Goal: Information Seeking & Learning: Learn about a topic

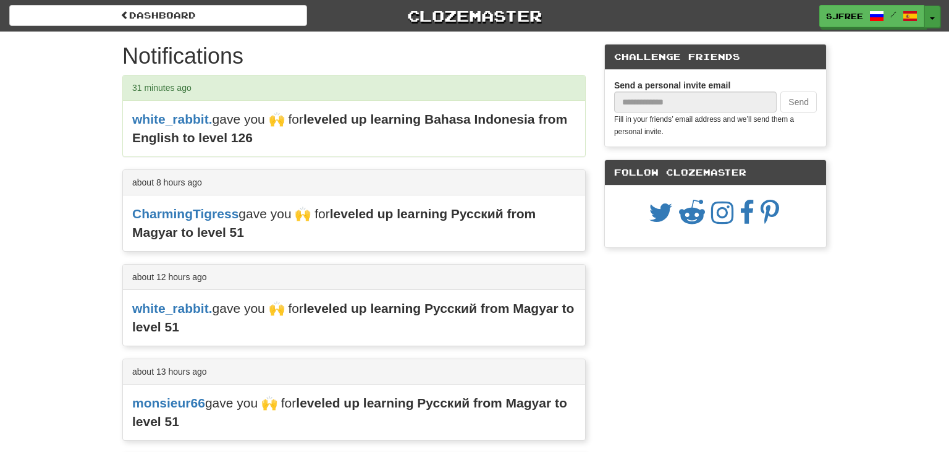
click at [939, 19] on button "Toggle Dropdown" at bounding box center [933, 17] width 16 height 22
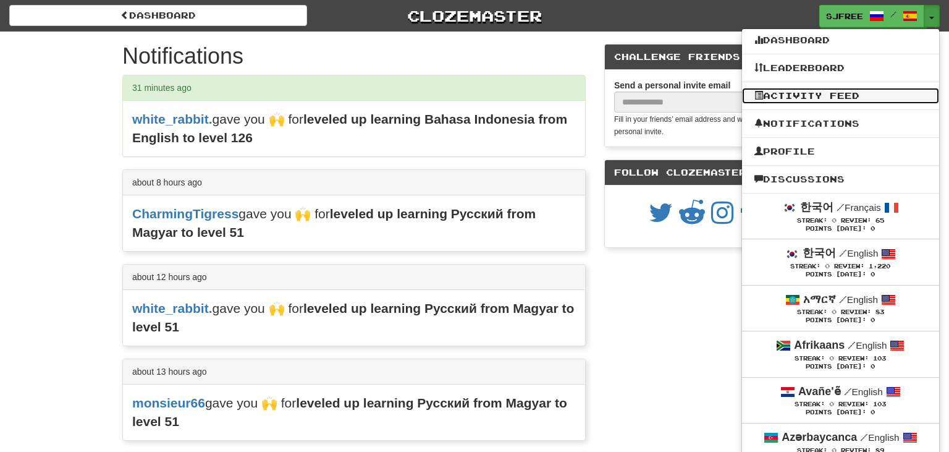
click at [844, 100] on link "Activity Feed" at bounding box center [840, 96] width 197 height 16
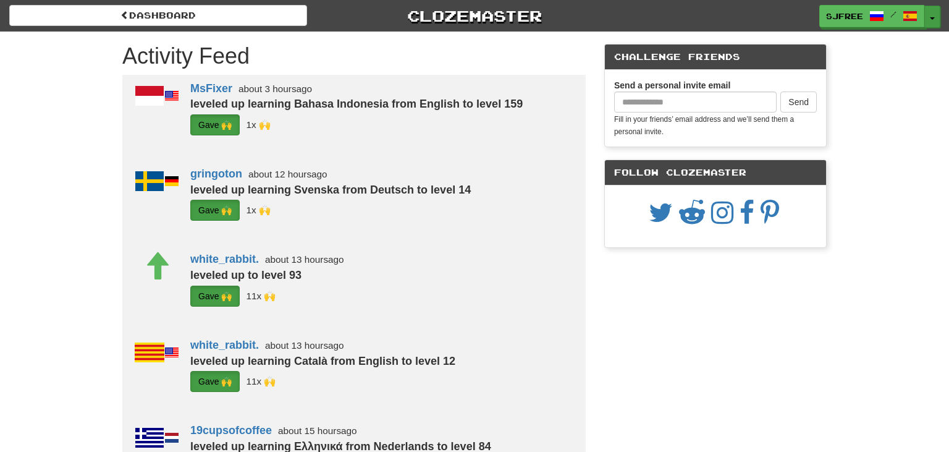
click at [931, 21] on button "Toggle Dropdown" at bounding box center [933, 17] width 16 height 22
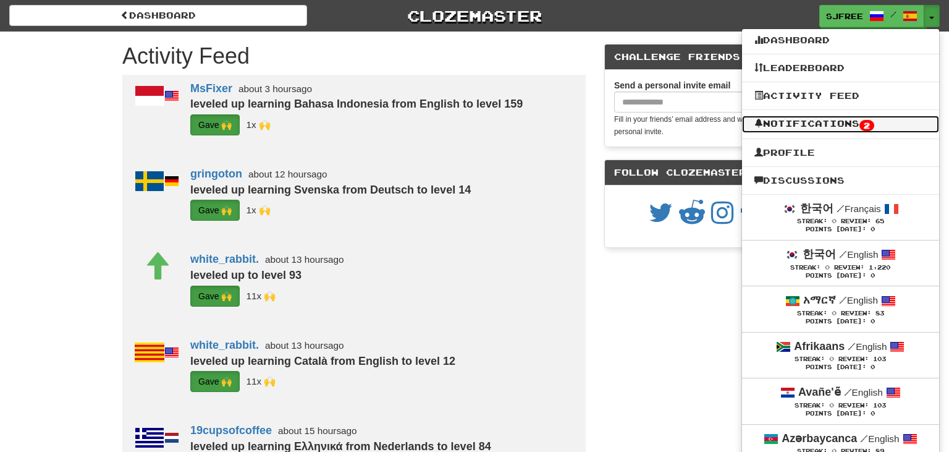
click at [841, 127] on link "Notifications 2" at bounding box center [840, 124] width 197 height 17
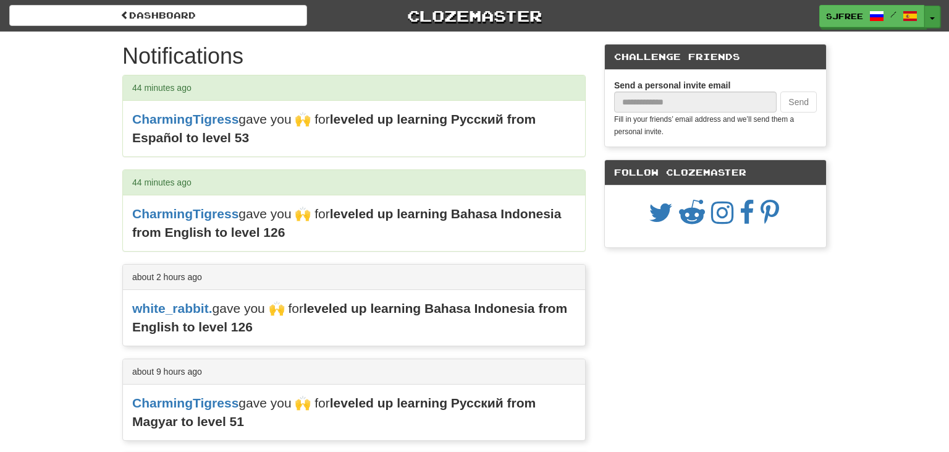
click at [931, 20] on button "Toggle Dropdown" at bounding box center [933, 17] width 16 height 22
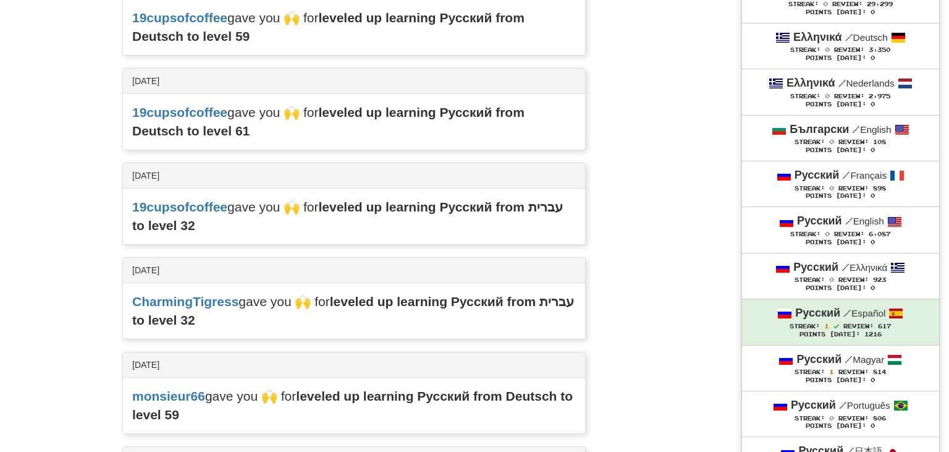
scroll to position [5242, 0]
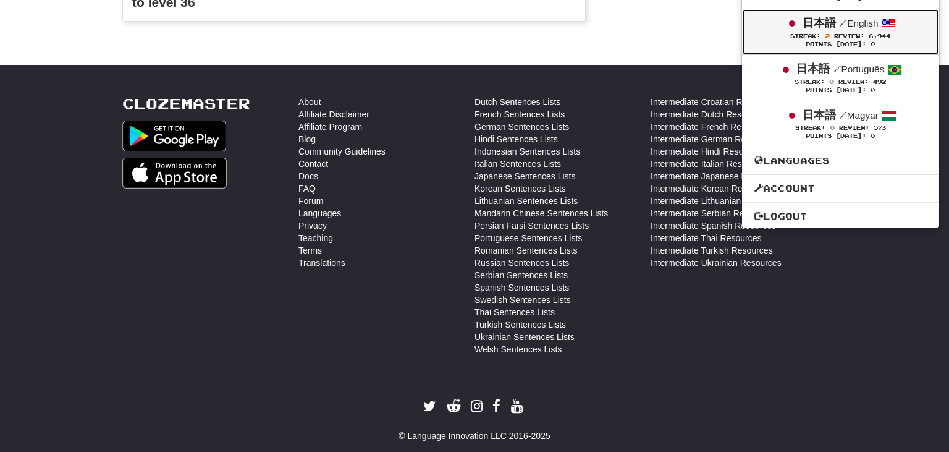
click at [825, 32] on span "2" at bounding box center [827, 35] width 5 height 7
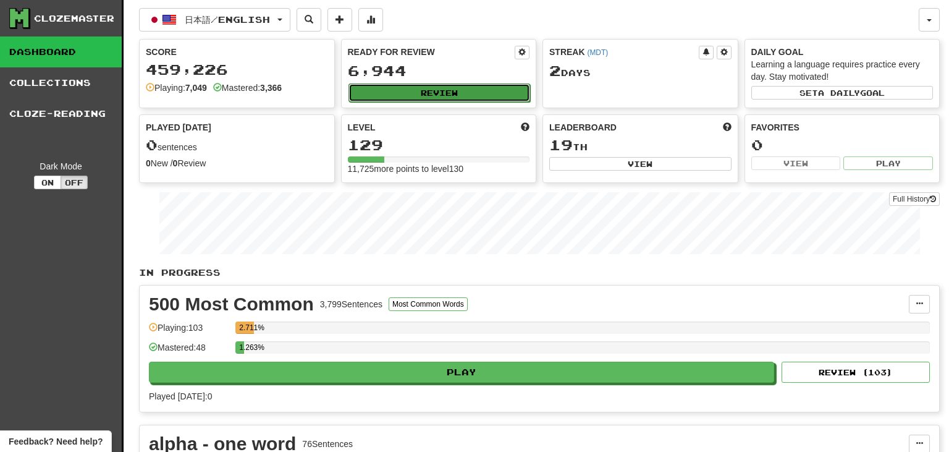
click at [436, 95] on button "Review" at bounding box center [440, 92] width 182 height 19
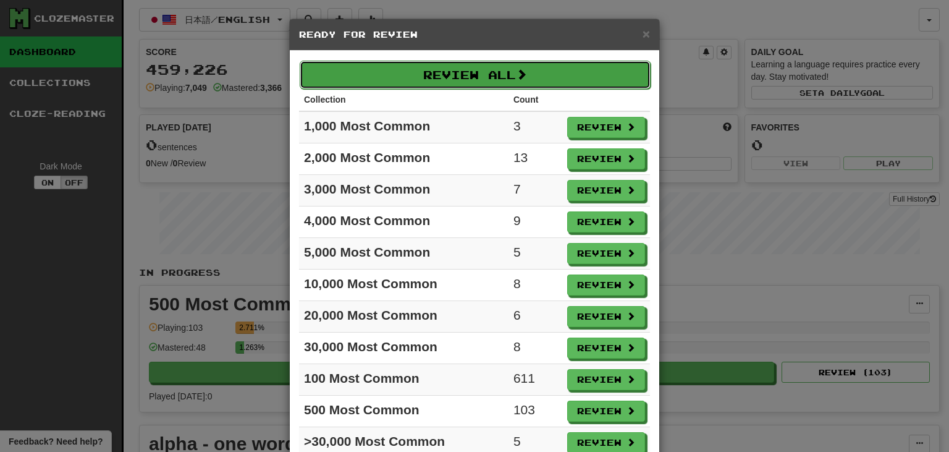
click at [424, 82] on button "Review All" at bounding box center [475, 75] width 351 height 28
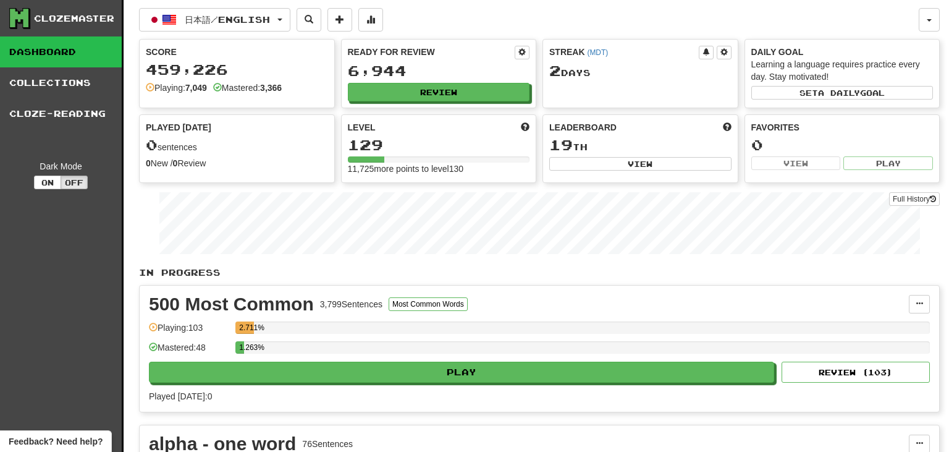
select select "***"
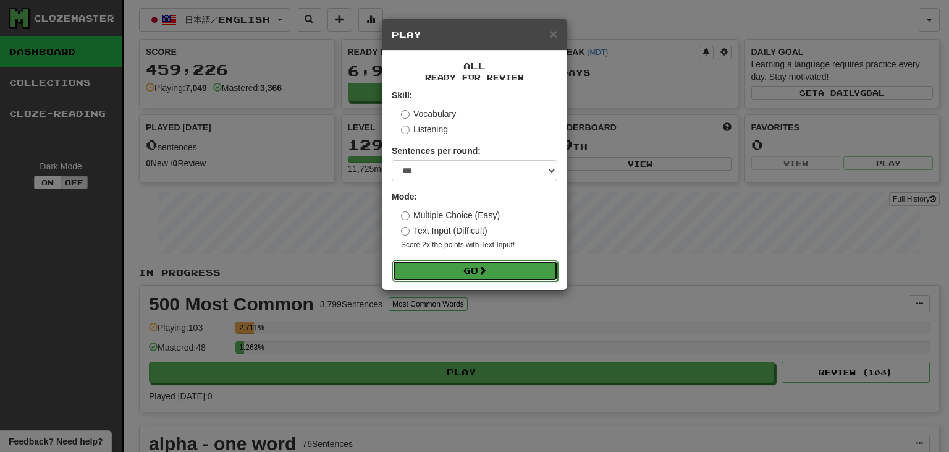
click at [483, 269] on span at bounding box center [482, 270] width 9 height 9
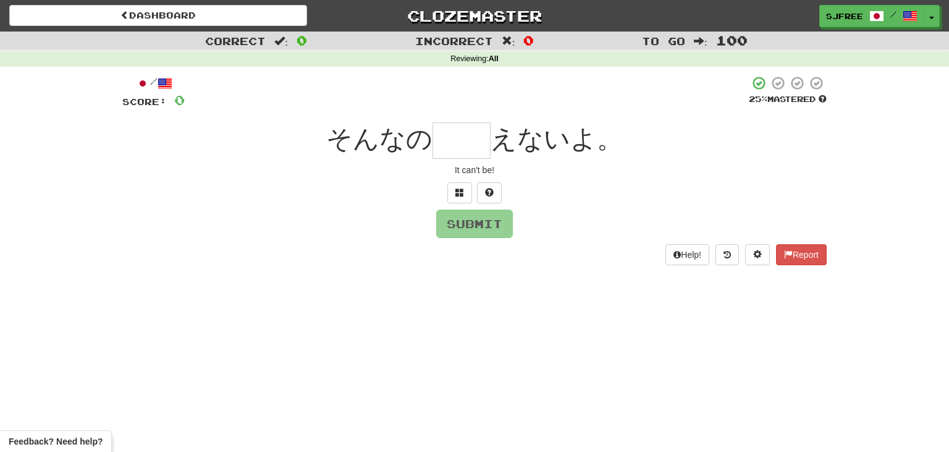
type input "*"
type input "**"
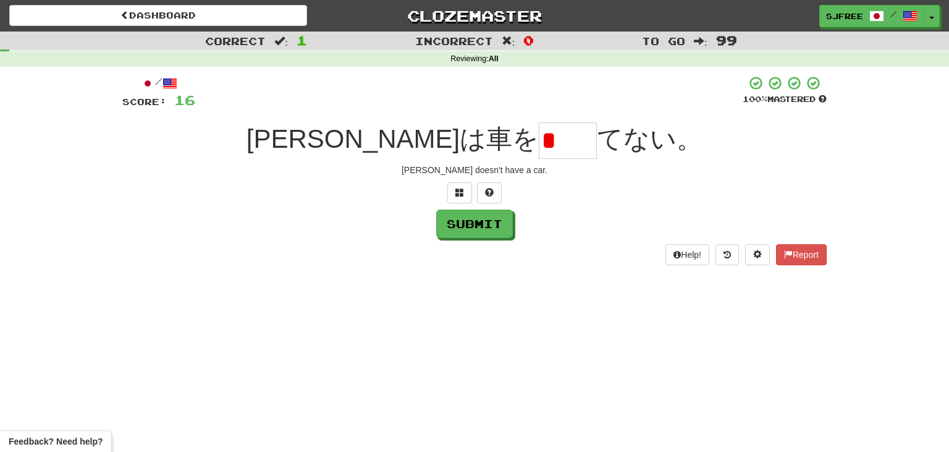
type input "*"
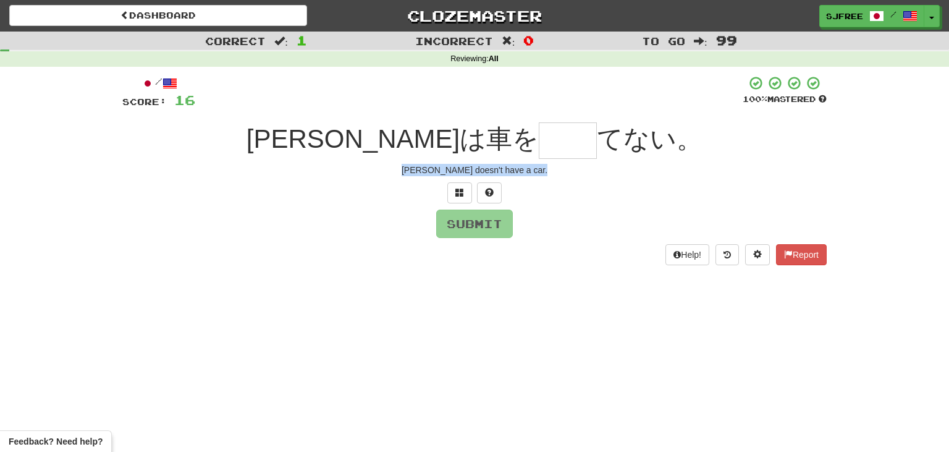
drag, startPoint x: 428, startPoint y: 171, endPoint x: 551, endPoint y: 187, distance: 123.4
click at [551, 187] on div "/ Score: 16 100 % Mastered [PERSON_NAME]は車を てない。 [PERSON_NAME] doesn't have a c…" at bounding box center [474, 169] width 705 height 189
copy div "[PERSON_NAME] doesn't have a car."
click at [539, 145] on input "text" at bounding box center [568, 140] width 58 height 36
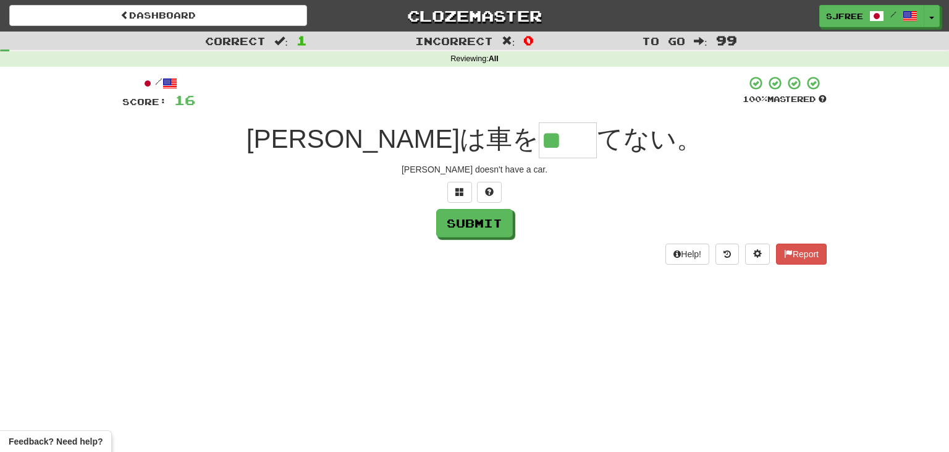
type input "**"
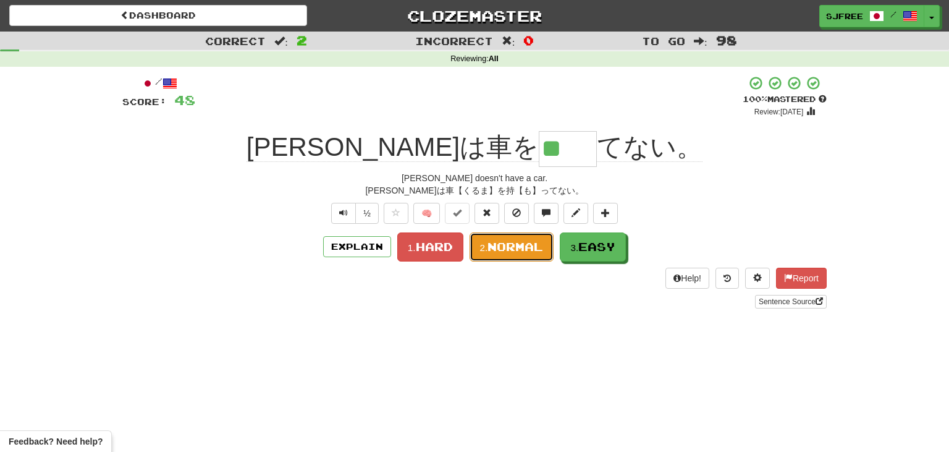
click at [508, 249] on span "Normal" at bounding box center [516, 247] width 56 height 14
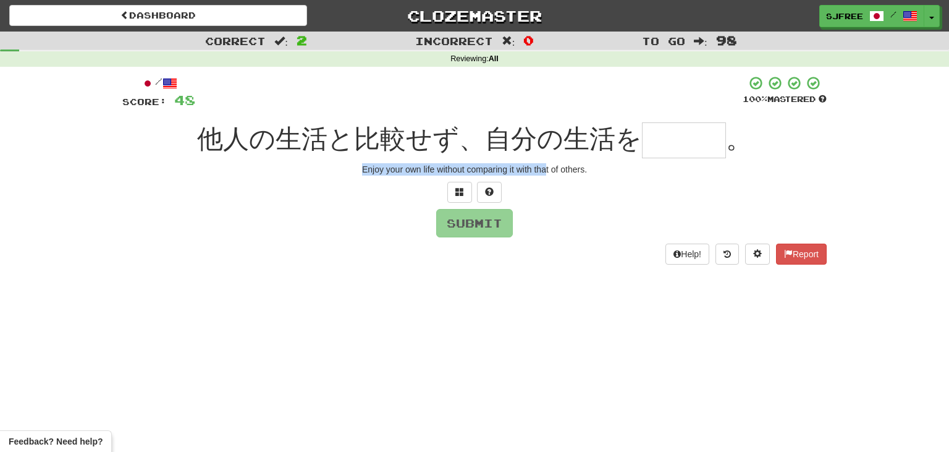
drag, startPoint x: 355, startPoint y: 168, endPoint x: 560, endPoint y: 177, distance: 205.4
click at [560, 177] on div "/ Score: 48 100 % Mastered 他人の生活と比較せず、自分の生活を 。 Enjoy your own life without comp…" at bounding box center [474, 169] width 705 height 189
click at [566, 174] on div "Enjoy your own life without comparing it with that of others." at bounding box center [474, 169] width 705 height 12
drag, startPoint x: 362, startPoint y: 169, endPoint x: 567, endPoint y: 171, distance: 205.2
click at [567, 171] on div "Enjoy your own life without comparing it with that of others." at bounding box center [474, 169] width 705 height 12
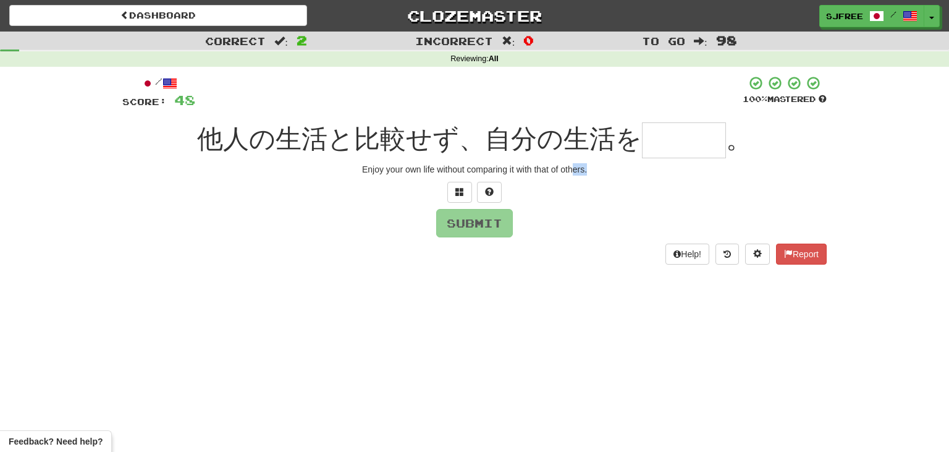
drag, startPoint x: 574, startPoint y: 171, endPoint x: 600, endPoint y: 172, distance: 26.6
click at [600, 172] on div "Enjoy your own life without comparing it with that of others." at bounding box center [474, 169] width 705 height 12
drag, startPoint x: 362, startPoint y: 168, endPoint x: 591, endPoint y: 184, distance: 230.4
click at [591, 184] on div "/ Score: 48 100 % Mastered 他人の生活と比較せず、自分の生活を 。 Enjoy your own life without comp…" at bounding box center [474, 169] width 705 height 189
copy div "Enjoy your own life without comparing it with that of others."
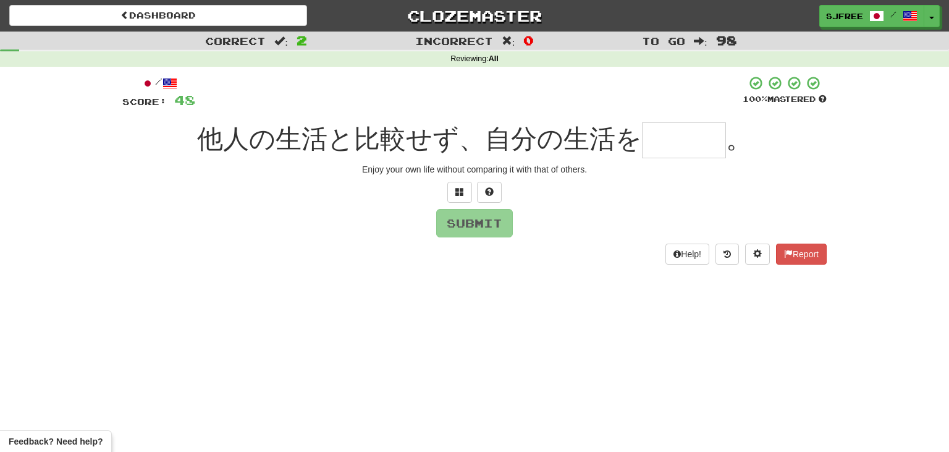
click at [670, 132] on input "text" at bounding box center [684, 140] width 84 height 36
type input "*"
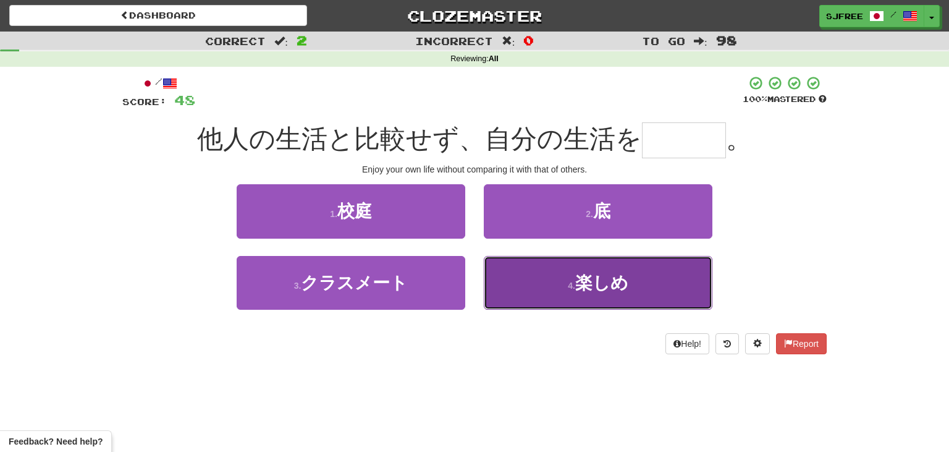
click at [593, 273] on span "楽しめ" at bounding box center [601, 282] width 53 height 19
type input "***"
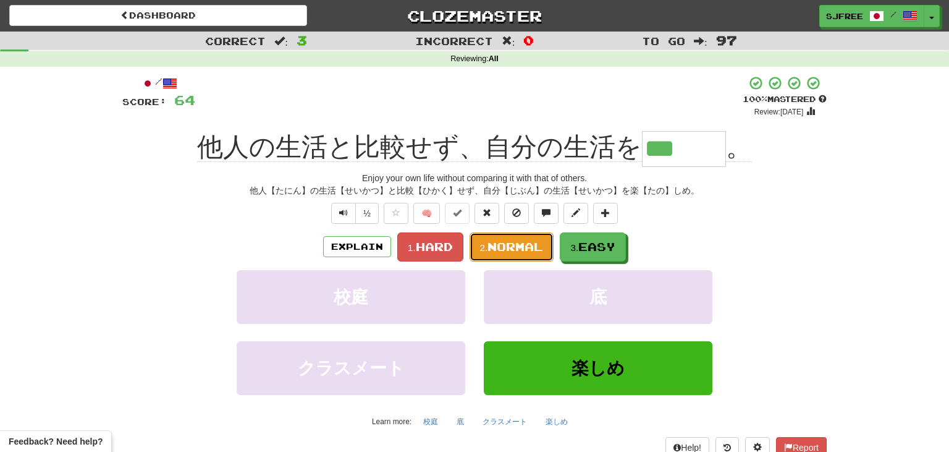
click at [512, 245] on span "Normal" at bounding box center [516, 247] width 56 height 14
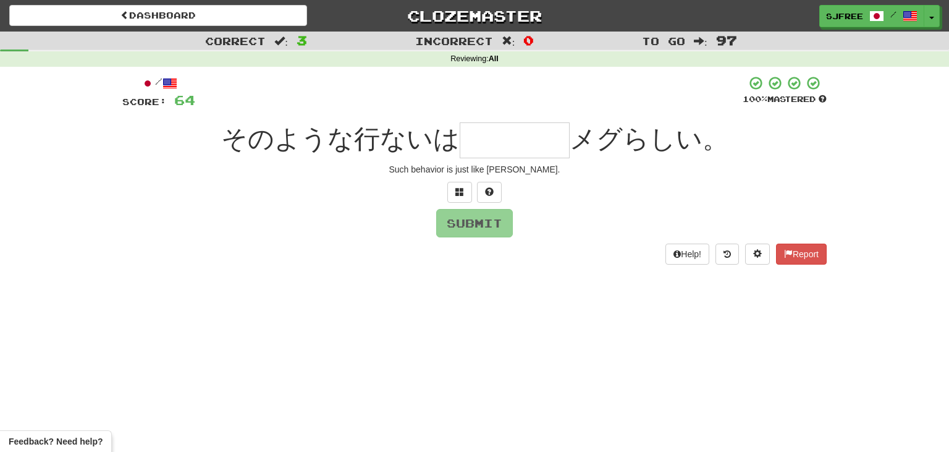
click at [409, 162] on div "/ Score: 64 100 % Mastered そのような行ないは メグらしい。 Such behavior is just like [PERSON_…" at bounding box center [474, 169] width 705 height 189
drag, startPoint x: 415, startPoint y: 172, endPoint x: 555, endPoint y: 180, distance: 140.5
click at [555, 180] on div "/ Score: 64 100 % Mastered そのような行ないは メグらしい。 Such behavior is just like [PERSON_…" at bounding box center [474, 169] width 705 height 189
copy div "Such behavior is just like [PERSON_NAME]."
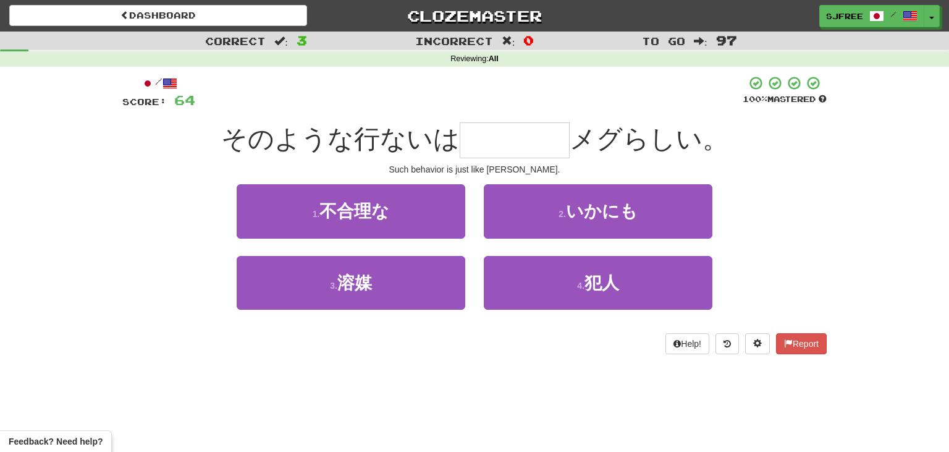
click at [502, 147] on input "text" at bounding box center [515, 140] width 110 height 36
type input "*"
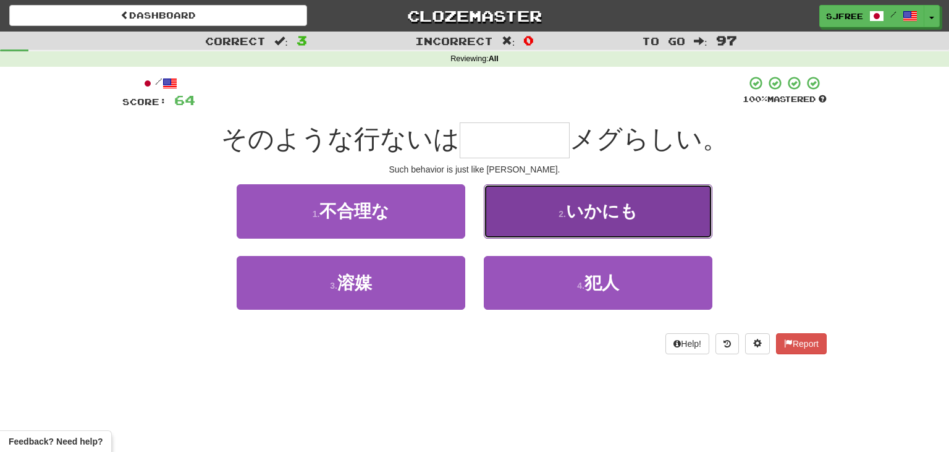
click at [569, 195] on button "2 . いかにも" at bounding box center [598, 211] width 229 height 54
type input "****"
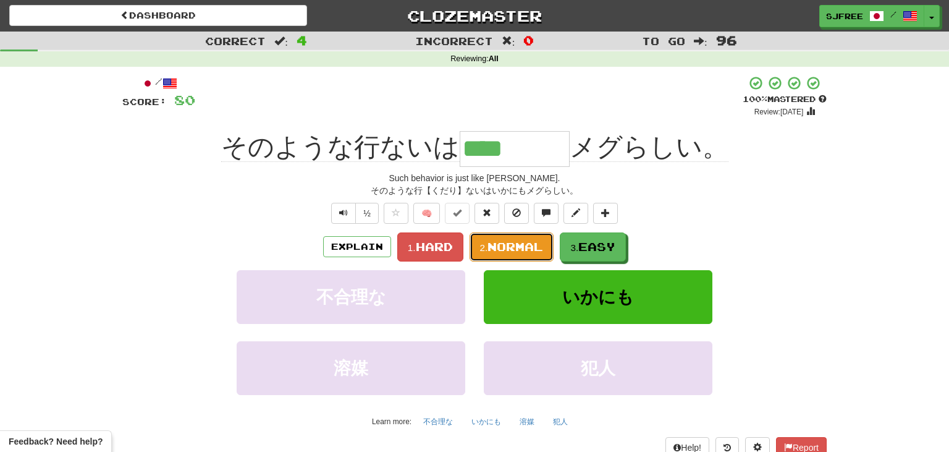
click at [510, 252] on span "Normal" at bounding box center [516, 247] width 56 height 14
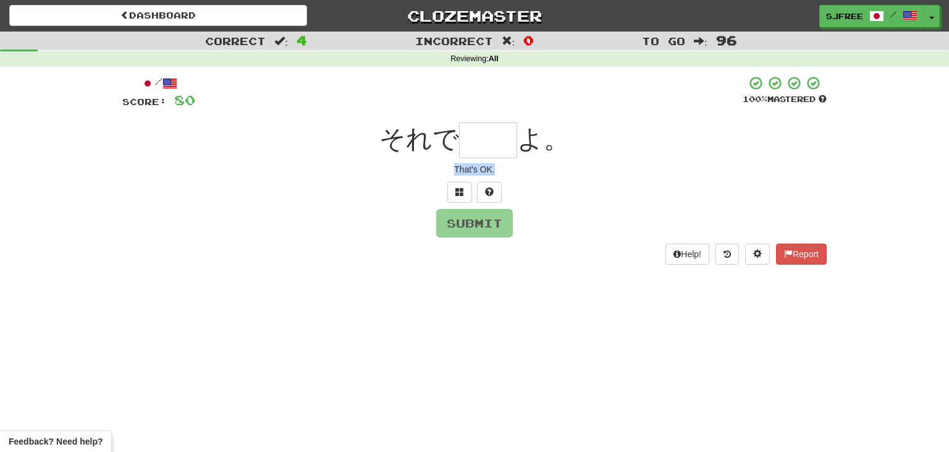
drag, startPoint x: 456, startPoint y: 167, endPoint x: 519, endPoint y: 168, distance: 63.7
click at [519, 168] on div "That's OK." at bounding box center [474, 169] width 705 height 12
copy div "That's OK."
click at [496, 137] on input "text" at bounding box center [488, 140] width 58 height 36
type input "*"
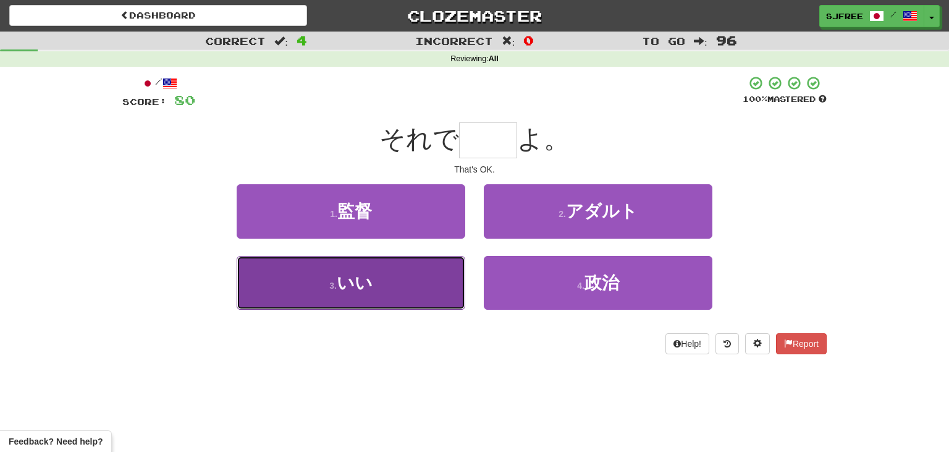
click at [428, 278] on button "3 . いい" at bounding box center [351, 283] width 229 height 54
type input "**"
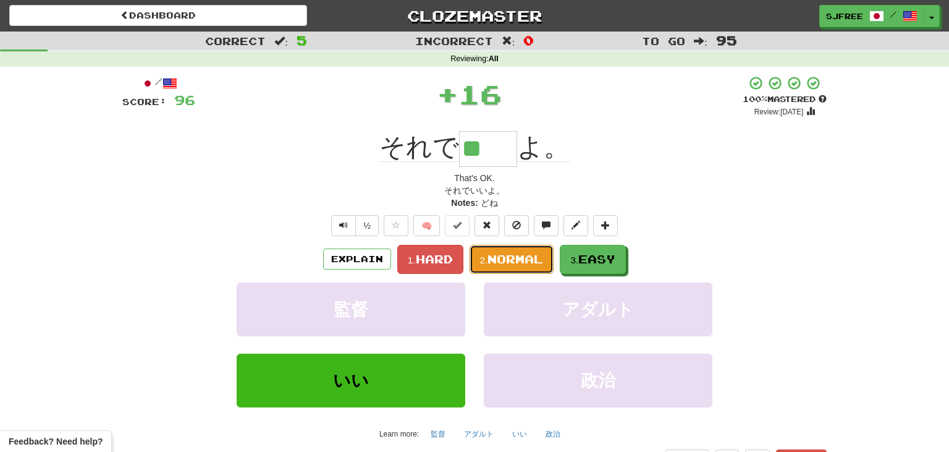
click at [522, 266] on button "2. Normal" at bounding box center [512, 259] width 85 height 29
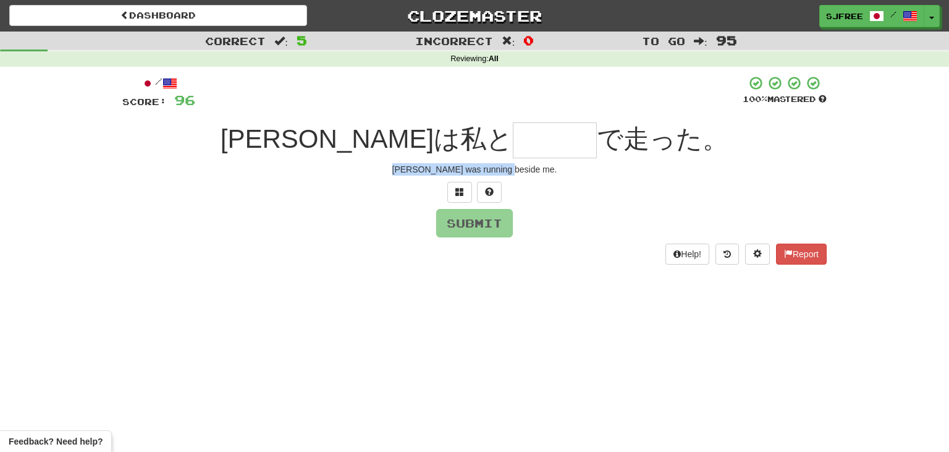
drag, startPoint x: 418, startPoint y: 174, endPoint x: 585, endPoint y: 170, distance: 166.3
click at [585, 170] on div "[PERSON_NAME] was running beside me." at bounding box center [474, 169] width 705 height 12
copy div "[PERSON_NAME] was running beside me."
click at [513, 145] on input "text" at bounding box center [555, 140] width 84 height 36
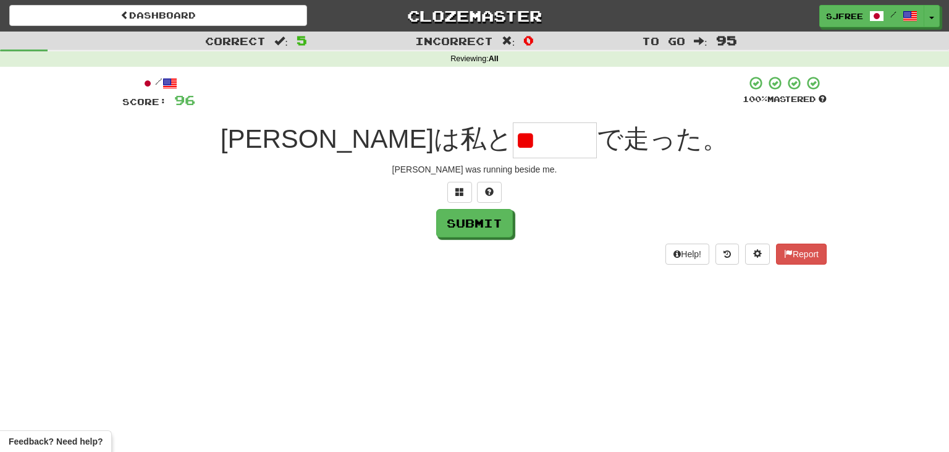
type input "*"
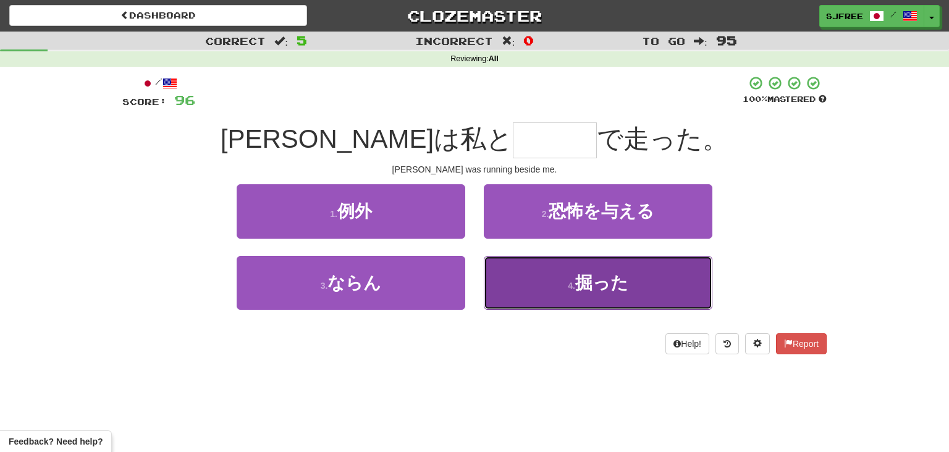
click at [560, 283] on button "4 . 掘った" at bounding box center [598, 283] width 229 height 54
type input "***"
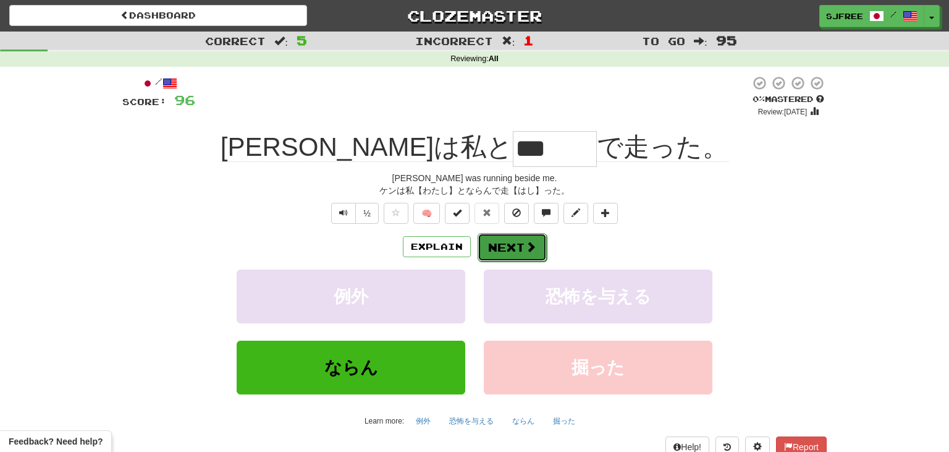
click at [523, 252] on button "Next" at bounding box center [512, 247] width 69 height 28
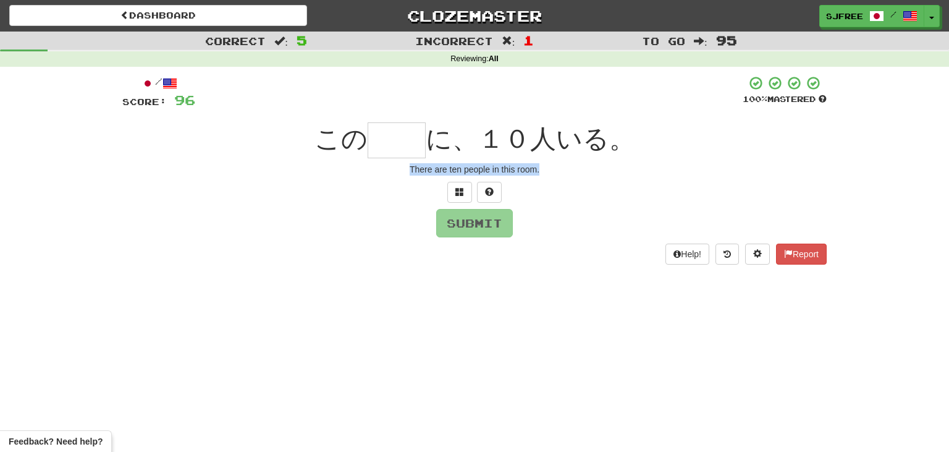
drag, startPoint x: 409, startPoint y: 168, endPoint x: 587, endPoint y: 168, distance: 178.0
click at [587, 168] on div "There are ten people in this room." at bounding box center [474, 169] width 705 height 12
copy div "There are ten people in this room."
click at [397, 137] on input "text" at bounding box center [397, 140] width 58 height 36
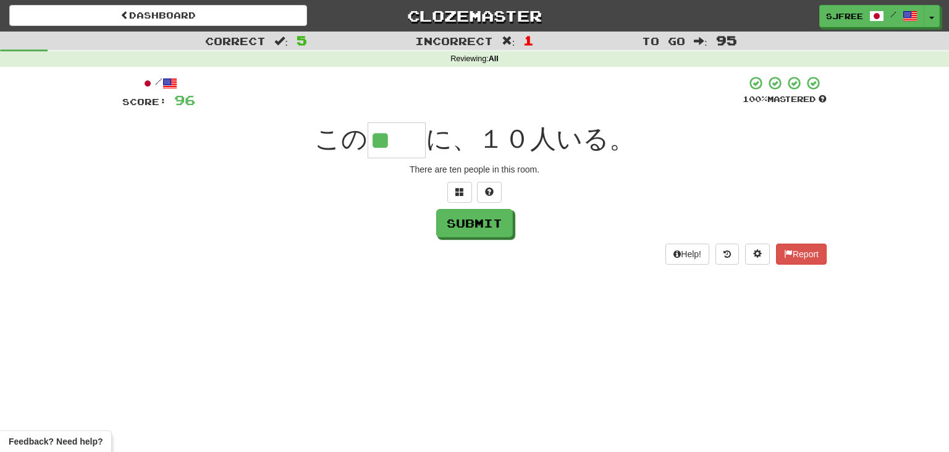
type input "**"
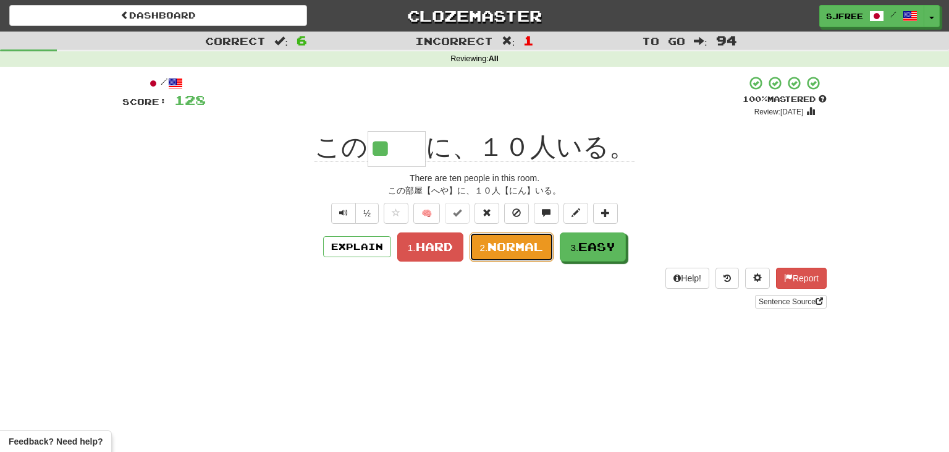
click at [517, 245] on span "Normal" at bounding box center [516, 247] width 56 height 14
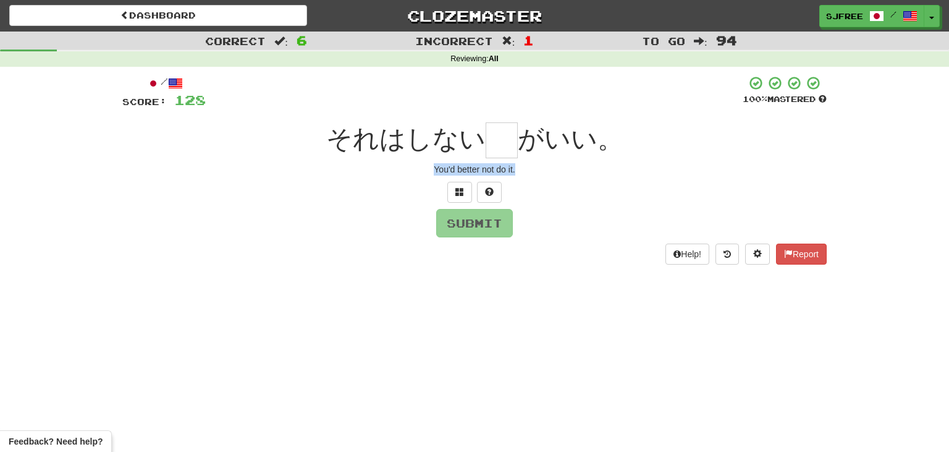
drag, startPoint x: 431, startPoint y: 167, endPoint x: 535, endPoint y: 162, distance: 104.0
click at [535, 162] on div "/ Score: 128 100 % Mastered それはしない がいい。 You'd better not do it. Submit Help! Re…" at bounding box center [474, 169] width 705 height 189
copy div "You'd better not do it."
click at [498, 145] on input "text" at bounding box center [502, 140] width 32 height 36
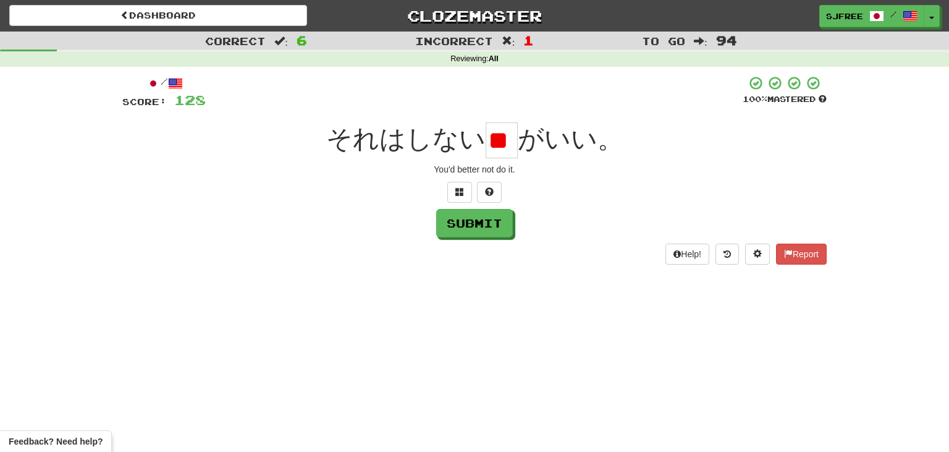
type input "*"
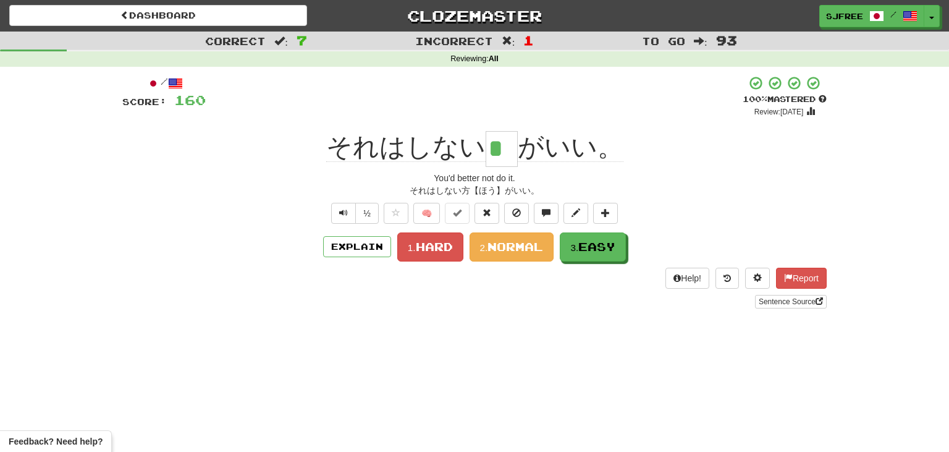
click at [209, 189] on div "それはしない方【ほう】がいい。" at bounding box center [474, 190] width 705 height 12
click at [511, 243] on span "Normal" at bounding box center [516, 247] width 56 height 14
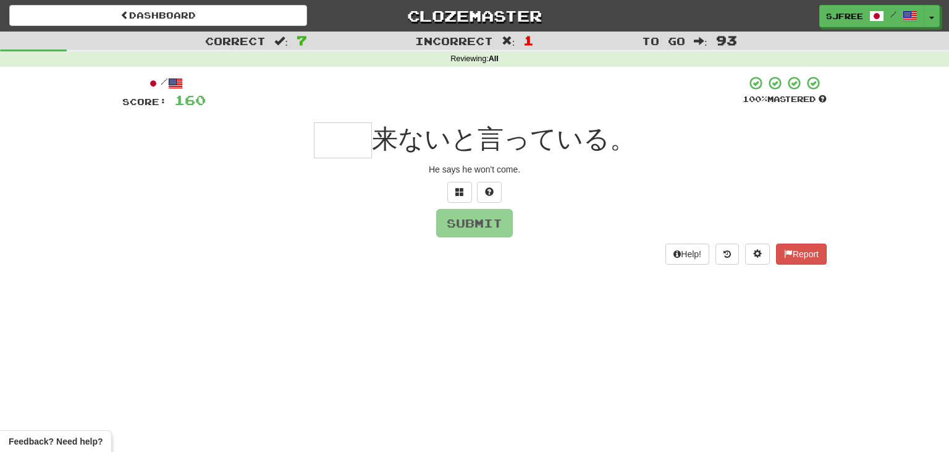
click at [336, 139] on input "text" at bounding box center [343, 140] width 58 height 36
type input "**"
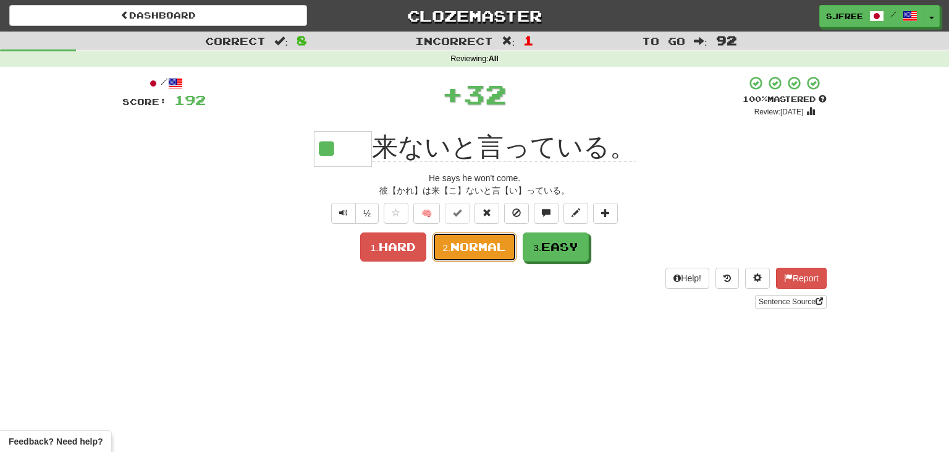
click at [491, 248] on span "Normal" at bounding box center [479, 247] width 56 height 14
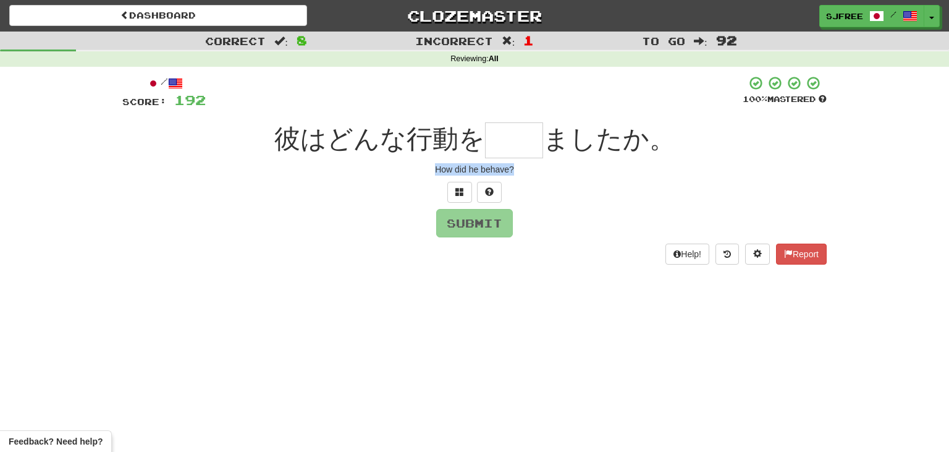
drag, startPoint x: 431, startPoint y: 167, endPoint x: 553, endPoint y: 168, distance: 121.8
click at [553, 168] on div "How did he behave?" at bounding box center [474, 169] width 705 height 12
copy div "How did he behave?"
click at [498, 135] on input "text" at bounding box center [514, 140] width 58 height 36
type input "*"
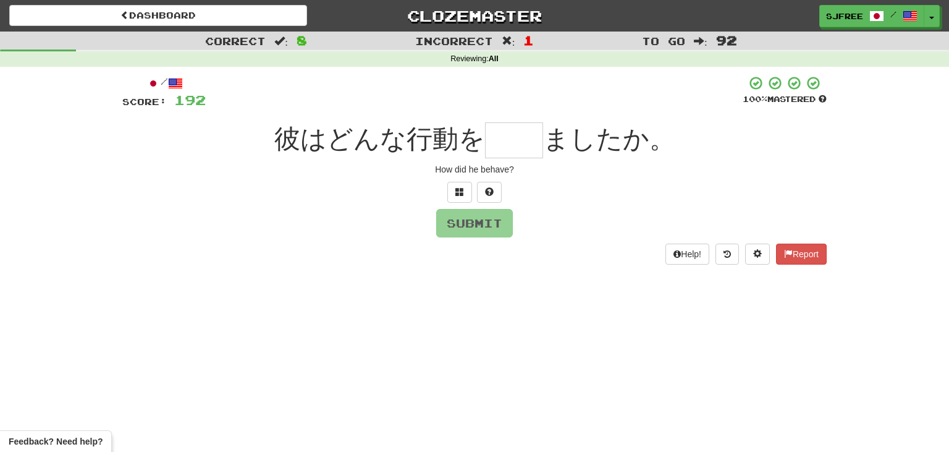
click at [514, 132] on input "text" at bounding box center [514, 140] width 58 height 36
paste input "**"
type input "*"
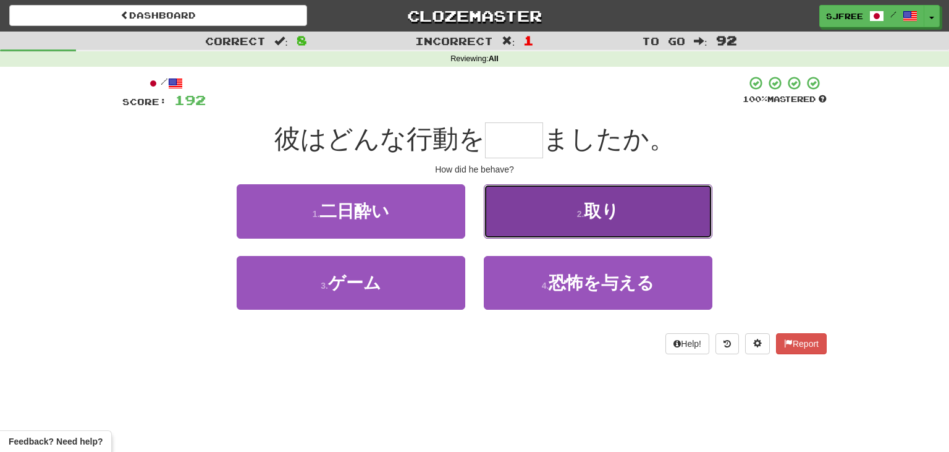
click at [639, 201] on button "2 . 取り" at bounding box center [598, 211] width 229 height 54
type input "**"
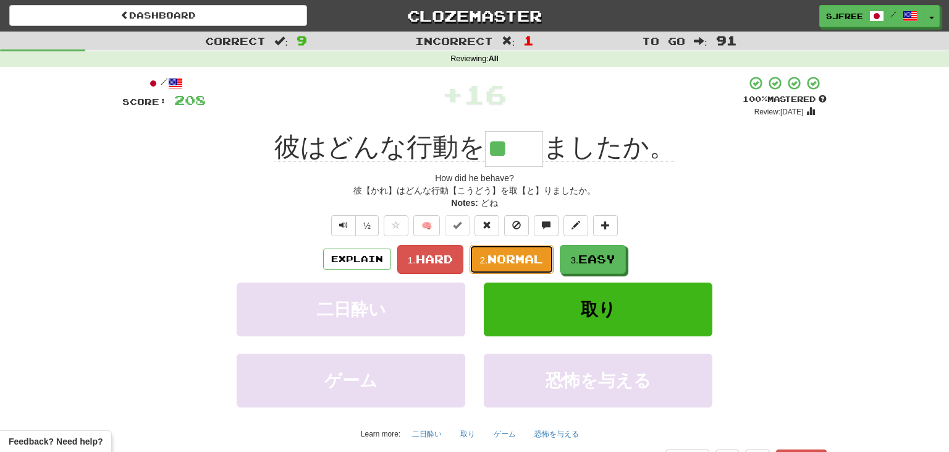
click at [513, 260] on span "Normal" at bounding box center [516, 259] width 56 height 14
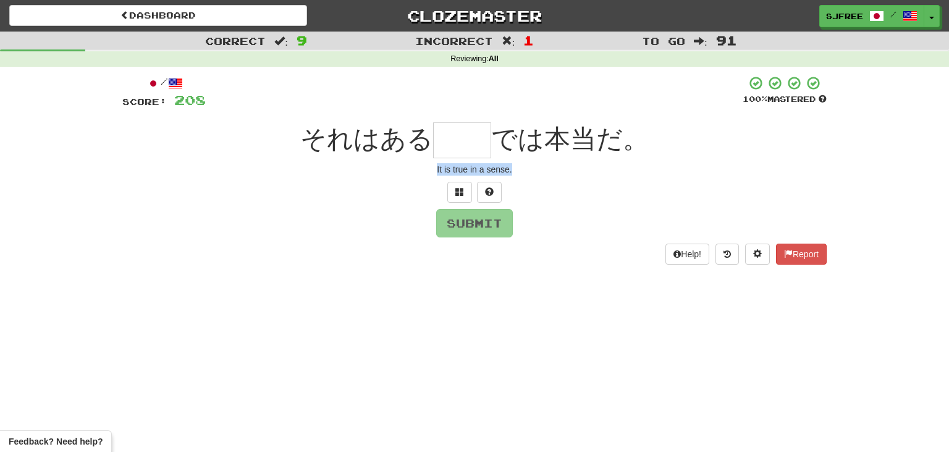
drag, startPoint x: 431, startPoint y: 172, endPoint x: 556, endPoint y: 171, distance: 124.2
click at [556, 171] on div "It is true in a sense." at bounding box center [474, 169] width 705 height 12
copy div "It is true in a sense."
click at [454, 145] on input "text" at bounding box center [462, 140] width 58 height 36
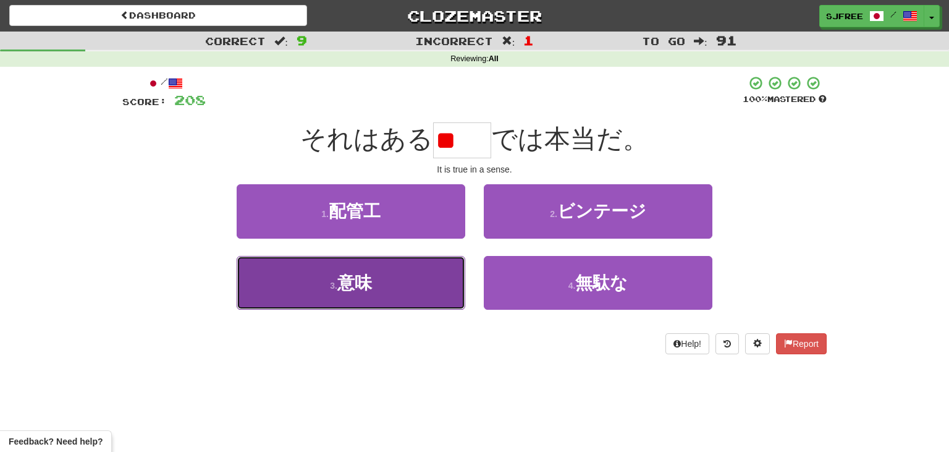
click at [386, 288] on button "3 . 意味" at bounding box center [351, 283] width 229 height 54
type input "**"
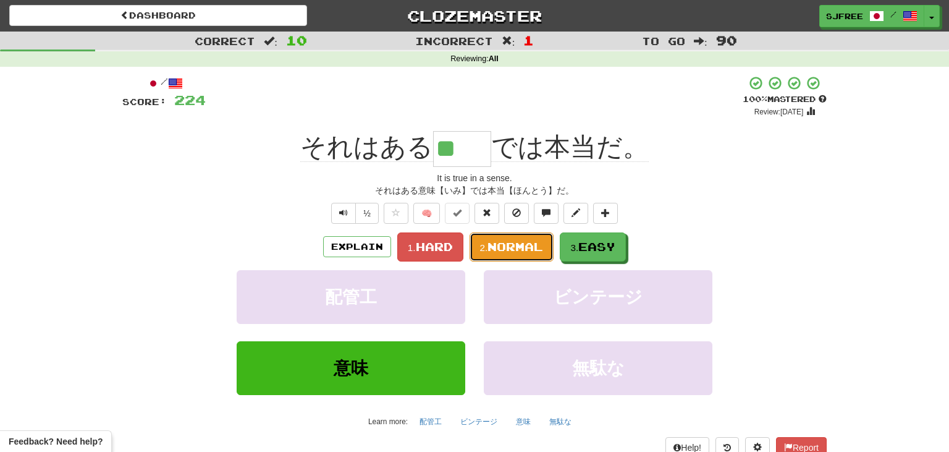
click at [511, 240] on span "Normal" at bounding box center [516, 247] width 56 height 14
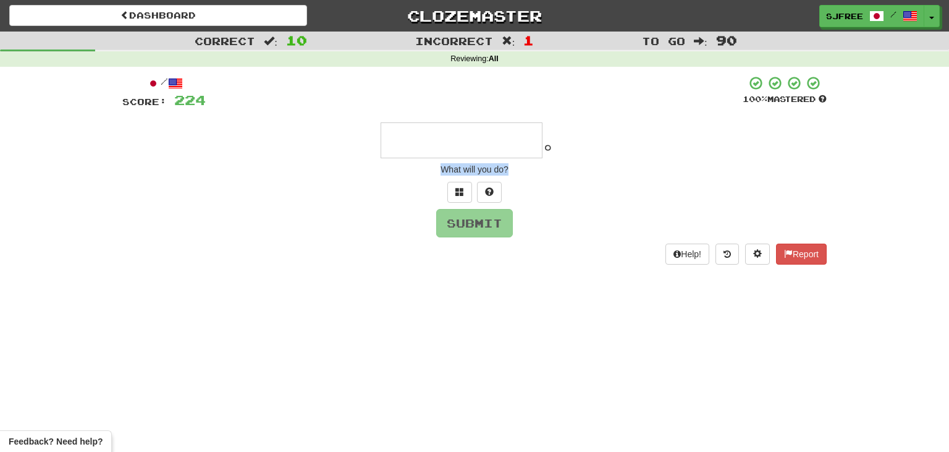
drag, startPoint x: 441, startPoint y: 167, endPoint x: 545, endPoint y: 172, distance: 103.9
click at [545, 172] on div "What will you do?" at bounding box center [474, 169] width 705 height 12
copy div "What will you do?"
click at [420, 131] on input "text" at bounding box center [462, 140] width 162 height 36
type input "*"
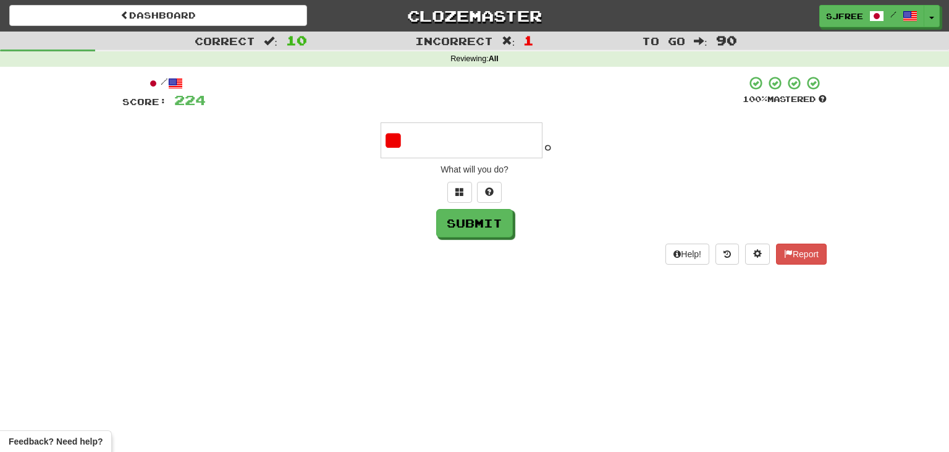
type input "*"
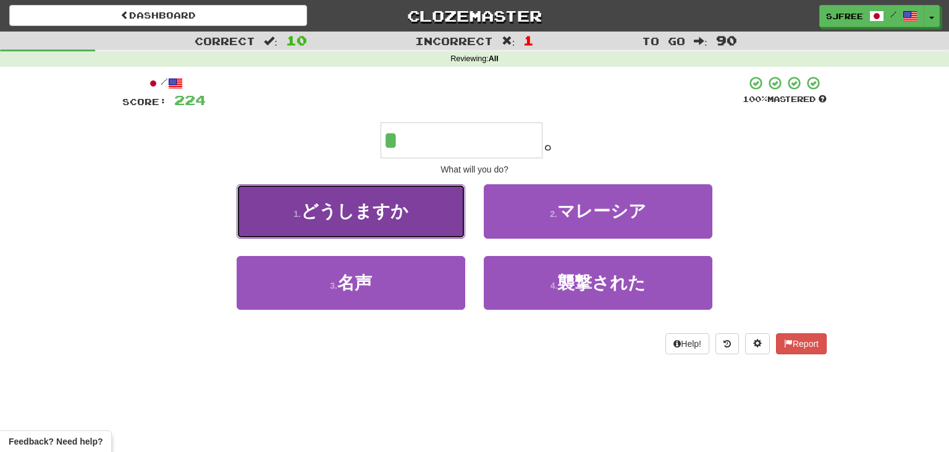
click at [258, 235] on button "1 . どうしますか" at bounding box center [351, 211] width 229 height 54
type input "******"
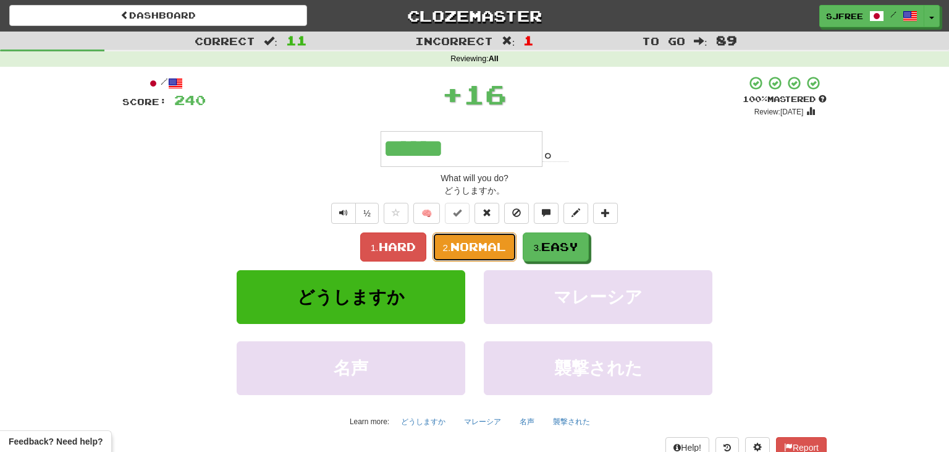
click at [470, 249] on span "Normal" at bounding box center [479, 247] width 56 height 14
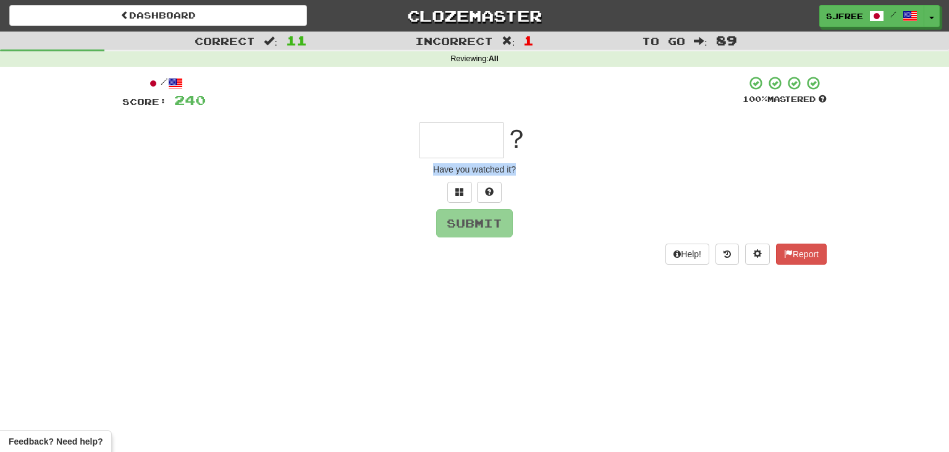
drag, startPoint x: 427, startPoint y: 168, endPoint x: 543, endPoint y: 166, distance: 115.6
click at [543, 166] on div "Have you watched it?" at bounding box center [474, 169] width 705 height 12
click at [452, 140] on input "text" at bounding box center [462, 140] width 84 height 36
click at [475, 129] on input "*" at bounding box center [462, 140] width 84 height 36
type input "***"
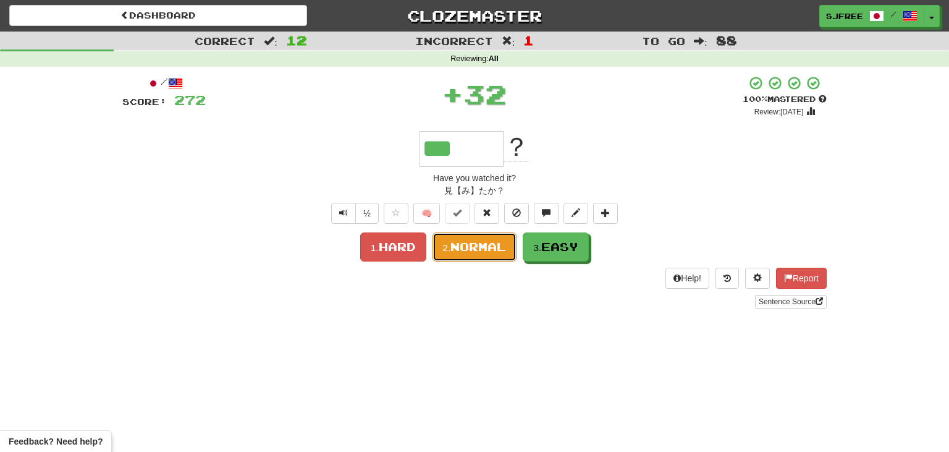
click at [476, 252] on span "Normal" at bounding box center [479, 247] width 56 height 14
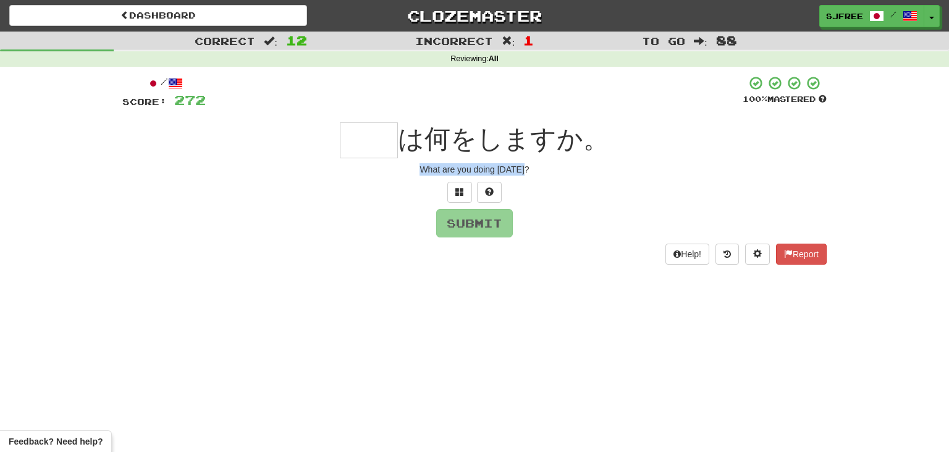
drag, startPoint x: 422, startPoint y: 169, endPoint x: 562, endPoint y: 172, distance: 140.3
click at [562, 172] on div "What are you doing [DATE]?" at bounding box center [474, 169] width 705 height 12
click at [367, 148] on input "text" at bounding box center [369, 140] width 58 height 36
type input "**"
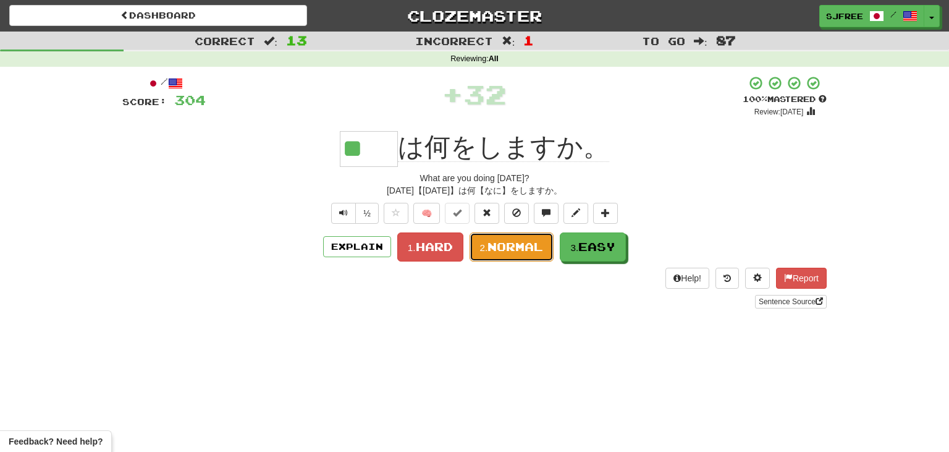
click at [511, 250] on span "Normal" at bounding box center [516, 247] width 56 height 14
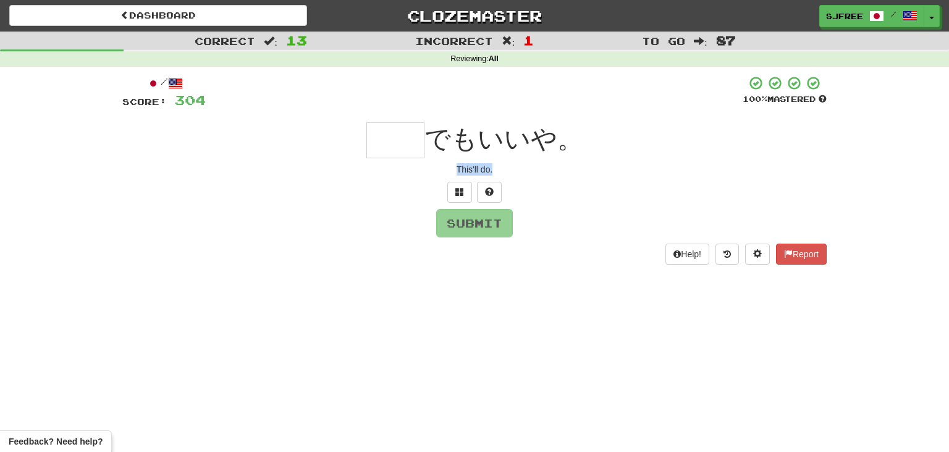
drag, startPoint x: 457, startPoint y: 167, endPoint x: 540, endPoint y: 167, distance: 83.4
click at [540, 167] on div "This'll do." at bounding box center [474, 169] width 705 height 12
click at [383, 138] on input "text" at bounding box center [396, 140] width 58 height 36
type input "*"
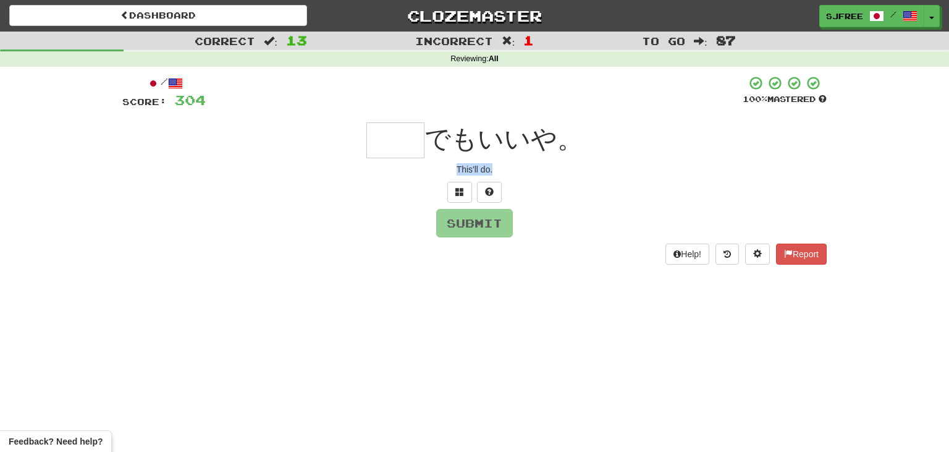
drag, startPoint x: 457, startPoint y: 170, endPoint x: 527, endPoint y: 169, distance: 70.5
click at [527, 169] on div "This'll do." at bounding box center [474, 169] width 705 height 12
click at [409, 138] on input "text" at bounding box center [396, 140] width 58 height 36
type input "**"
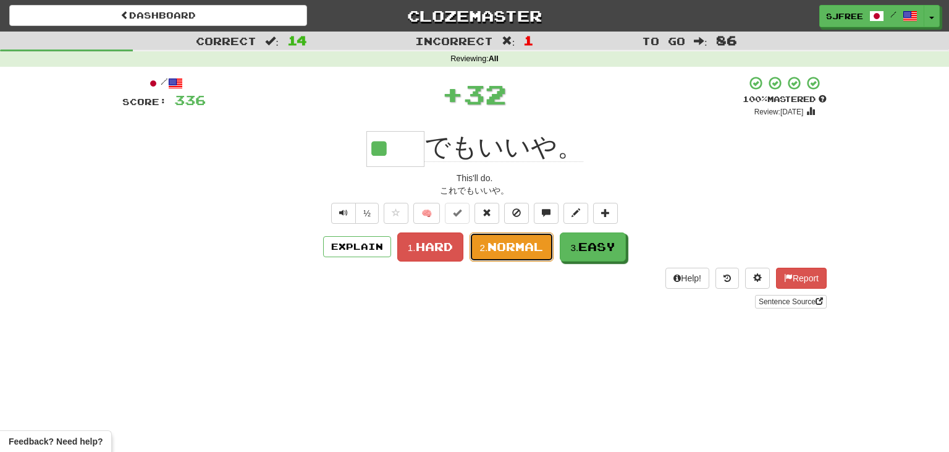
click at [528, 250] on span "Normal" at bounding box center [516, 247] width 56 height 14
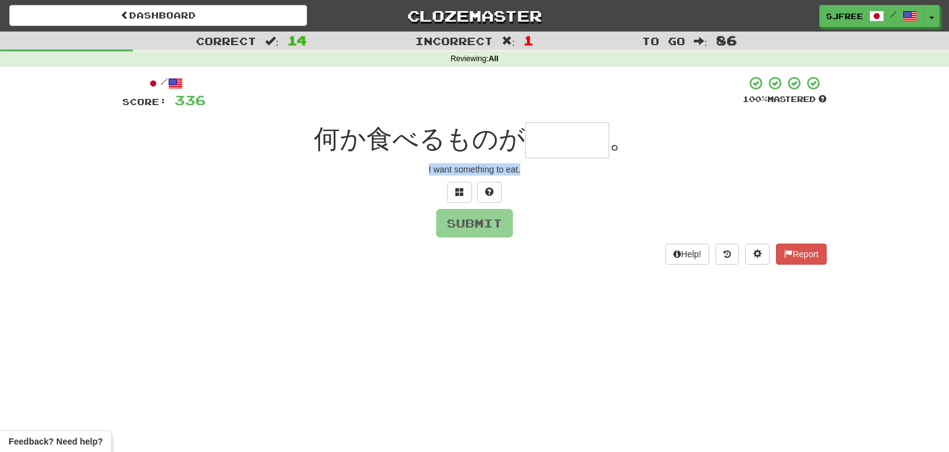
drag, startPoint x: 425, startPoint y: 169, endPoint x: 556, endPoint y: 177, distance: 130.7
click at [556, 177] on div "/ Score: 336 100 % Mastered 何か食べるものが 。 I want something to eat. Submit Help! Re…" at bounding box center [474, 169] width 705 height 189
click at [552, 129] on input "text" at bounding box center [567, 140] width 84 height 36
type input "*"
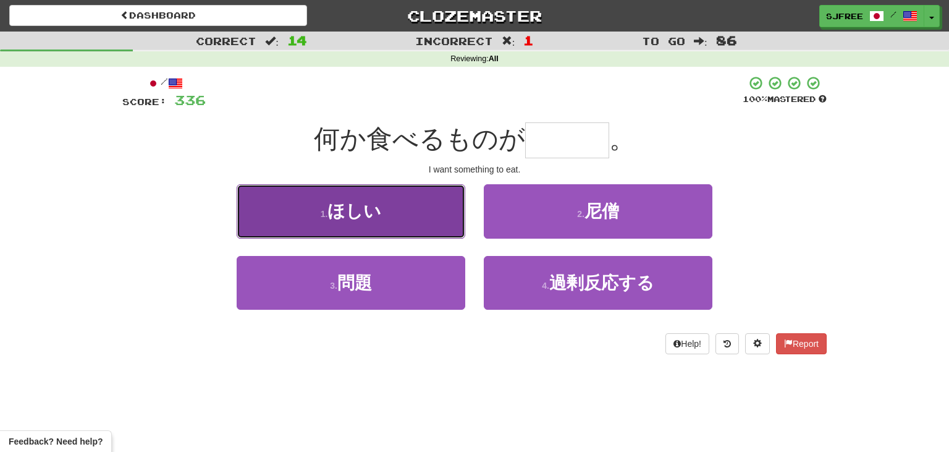
click at [427, 201] on button "1 . ほしい" at bounding box center [351, 211] width 229 height 54
type input "***"
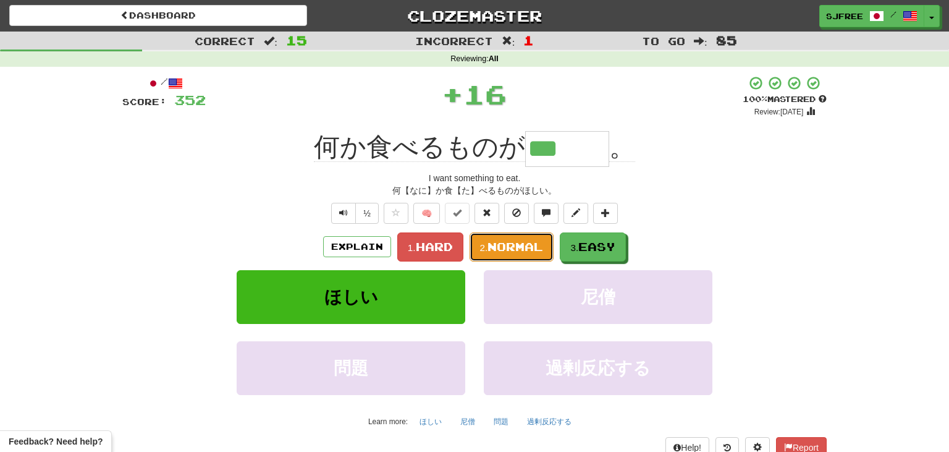
click at [509, 250] on span "Normal" at bounding box center [516, 247] width 56 height 14
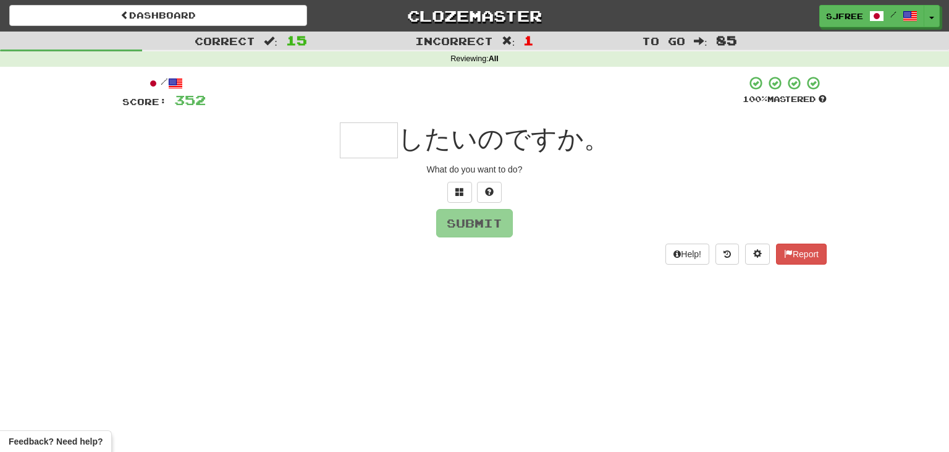
click at [366, 142] on input "text" at bounding box center [369, 140] width 58 height 36
drag, startPoint x: 429, startPoint y: 168, endPoint x: 554, endPoint y: 172, distance: 125.5
click at [554, 172] on div "What do you want to do?" at bounding box center [474, 169] width 705 height 12
click at [371, 148] on input "*" at bounding box center [369, 140] width 58 height 36
type input "**"
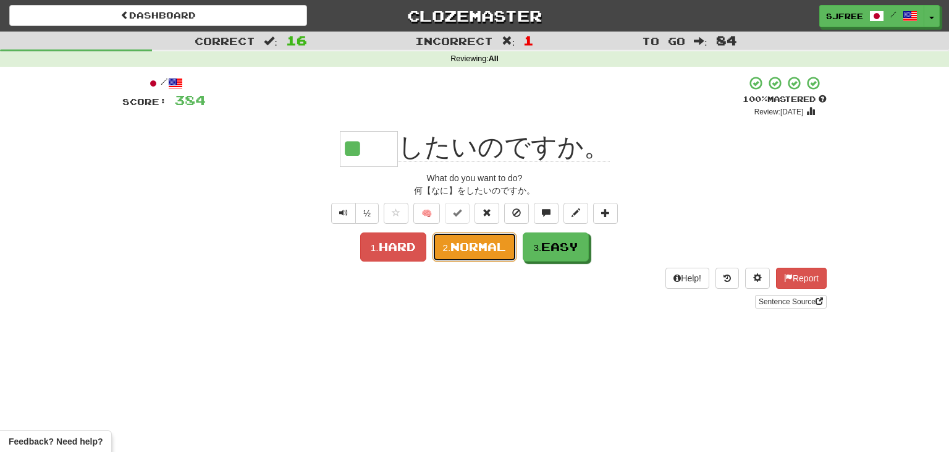
click at [483, 248] on span "Normal" at bounding box center [479, 247] width 56 height 14
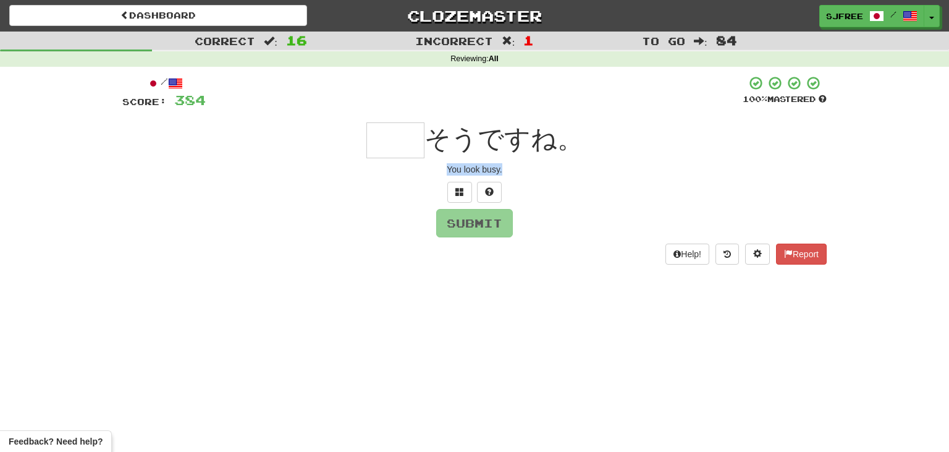
drag, startPoint x: 446, startPoint y: 166, endPoint x: 535, endPoint y: 172, distance: 89.2
click at [535, 172] on div "You look busy." at bounding box center [474, 169] width 705 height 12
click at [407, 135] on input "text" at bounding box center [396, 140] width 58 height 36
type input "**"
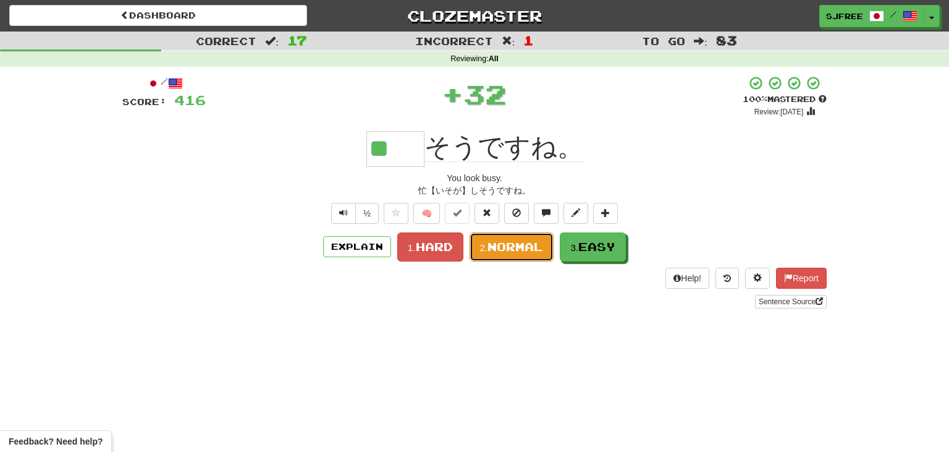
click at [514, 251] on span "Normal" at bounding box center [516, 247] width 56 height 14
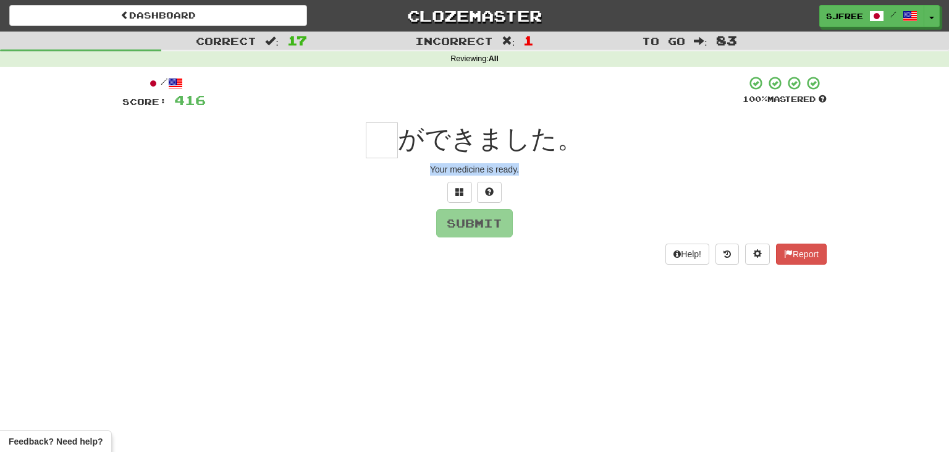
drag, startPoint x: 429, startPoint y: 169, endPoint x: 562, endPoint y: 178, distance: 133.8
click at [562, 178] on div "/ Score: 416 100 % Mastered ができました。 Your medicine is ready. Submit Help! Report" at bounding box center [474, 169] width 705 height 189
click at [388, 135] on input "text" at bounding box center [382, 140] width 32 height 36
type input "*"
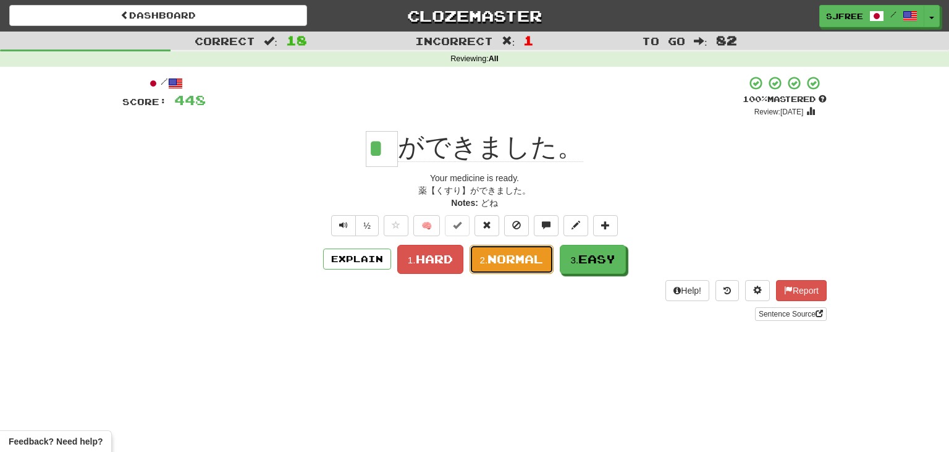
click at [514, 260] on span "Normal" at bounding box center [516, 259] width 56 height 14
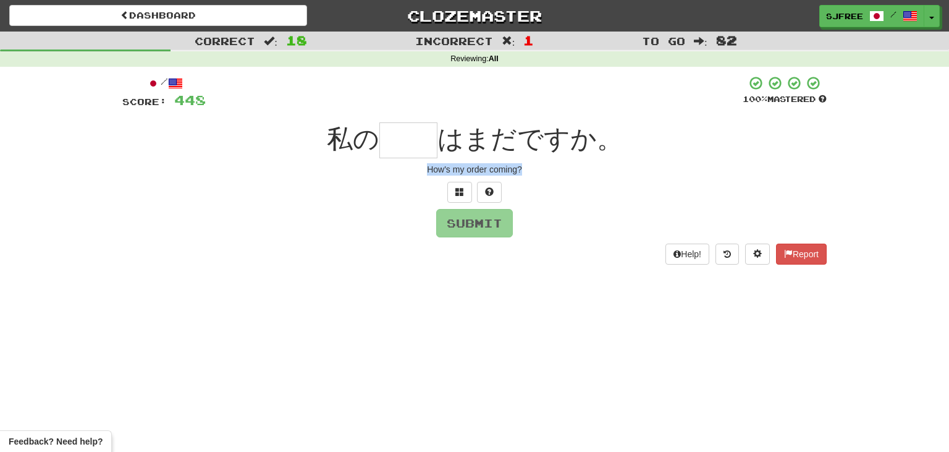
drag, startPoint x: 424, startPoint y: 166, endPoint x: 559, endPoint y: 169, distance: 135.4
click at [559, 169] on div "How's my order coming?" at bounding box center [474, 169] width 705 height 12
click at [422, 145] on input "text" at bounding box center [408, 140] width 58 height 36
type input "**"
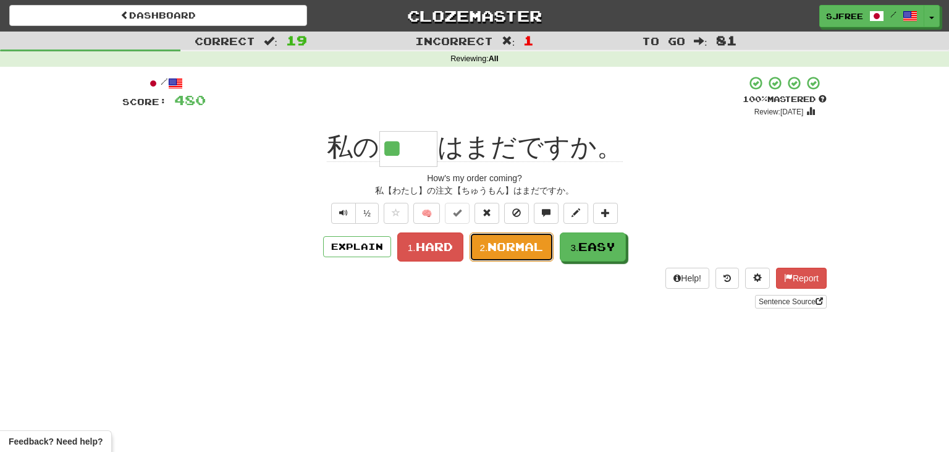
click at [509, 243] on span "Normal" at bounding box center [516, 247] width 56 height 14
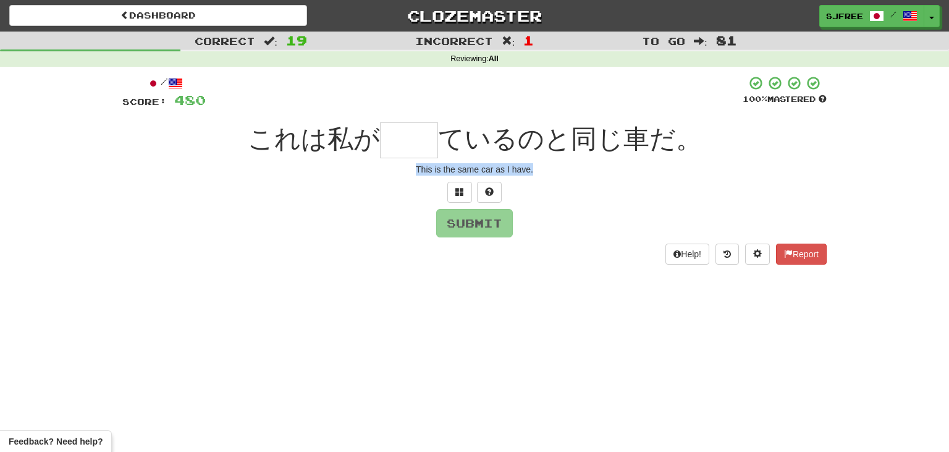
drag, startPoint x: 413, startPoint y: 167, endPoint x: 569, endPoint y: 166, distance: 155.7
click at [569, 166] on div "This is the same car as I have." at bounding box center [474, 169] width 705 height 12
drag, startPoint x: 404, startPoint y: 148, endPoint x: 402, endPoint y: 124, distance: 24.2
click at [403, 146] on input "text" at bounding box center [409, 140] width 58 height 36
click at [403, 144] on input "text" at bounding box center [409, 140] width 58 height 36
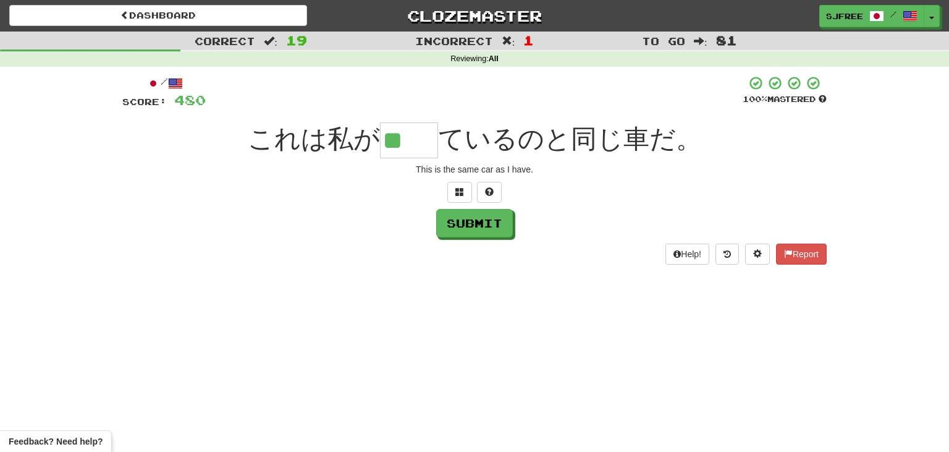
type input "**"
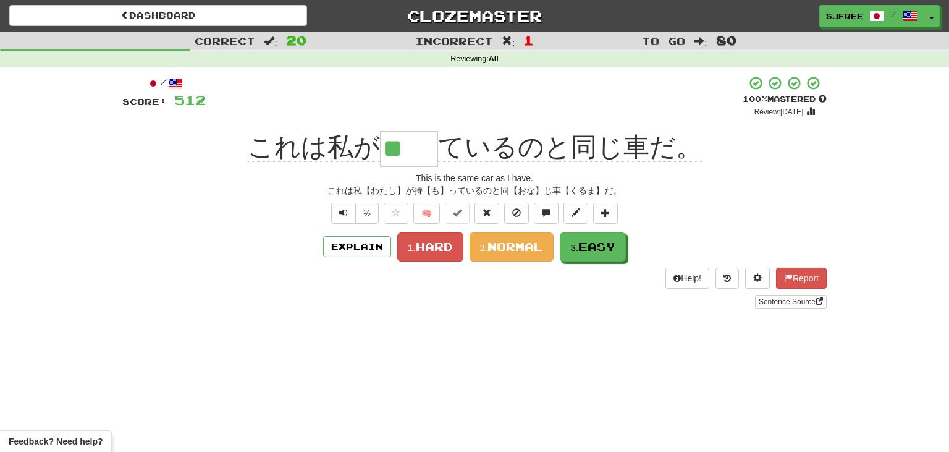
click at [531, 261] on div "/ Score: 512 + 32 100 % Mastered Review: [DATE] これは私が ** ているのと同じ車だ。 This is the…" at bounding box center [474, 191] width 705 height 233
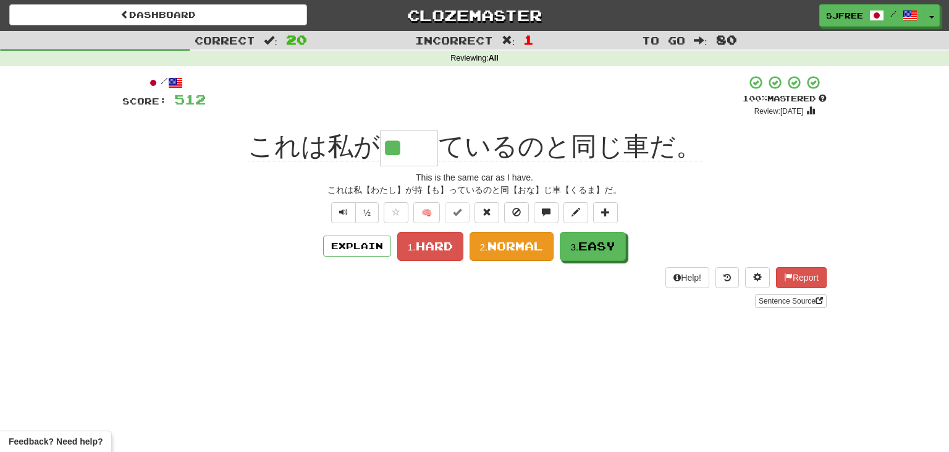
scroll to position [2, 0]
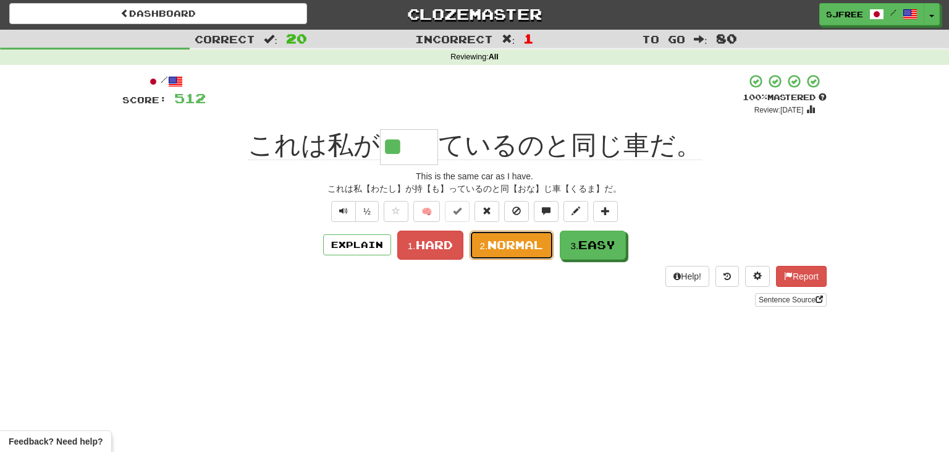
click at [514, 249] on span "Normal" at bounding box center [516, 245] width 56 height 14
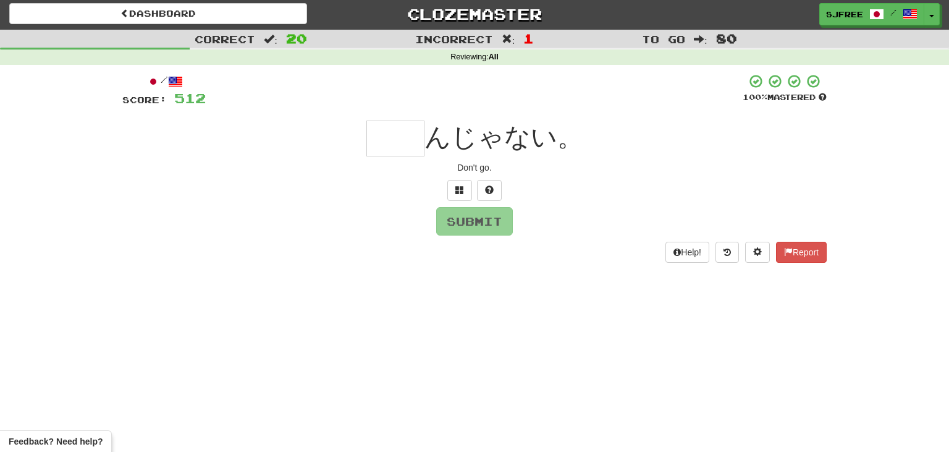
click at [389, 130] on input "text" at bounding box center [396, 139] width 58 height 36
type input "**"
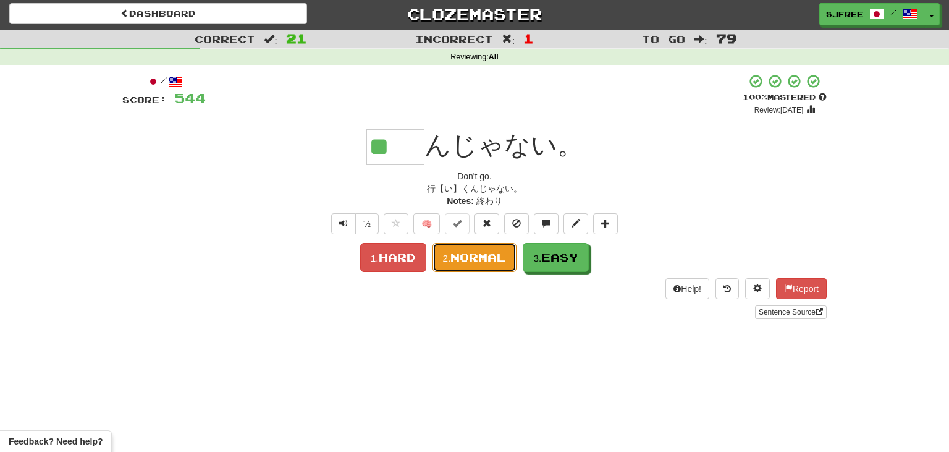
click at [485, 255] on span "Normal" at bounding box center [479, 257] width 56 height 14
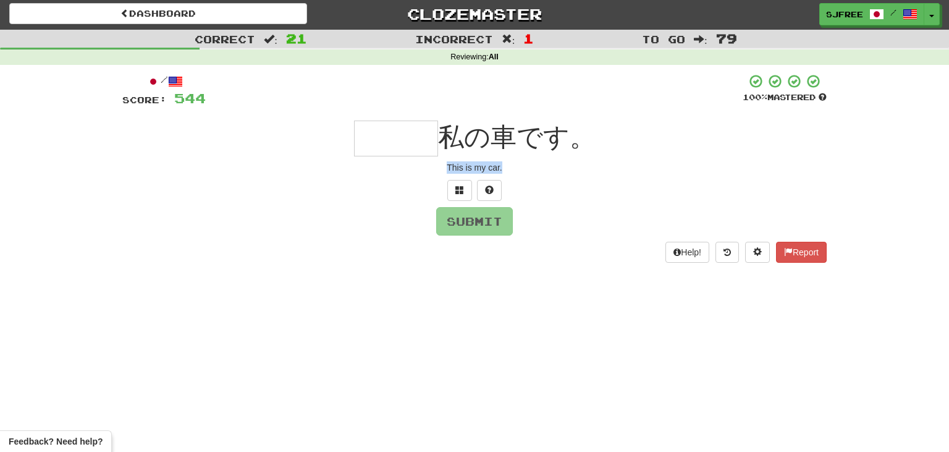
drag, startPoint x: 447, startPoint y: 169, endPoint x: 560, endPoint y: 167, distance: 113.1
click at [560, 167] on div "This is my car." at bounding box center [474, 167] width 705 height 12
click at [377, 138] on input "text" at bounding box center [396, 139] width 84 height 36
drag, startPoint x: 453, startPoint y: 169, endPoint x: 478, endPoint y: 168, distance: 25.3
click at [478, 168] on div "This is my car." at bounding box center [474, 167] width 705 height 12
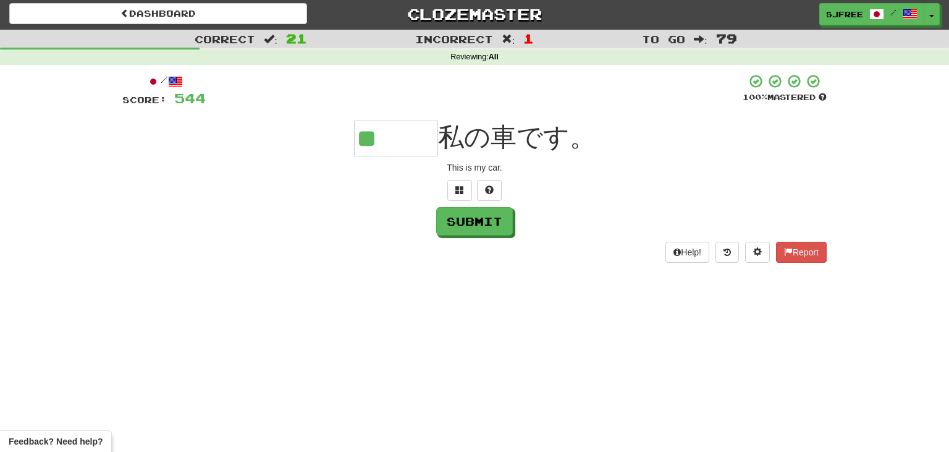
click at [453, 169] on div "This is my car." at bounding box center [474, 167] width 705 height 12
drag, startPoint x: 438, startPoint y: 169, endPoint x: 539, endPoint y: 164, distance: 100.8
click at [539, 164] on div "This is my car." at bounding box center [474, 167] width 705 height 12
click at [418, 133] on input "**" at bounding box center [396, 139] width 84 height 36
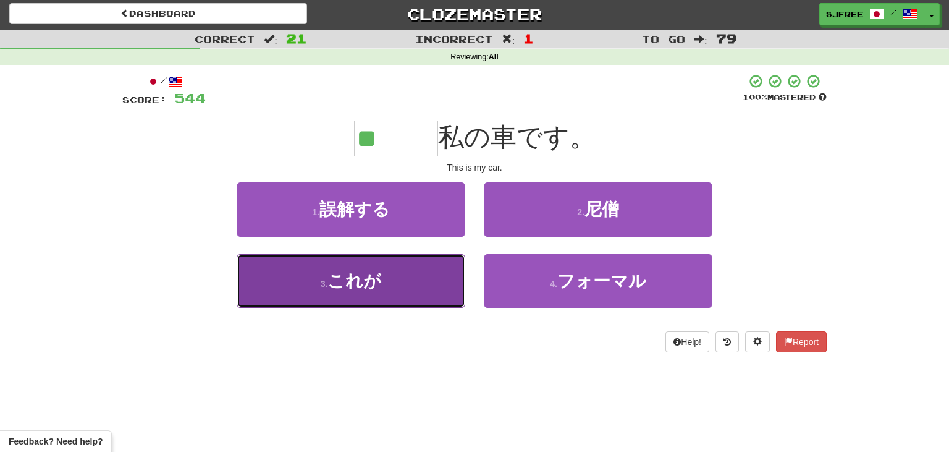
click at [398, 274] on button "3 . これが" at bounding box center [351, 281] width 229 height 54
type input "***"
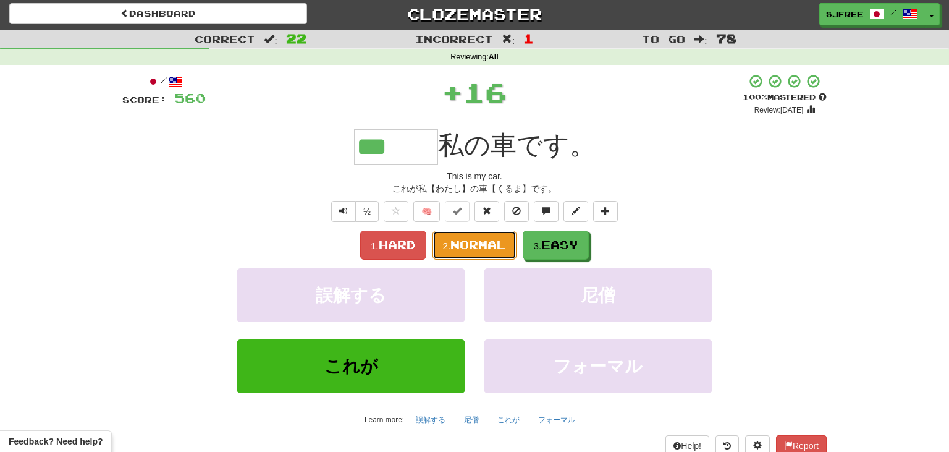
click at [462, 249] on span "Normal" at bounding box center [479, 245] width 56 height 14
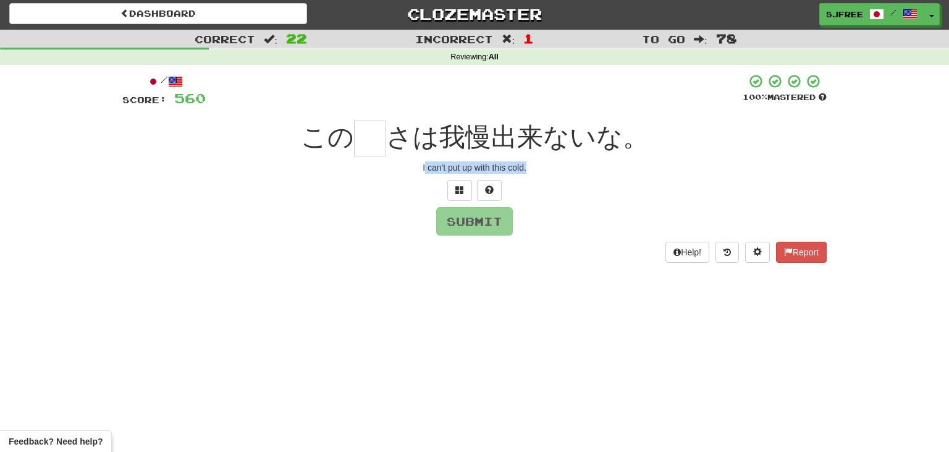
drag, startPoint x: 425, startPoint y: 169, endPoint x: 591, endPoint y: 175, distance: 166.3
click at [591, 175] on div "/ Score: 560 100 % Mastered この さは我慢出来ないな。 I can't put up with this cold. Submit…" at bounding box center [474, 168] width 705 height 189
click at [415, 169] on div "I can't put up with this cold." at bounding box center [474, 167] width 705 height 12
drag, startPoint x: 420, startPoint y: 164, endPoint x: 567, endPoint y: 178, distance: 148.4
click at [567, 178] on div "/ Score: 560 100 % Mastered この さは我慢出来ないな。 I can't put up with this cold. Submit…" at bounding box center [474, 168] width 705 height 189
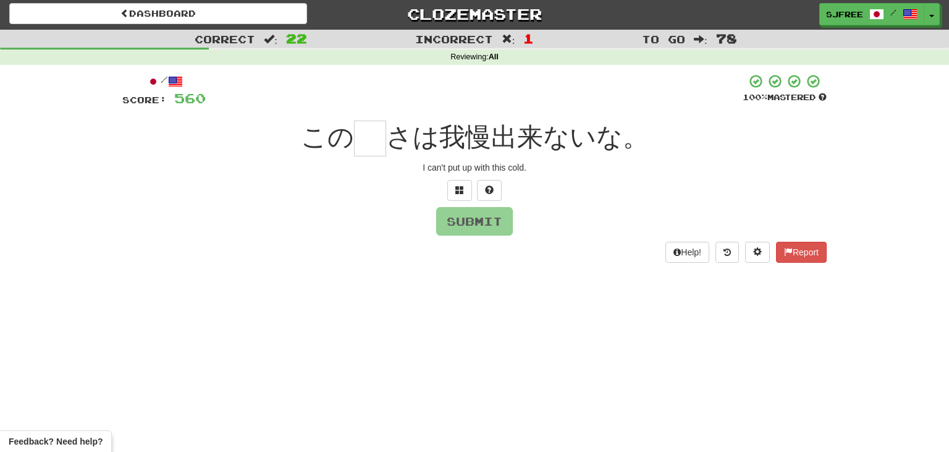
click at [372, 129] on input "text" at bounding box center [370, 139] width 32 height 36
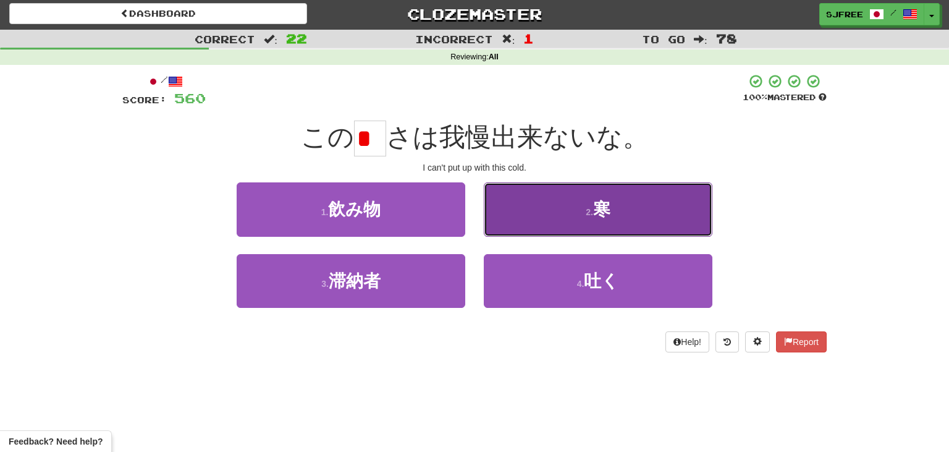
click at [630, 208] on button "2 . 寒" at bounding box center [598, 209] width 229 height 54
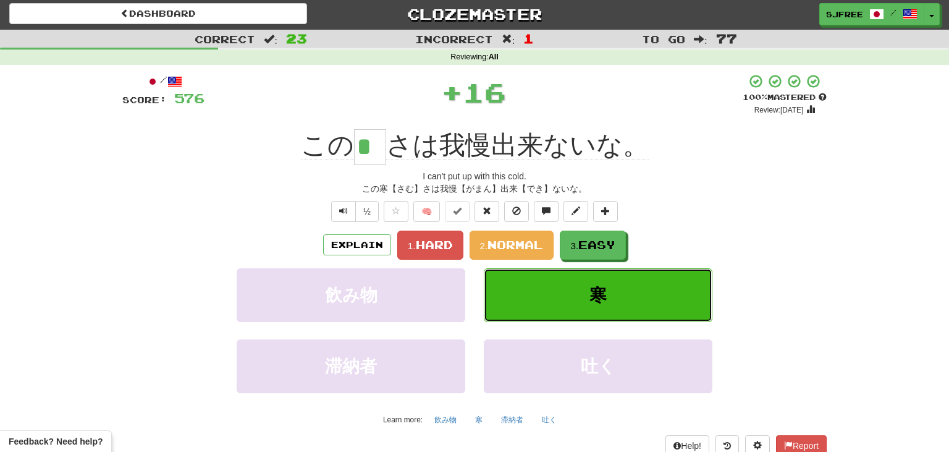
type input "*"
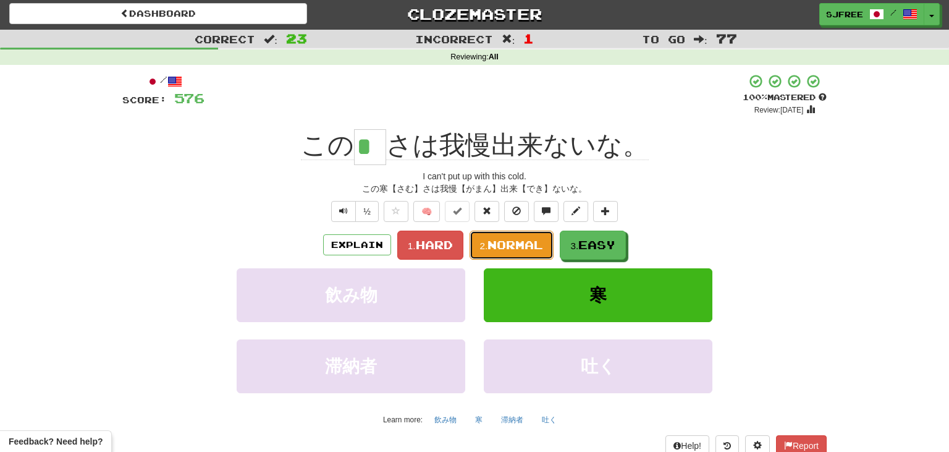
click at [525, 245] on span "Normal" at bounding box center [516, 245] width 56 height 14
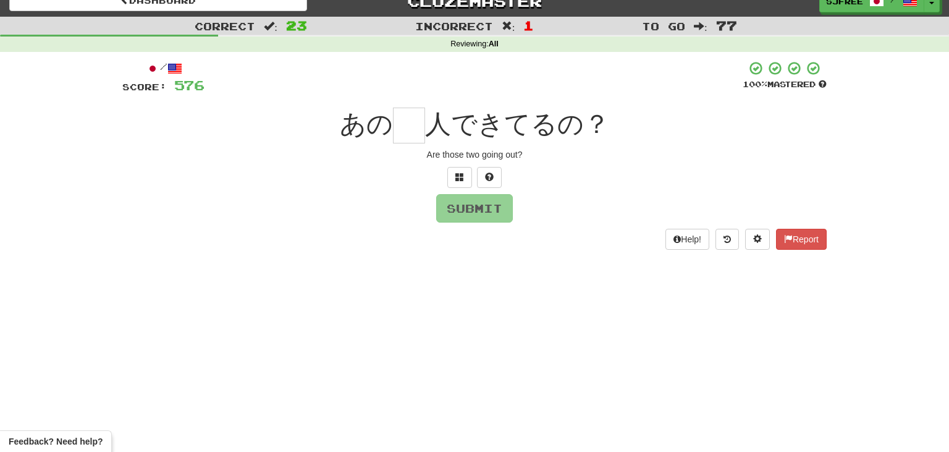
scroll to position [16, 0]
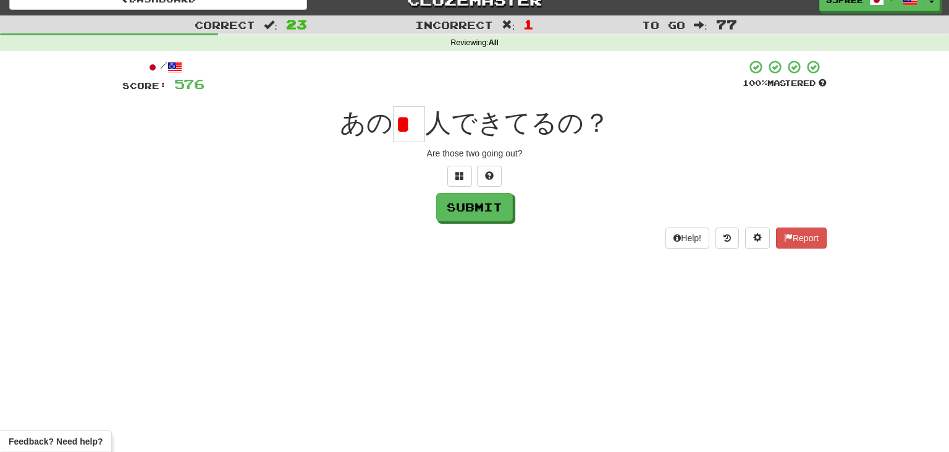
type input "*"
click at [409, 150] on div "Are those two going out?" at bounding box center [474, 153] width 705 height 12
click at [415, 130] on input "text" at bounding box center [409, 124] width 32 height 36
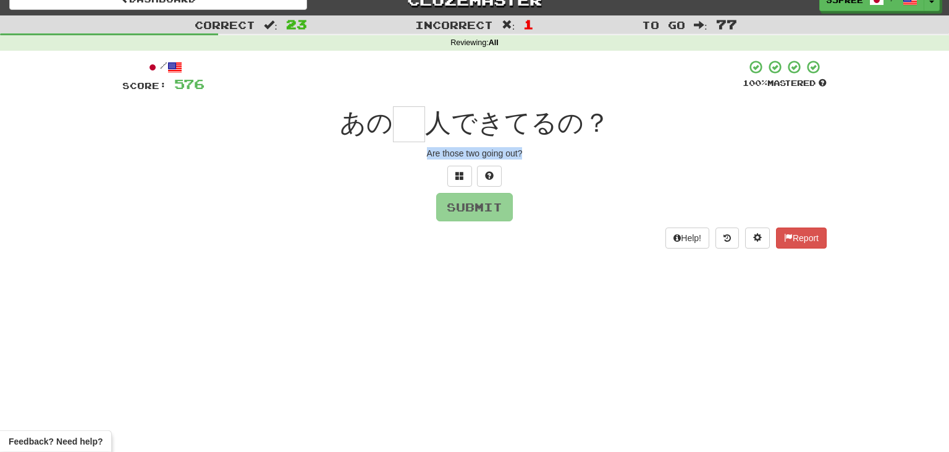
drag, startPoint x: 426, startPoint y: 153, endPoint x: 565, endPoint y: 156, distance: 138.5
click at [565, 156] on div "Are those two going out?" at bounding box center [474, 153] width 705 height 12
click at [409, 127] on input "text" at bounding box center [409, 124] width 32 height 36
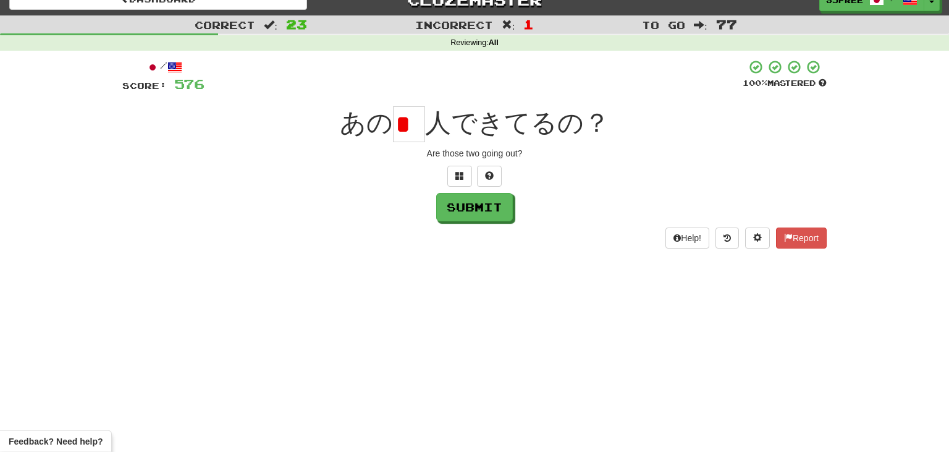
scroll to position [0, 0]
type input "*"
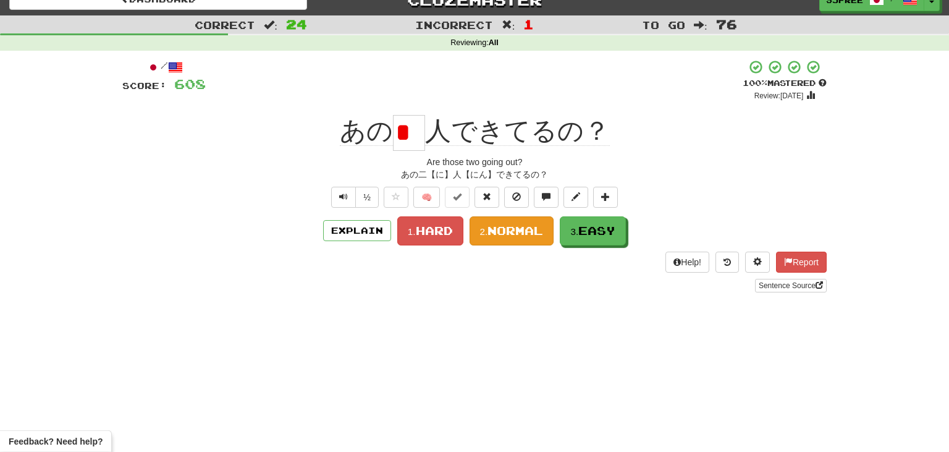
type input "*"
click at [514, 232] on span "Normal" at bounding box center [516, 231] width 56 height 14
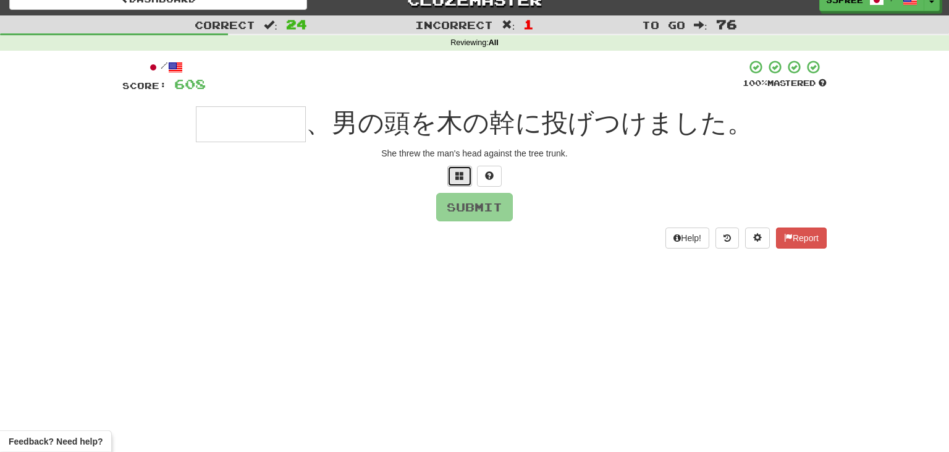
click at [459, 168] on button at bounding box center [459, 176] width 25 height 21
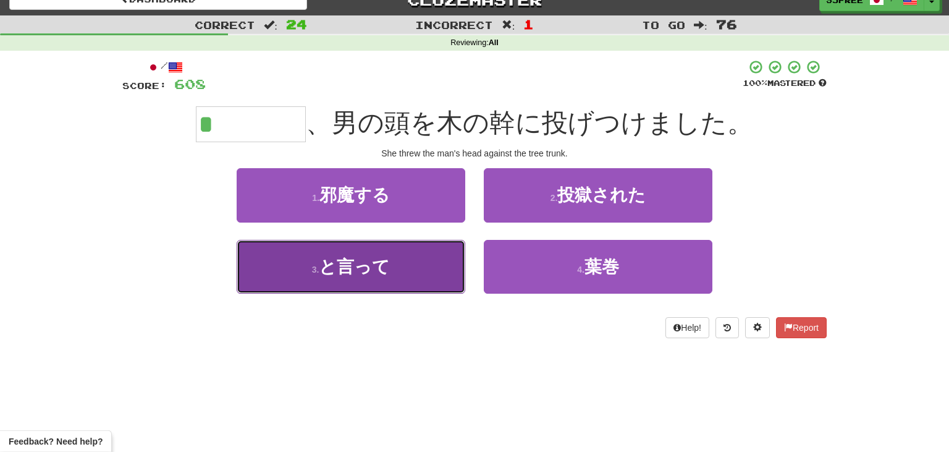
click at [354, 286] on button "3 . と言って" at bounding box center [351, 267] width 229 height 54
type input "****"
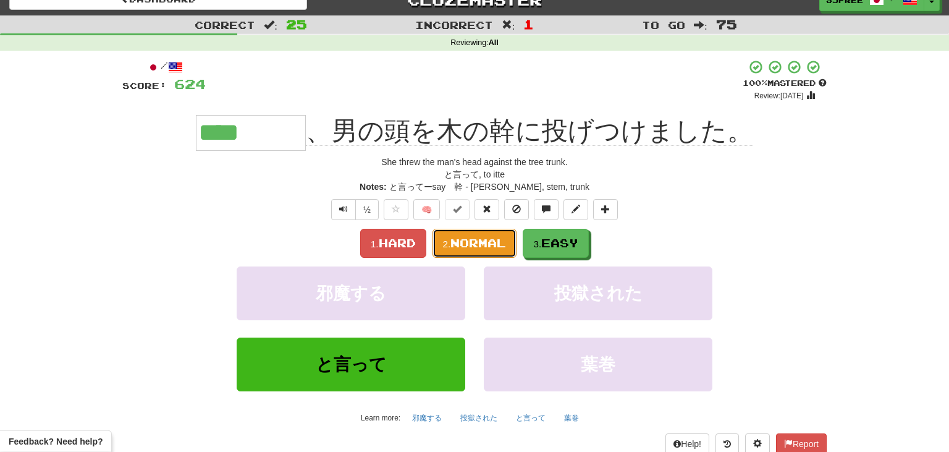
click at [486, 243] on span "Normal" at bounding box center [479, 243] width 56 height 14
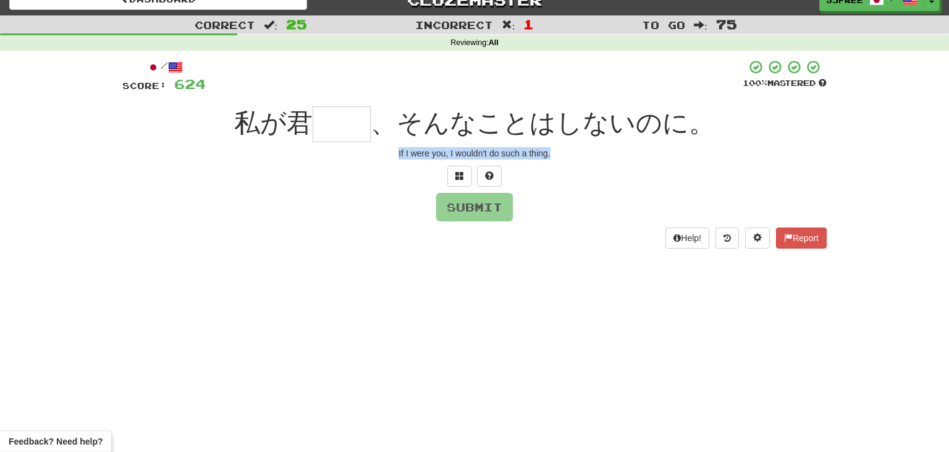
drag, startPoint x: 554, startPoint y: 151, endPoint x: 358, endPoint y: 150, distance: 195.9
click at [358, 150] on div "If I were you, I wouldn't do such a thing." at bounding box center [474, 153] width 705 height 12
click at [362, 122] on input "text" at bounding box center [342, 124] width 58 height 36
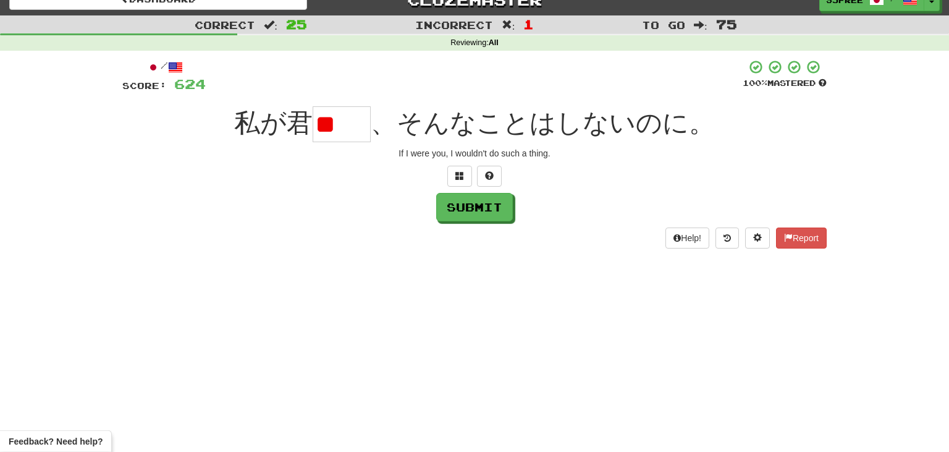
type input "*"
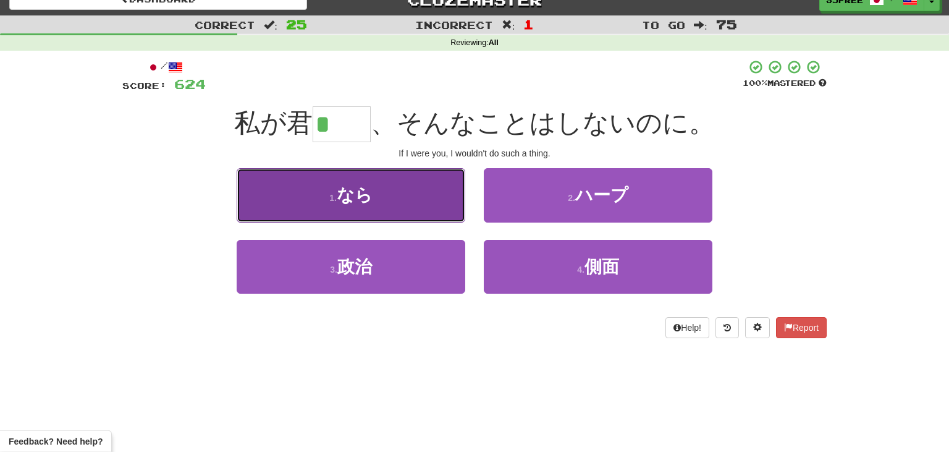
click at [422, 201] on button "1 . なら" at bounding box center [351, 195] width 229 height 54
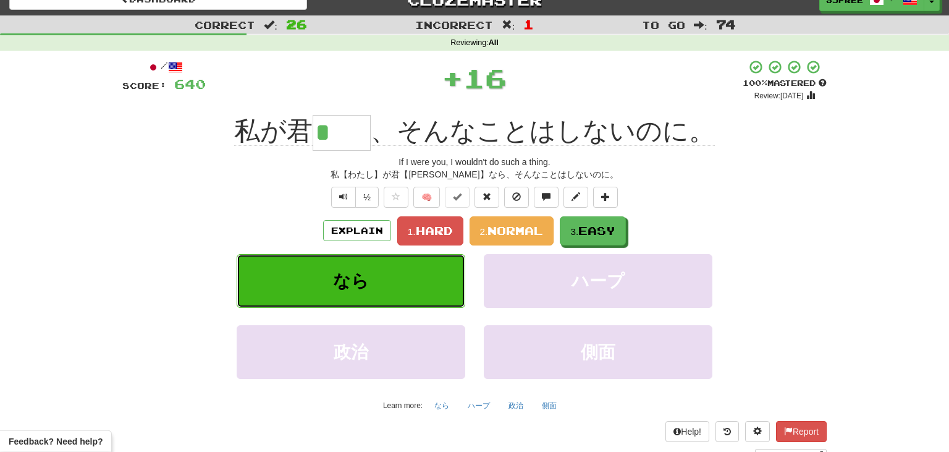
type input "**"
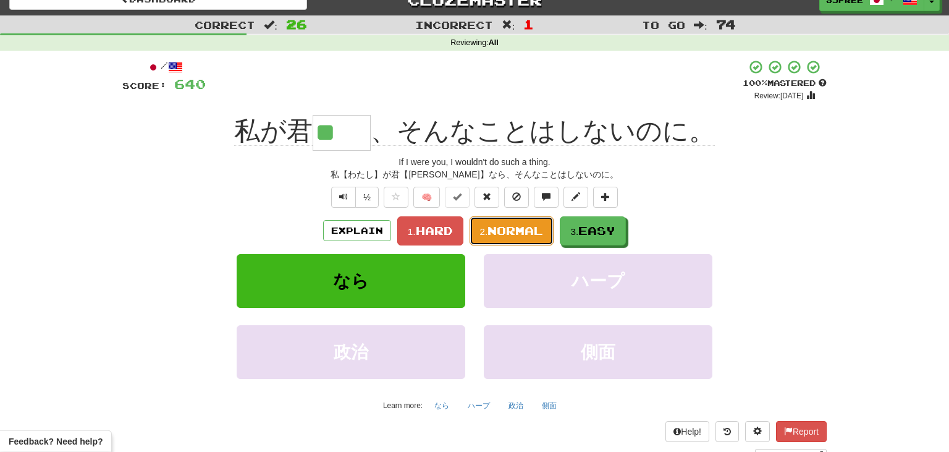
click at [517, 232] on span "Normal" at bounding box center [516, 231] width 56 height 14
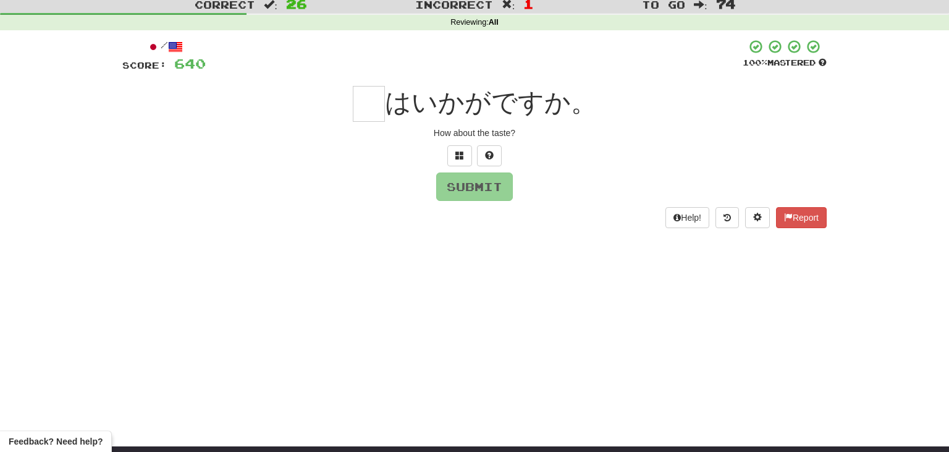
scroll to position [37, 0]
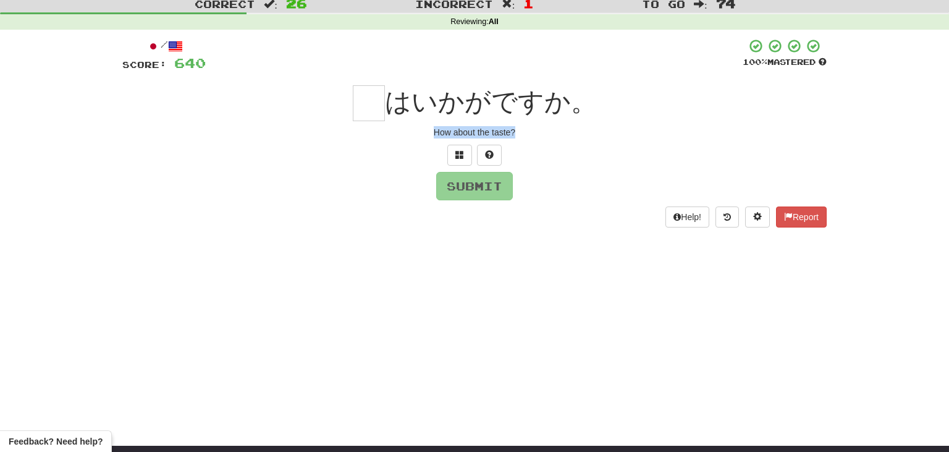
drag, startPoint x: 435, startPoint y: 131, endPoint x: 572, endPoint y: 133, distance: 136.6
click at [572, 133] on div "How about the taste?" at bounding box center [474, 132] width 705 height 12
click at [367, 88] on input "text" at bounding box center [369, 103] width 32 height 36
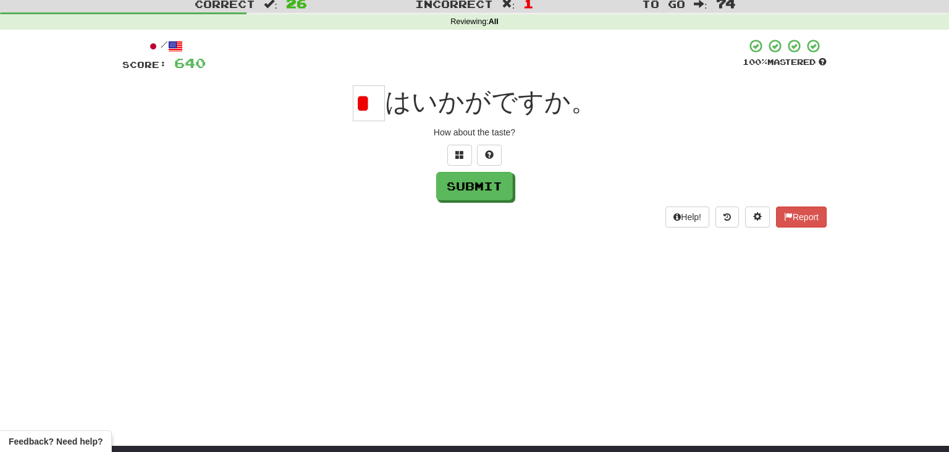
scroll to position [0, 0]
type input "*"
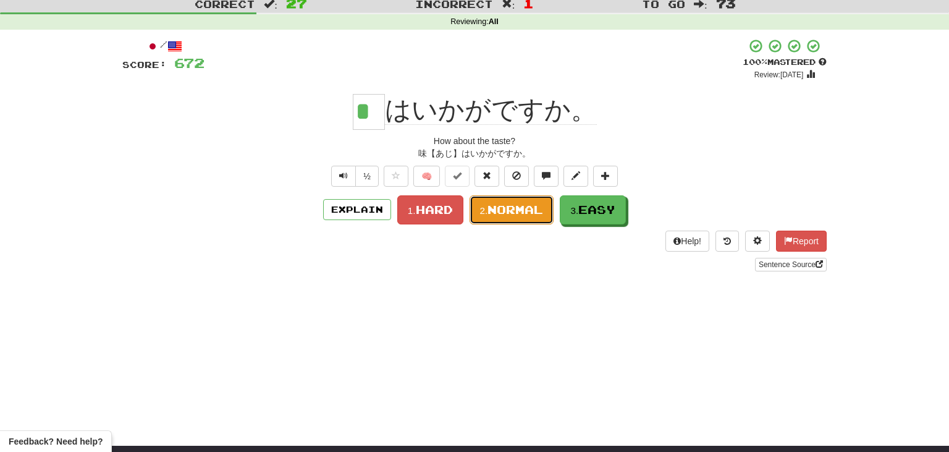
click at [515, 209] on span "Normal" at bounding box center [516, 210] width 56 height 14
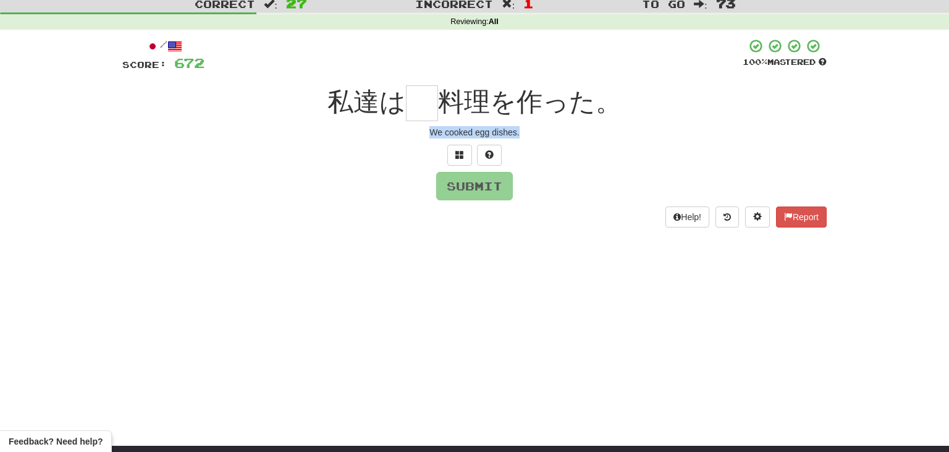
drag, startPoint x: 430, startPoint y: 130, endPoint x: 550, endPoint y: 135, distance: 120.6
click at [550, 135] on div "We cooked egg dishes." at bounding box center [474, 132] width 705 height 12
click at [418, 103] on input "text" at bounding box center [422, 103] width 32 height 36
click at [417, 96] on input "text" at bounding box center [422, 103] width 32 height 36
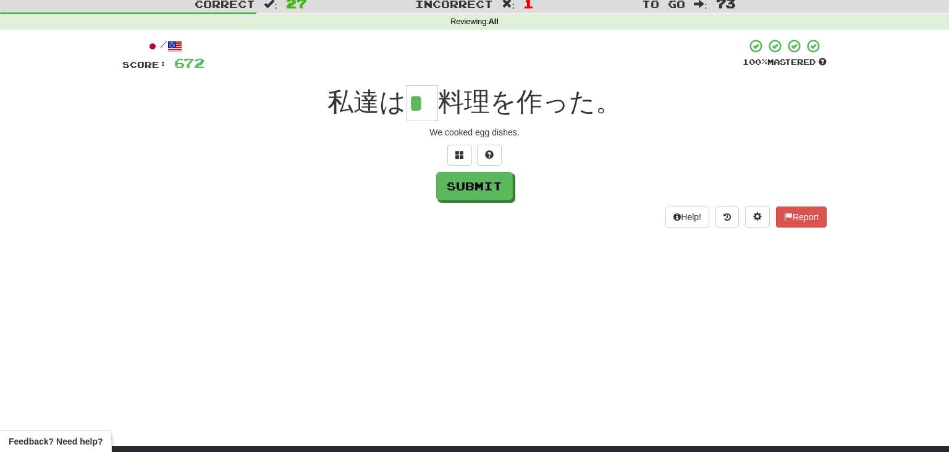
type input "*"
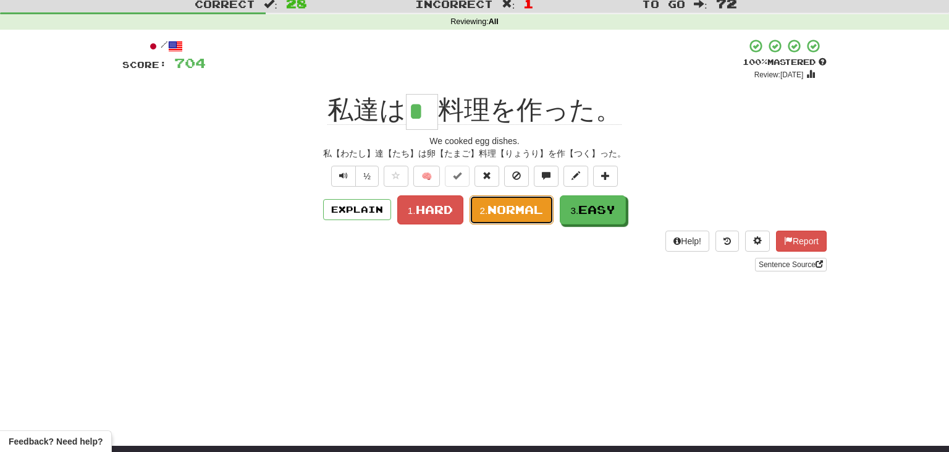
click at [515, 213] on span "Normal" at bounding box center [516, 210] width 56 height 14
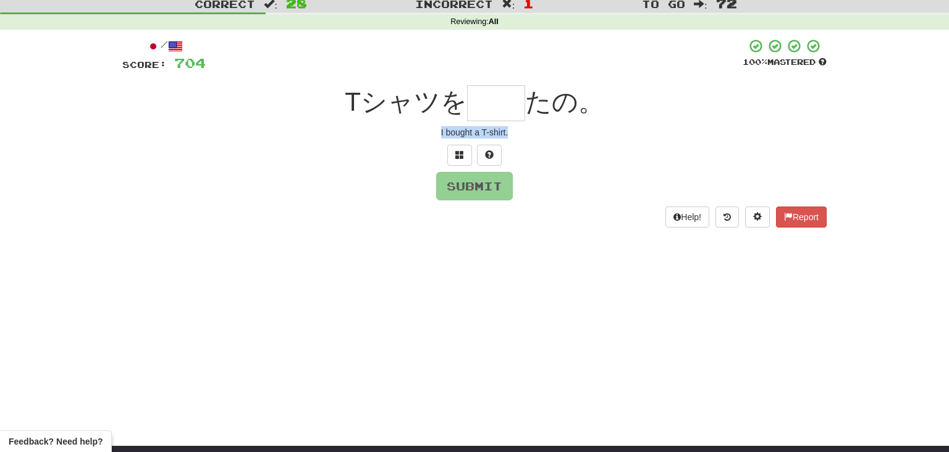
drag, startPoint x: 439, startPoint y: 131, endPoint x: 540, endPoint y: 134, distance: 101.4
click at [540, 134] on div "I bought a T-shirt." at bounding box center [474, 132] width 705 height 12
click at [499, 110] on input "text" at bounding box center [496, 103] width 58 height 36
type input "*"
type input "**"
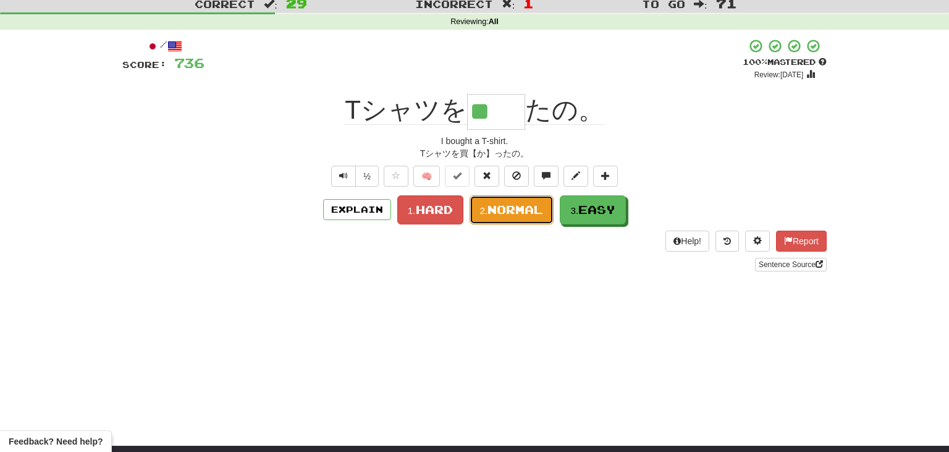
click at [520, 214] on span "Normal" at bounding box center [516, 210] width 56 height 14
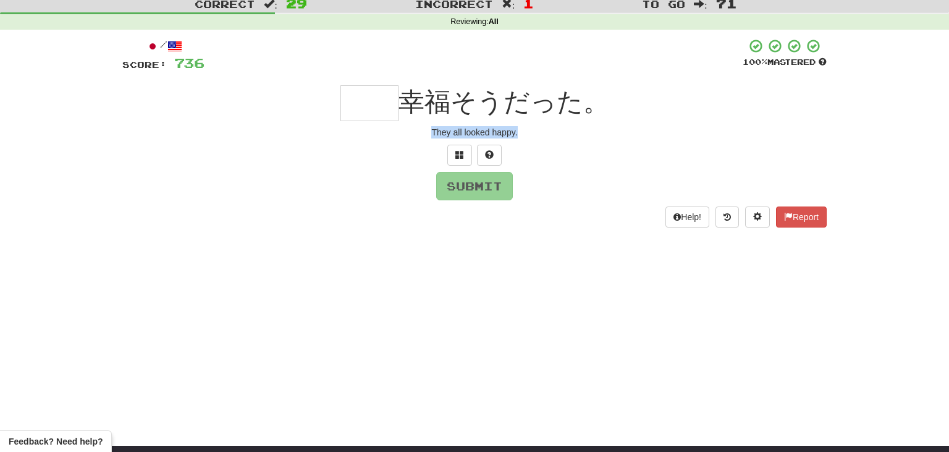
drag, startPoint x: 431, startPoint y: 131, endPoint x: 553, endPoint y: 137, distance: 121.3
click at [553, 137] on div "They all looked happy." at bounding box center [474, 132] width 705 height 12
click at [362, 102] on input "text" at bounding box center [370, 103] width 58 height 36
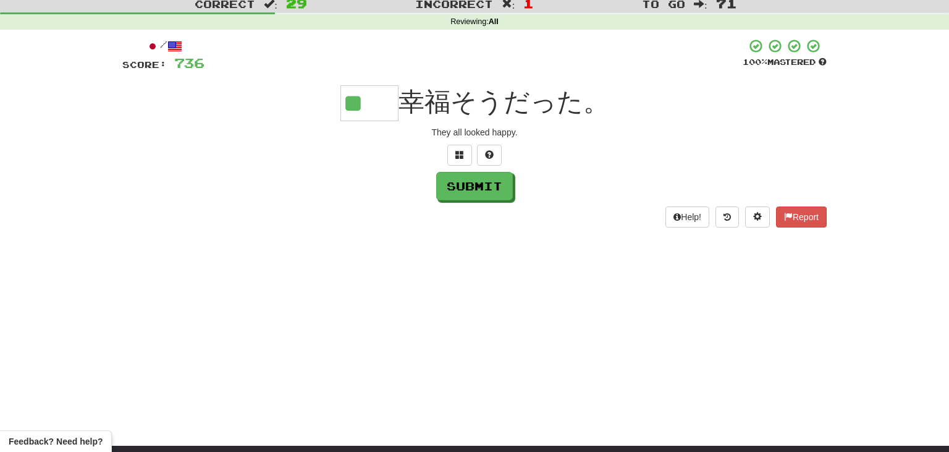
type input "**"
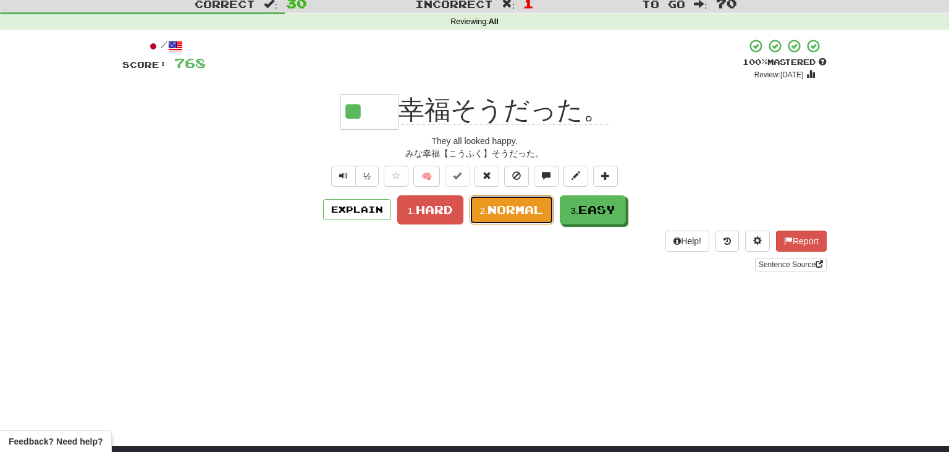
click at [512, 219] on button "2. Normal" at bounding box center [512, 209] width 85 height 29
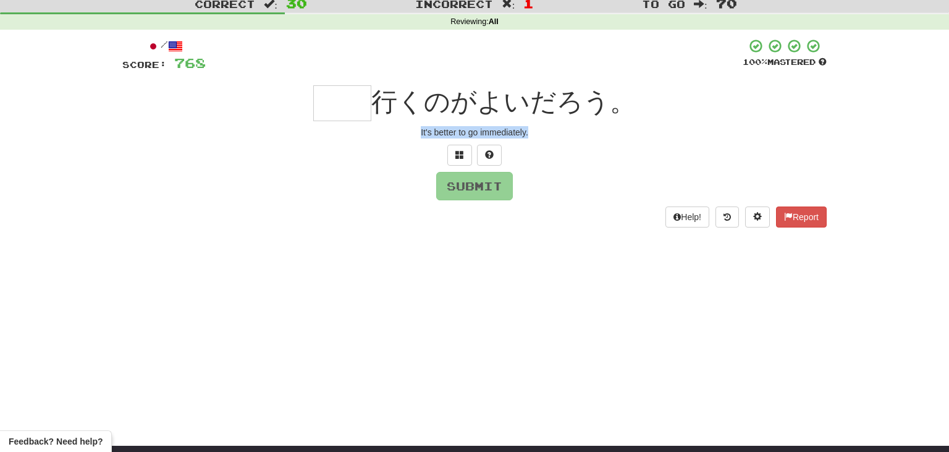
drag, startPoint x: 414, startPoint y: 128, endPoint x: 555, endPoint y: 133, distance: 141.0
click at [555, 133] on div "It's better to go immediately." at bounding box center [474, 132] width 705 height 12
click at [352, 100] on input "text" at bounding box center [342, 103] width 58 height 36
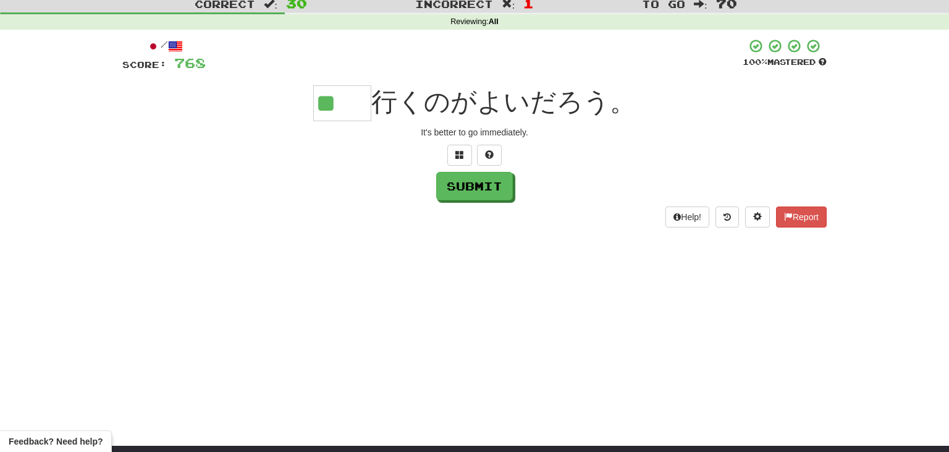
type input "**"
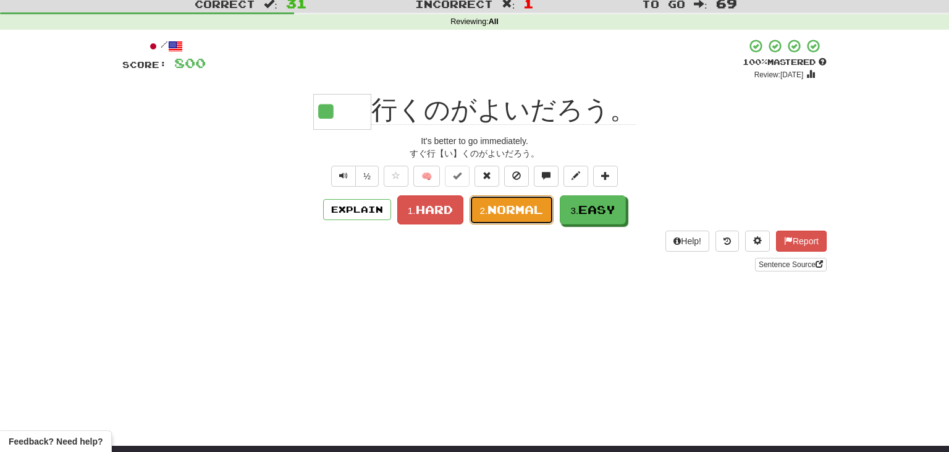
click at [525, 201] on button "2. Normal" at bounding box center [512, 209] width 85 height 29
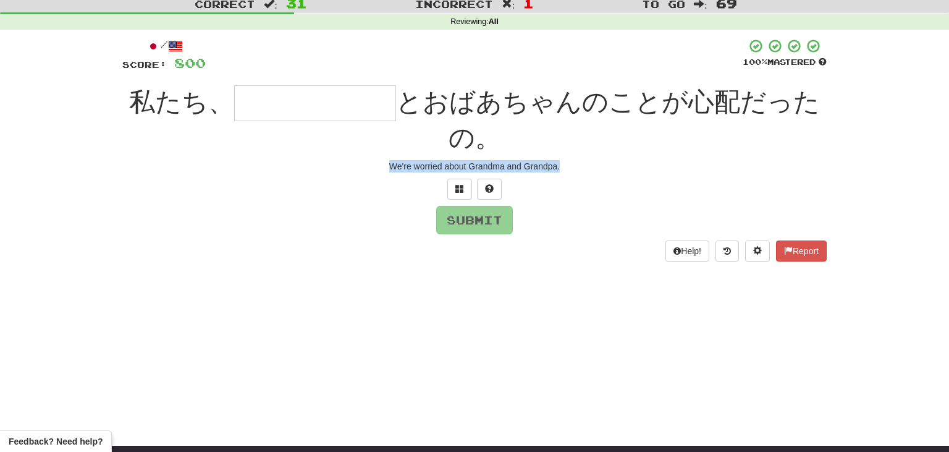
drag, startPoint x: 384, startPoint y: 163, endPoint x: 596, endPoint y: 166, distance: 212.0
click at [596, 166] on div "We're worried about Grandma and Grandpa." at bounding box center [474, 166] width 705 height 12
click at [324, 104] on input "text" at bounding box center [315, 103] width 162 height 36
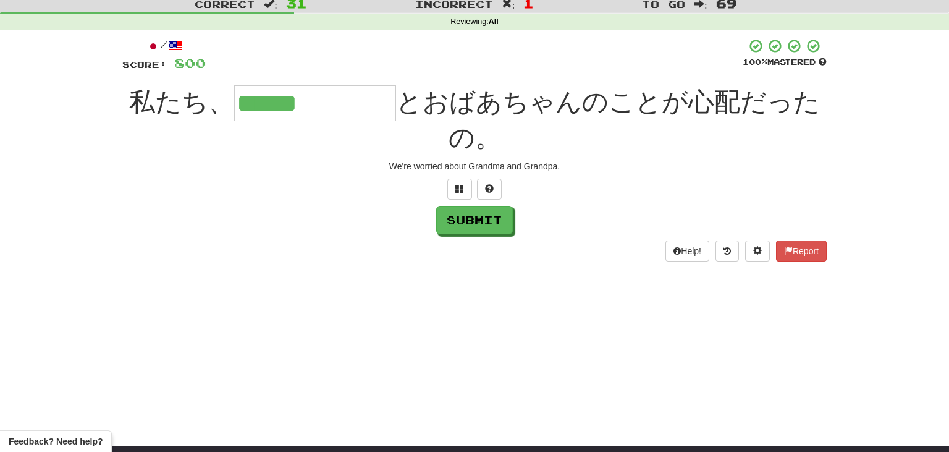
type input "******"
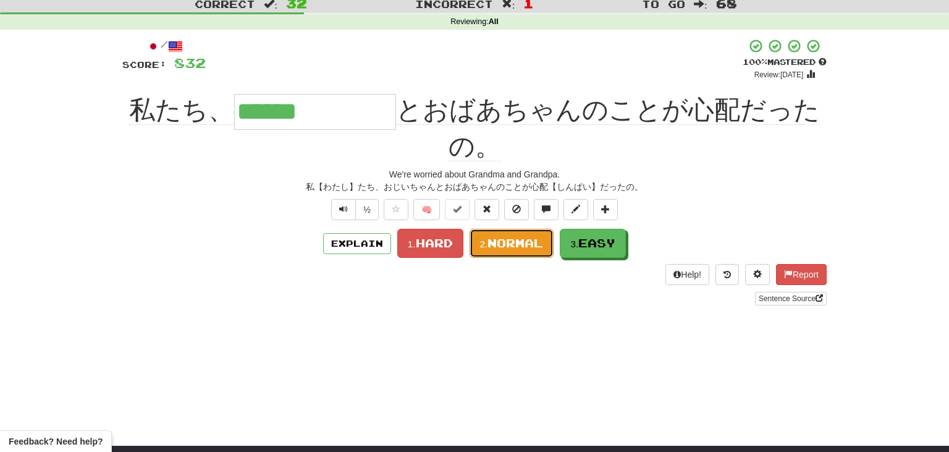
click at [502, 236] on span "Normal" at bounding box center [516, 243] width 56 height 14
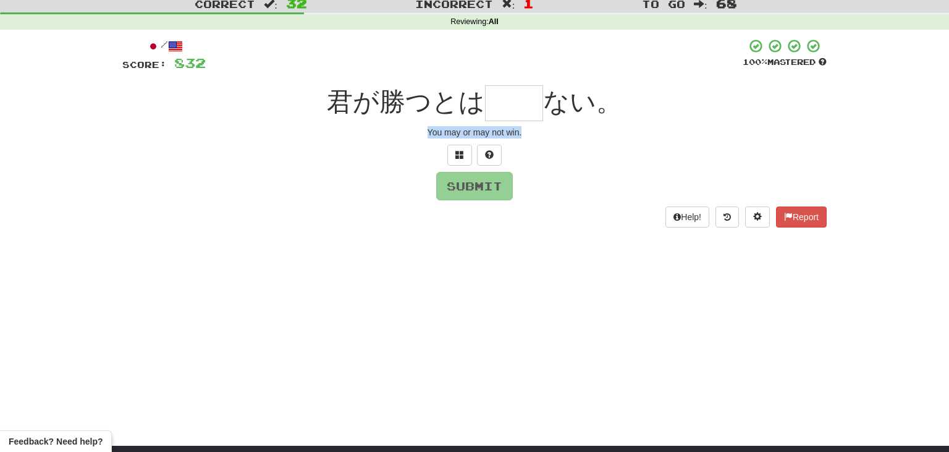
drag, startPoint x: 425, startPoint y: 130, endPoint x: 563, endPoint y: 125, distance: 137.9
click at [563, 125] on div "/ Score: 832 100 % Mastered 君が勝つとは ない。 You may or may not win. Submit Help! Rep…" at bounding box center [474, 132] width 705 height 189
click at [496, 109] on input "text" at bounding box center [514, 103] width 58 height 36
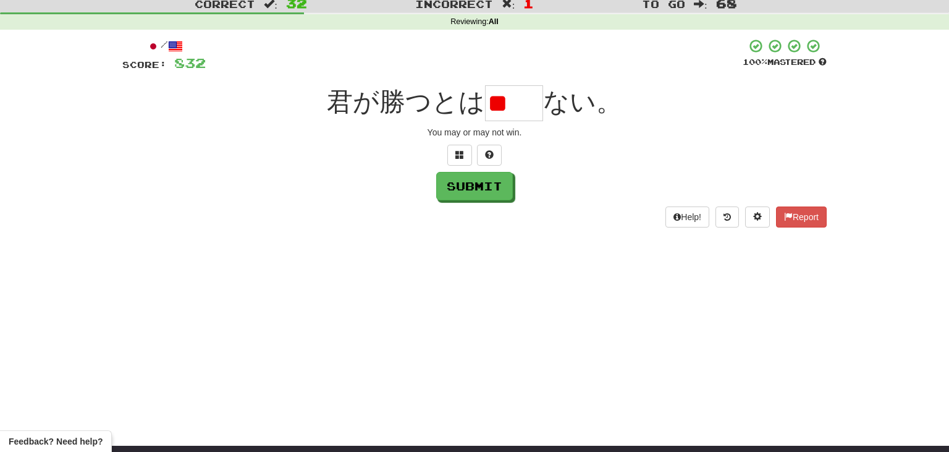
type input "*"
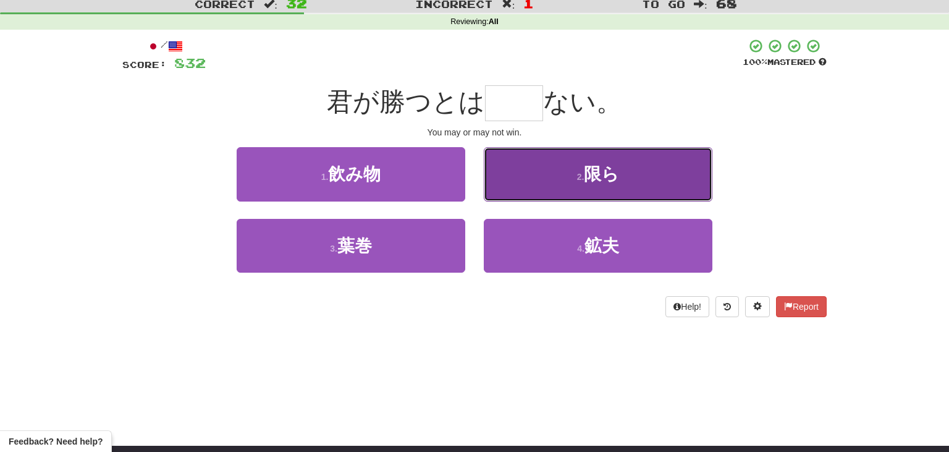
click at [634, 186] on button "2 . 限ら" at bounding box center [598, 174] width 229 height 54
type input "**"
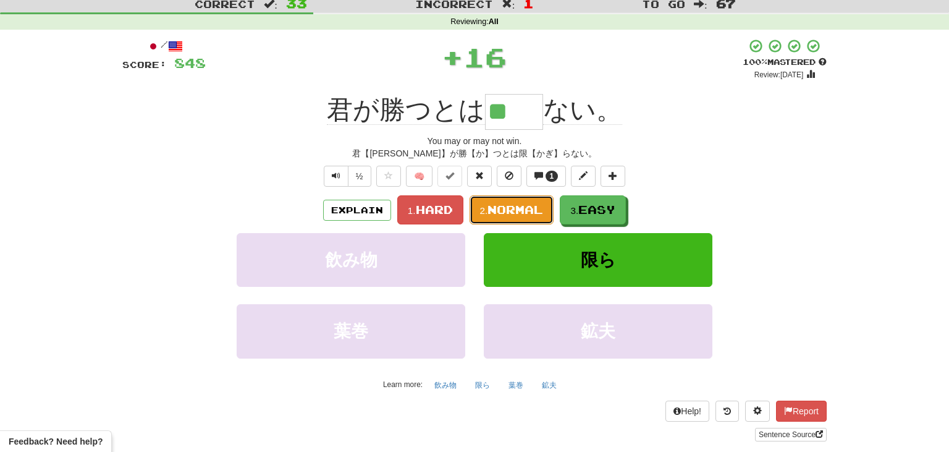
click at [507, 211] on span "Normal" at bounding box center [516, 210] width 56 height 14
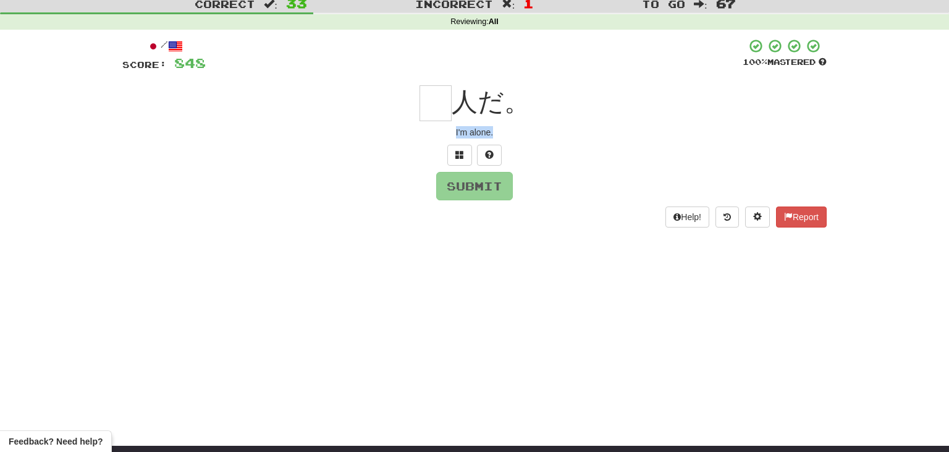
drag, startPoint x: 454, startPoint y: 130, endPoint x: 525, endPoint y: 132, distance: 71.7
click at [525, 132] on div "I'm alone." at bounding box center [474, 132] width 705 height 12
click at [433, 102] on input "text" at bounding box center [436, 103] width 32 height 36
type input "*"
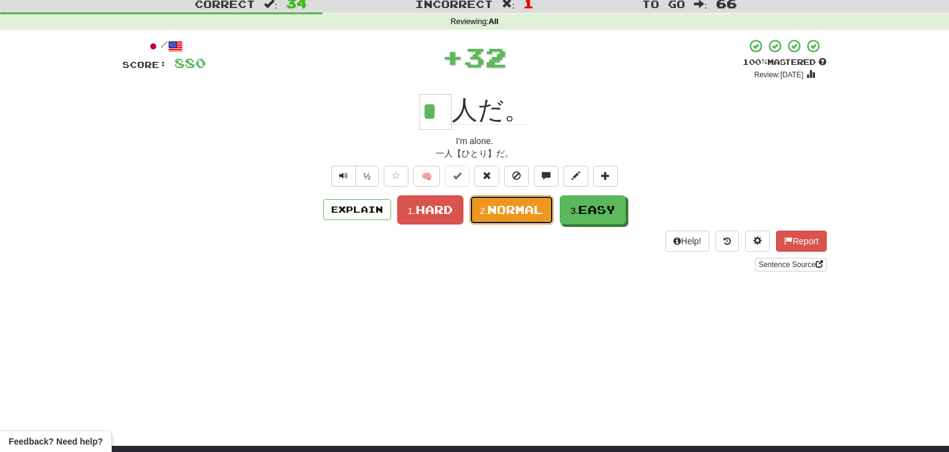
click at [512, 209] on span "Normal" at bounding box center [516, 210] width 56 height 14
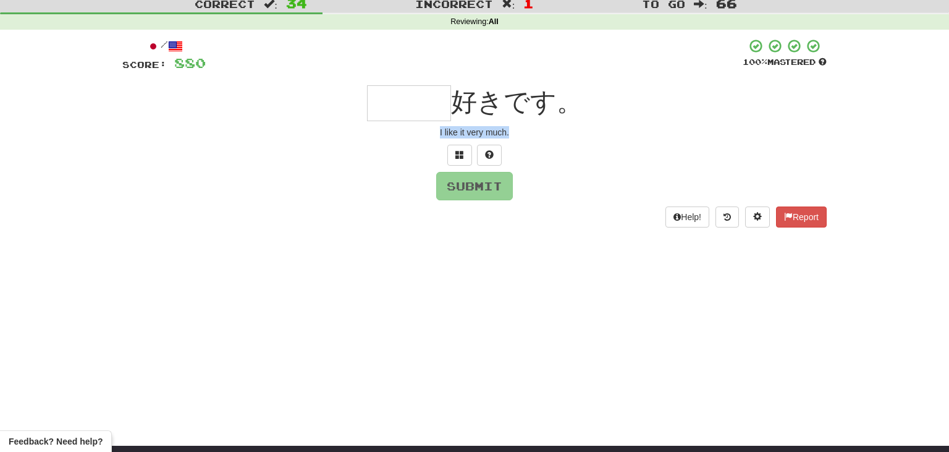
drag, startPoint x: 434, startPoint y: 127, endPoint x: 543, endPoint y: 139, distance: 109.4
click at [543, 139] on div "/ Score: 880 100 % Mastered 好きです。 I like it very much. Submit Help! Report" at bounding box center [474, 132] width 705 height 189
click at [392, 91] on input "text" at bounding box center [409, 103] width 84 height 36
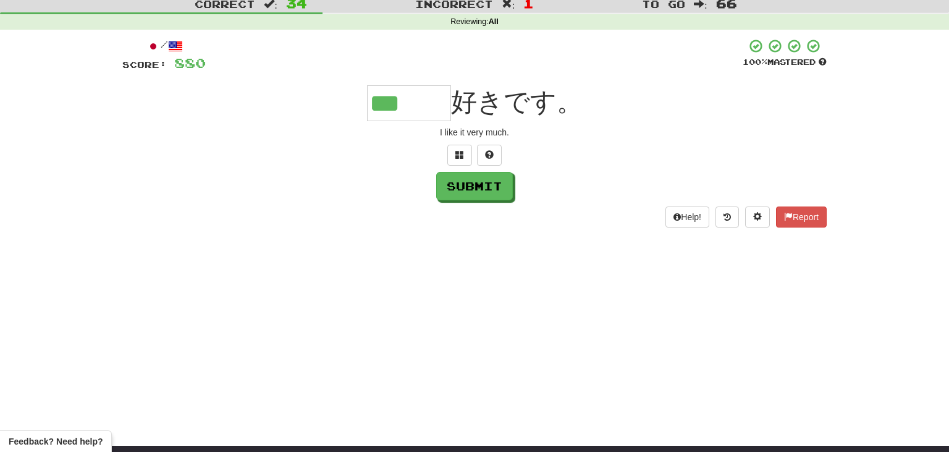
type input "***"
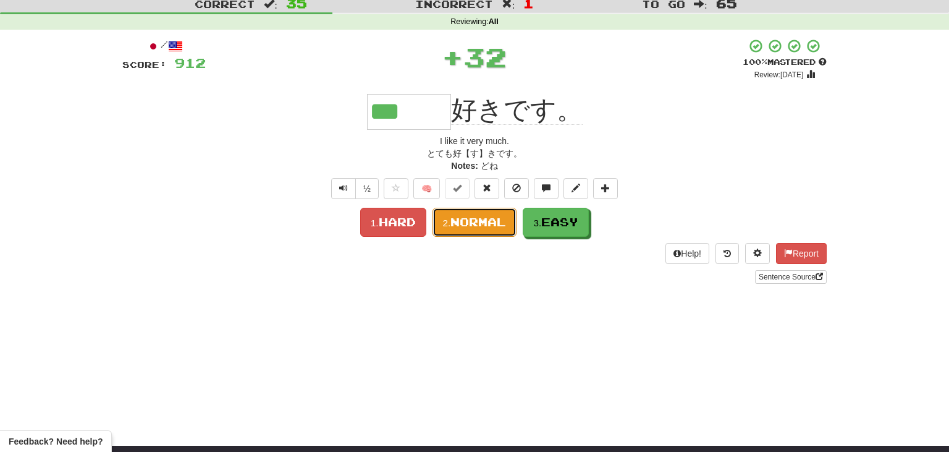
click at [480, 215] on span "Normal" at bounding box center [479, 222] width 56 height 14
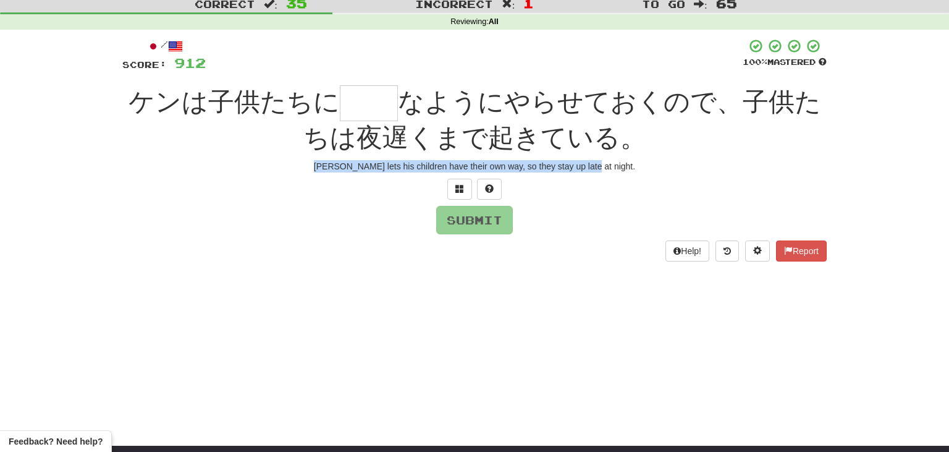
drag, startPoint x: 326, startPoint y: 159, endPoint x: 637, endPoint y: 163, distance: 311.5
click at [637, 163] on div "/ Score: 912 100 % Mastered [PERSON_NAME]は子供たちに なようにやらせておくので、子供たちは夜遅くまで起きている。 […" at bounding box center [474, 149] width 705 height 223
click at [357, 100] on input "text" at bounding box center [369, 103] width 58 height 36
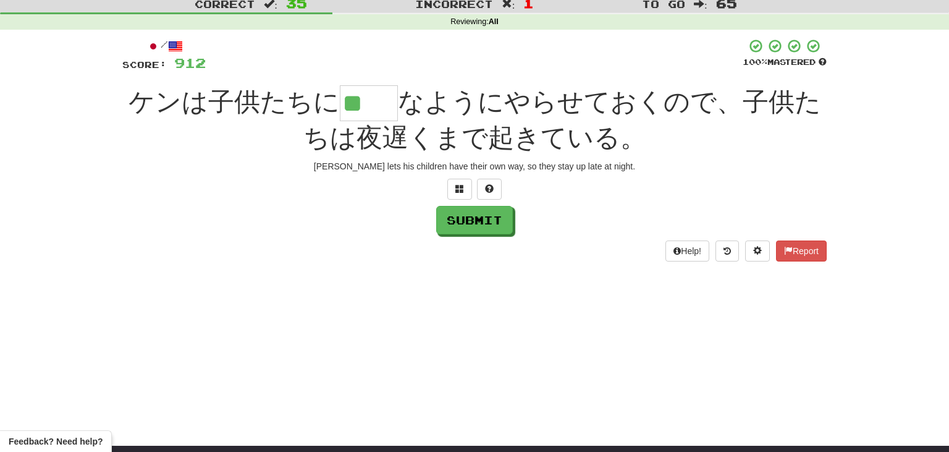
type input "**"
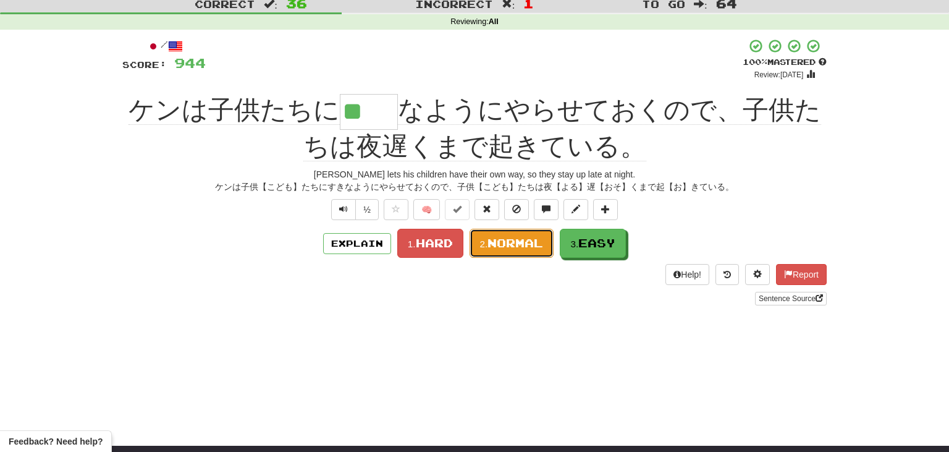
click at [513, 241] on span "Normal" at bounding box center [516, 243] width 56 height 14
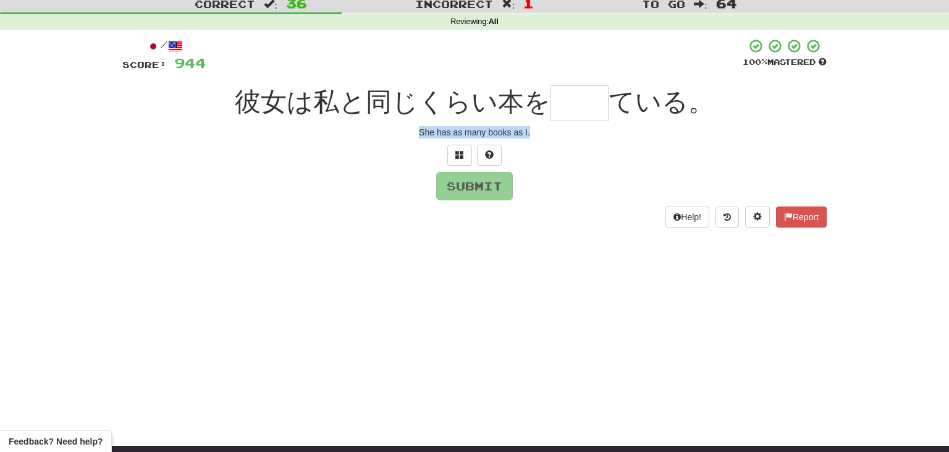
drag, startPoint x: 409, startPoint y: 130, endPoint x: 565, endPoint y: 129, distance: 155.8
click at [565, 129] on div "She has as many books as I." at bounding box center [474, 132] width 705 height 12
click at [573, 109] on input "text" at bounding box center [580, 103] width 58 height 36
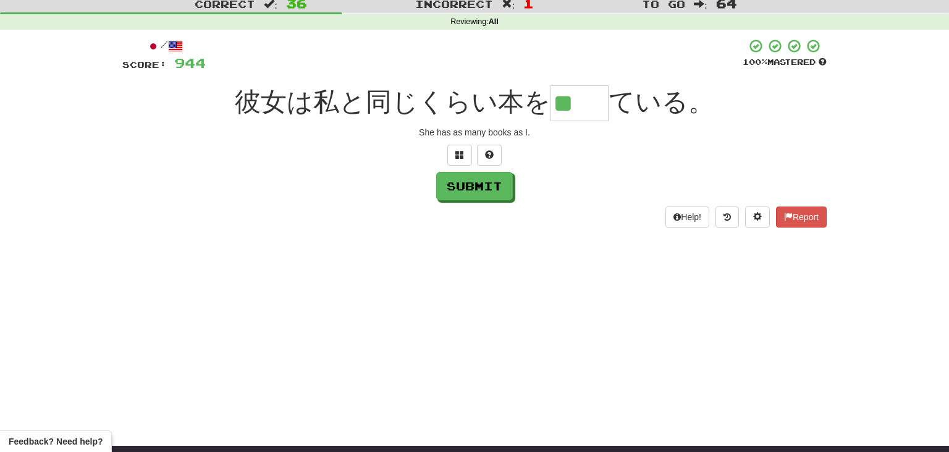
type input "**"
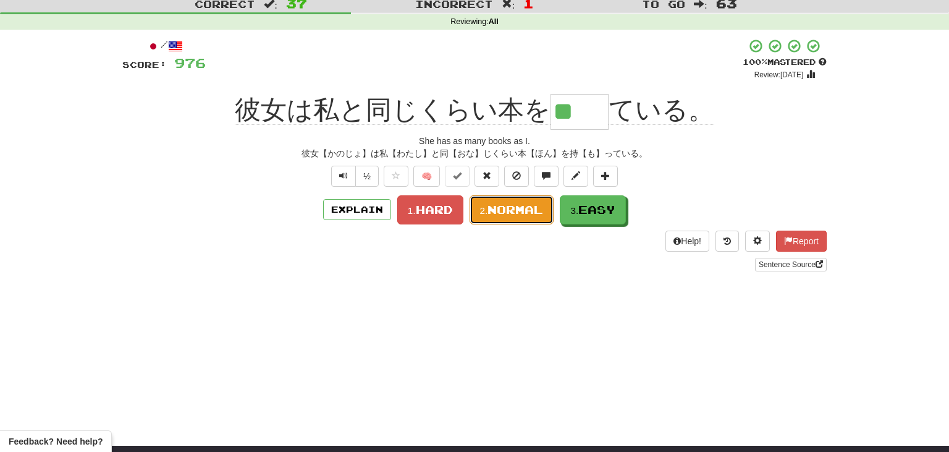
click at [523, 205] on span "Normal" at bounding box center [516, 210] width 56 height 14
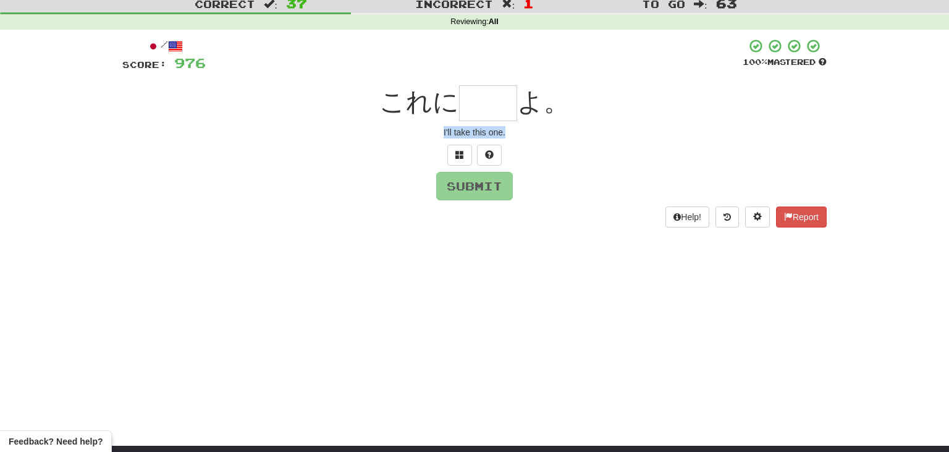
drag, startPoint x: 441, startPoint y: 125, endPoint x: 540, endPoint y: 138, distance: 100.3
click at [540, 138] on div "/ Score: 976 100 % Mastered これに よ。 I'll take this one. Submit Help! Report" at bounding box center [474, 132] width 705 height 189
click at [483, 101] on input "text" at bounding box center [488, 103] width 58 height 36
click at [479, 98] on input "text" at bounding box center [488, 103] width 58 height 36
click at [483, 95] on input "text" at bounding box center [488, 103] width 58 height 36
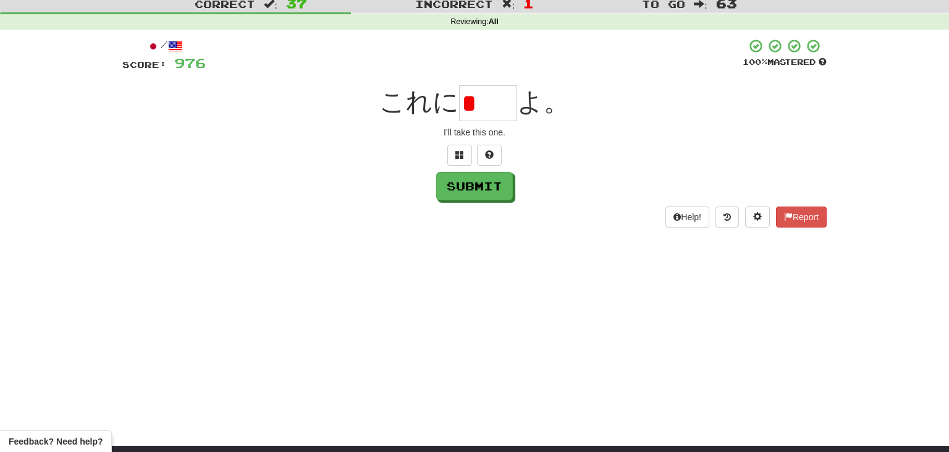
type input "*"
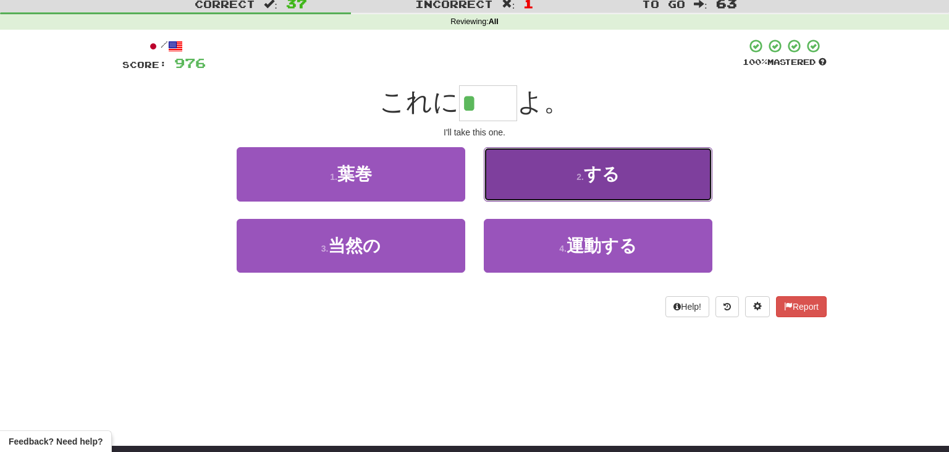
click at [649, 192] on button "2 . する" at bounding box center [598, 174] width 229 height 54
type input "**"
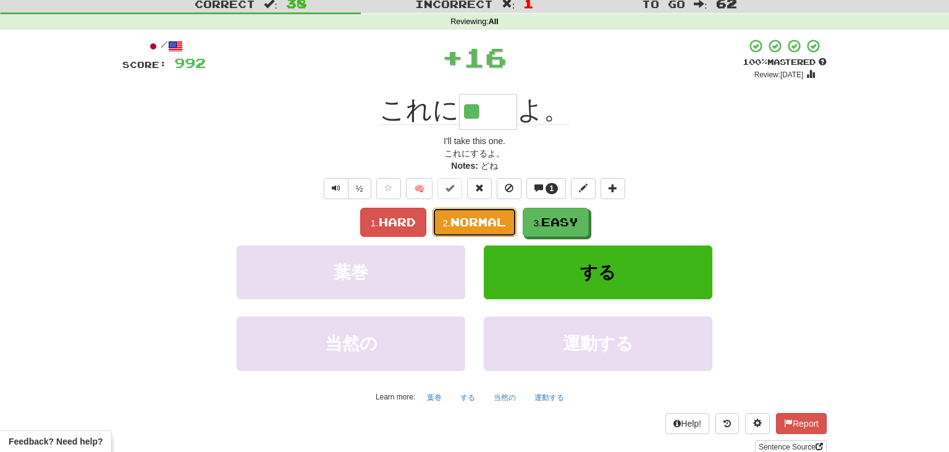
click at [486, 216] on span "Normal" at bounding box center [479, 222] width 56 height 14
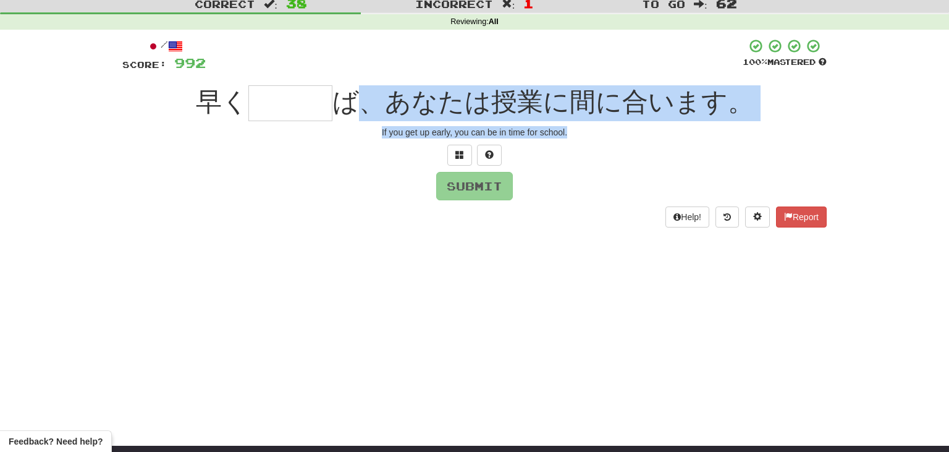
drag, startPoint x: 373, startPoint y: 123, endPoint x: 640, endPoint y: 139, distance: 268.1
click at [640, 139] on div "/ Score: 992 100 % Mastered 早く ば、あなたは授業に間に合います。 If you get up early, you can be…" at bounding box center [474, 132] width 705 height 189
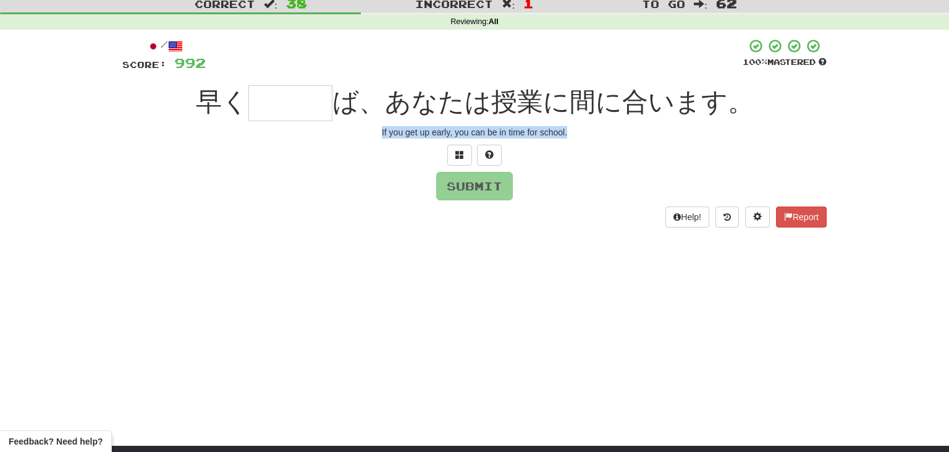
drag, startPoint x: 377, startPoint y: 132, endPoint x: 607, endPoint y: 145, distance: 230.3
click at [607, 145] on div "/ Score: 992 100 % Mastered 早く ば、あなたは授業に間に合います。 If you get up early, you can be…" at bounding box center [474, 132] width 705 height 189
click at [289, 102] on input "text" at bounding box center [290, 103] width 84 height 36
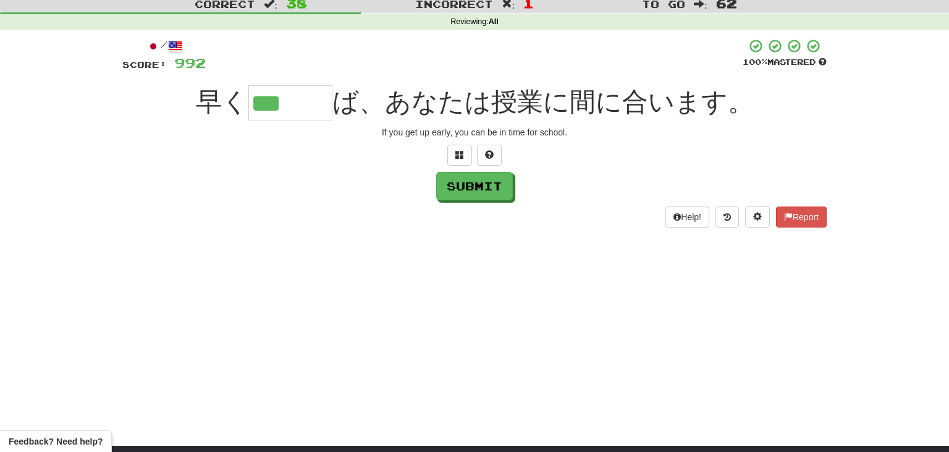
type input "***"
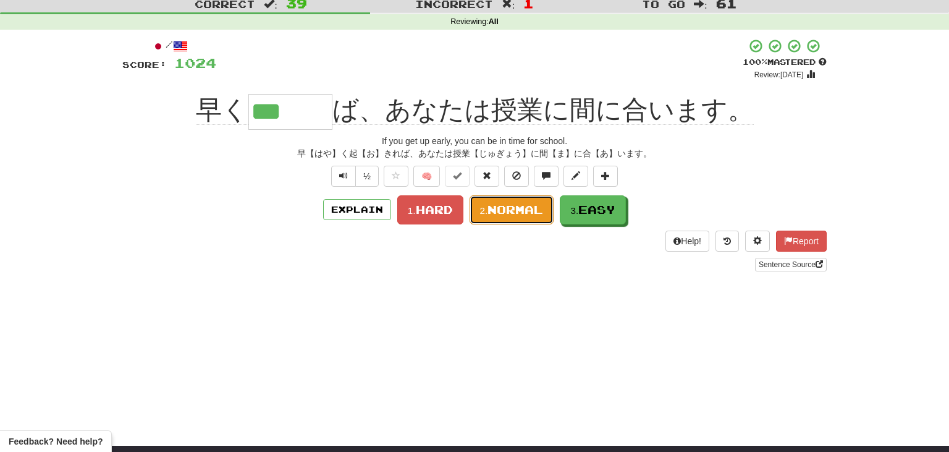
click at [502, 210] on span "Normal" at bounding box center [516, 210] width 56 height 14
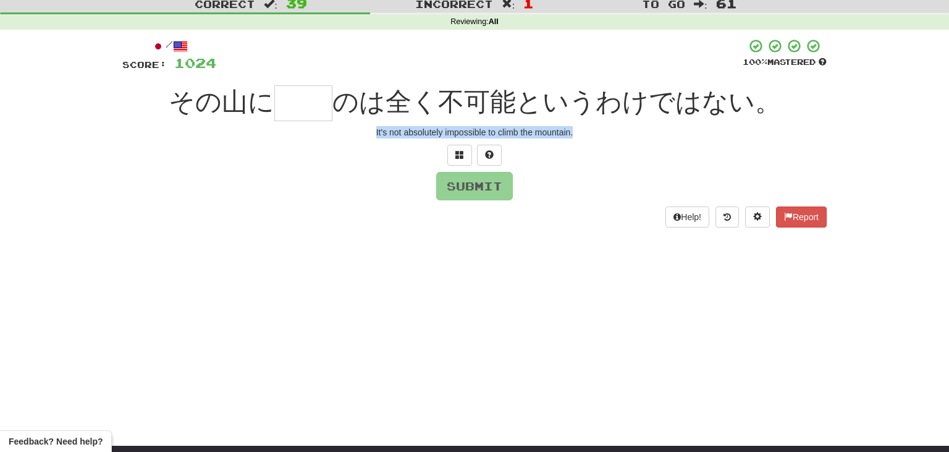
drag, startPoint x: 372, startPoint y: 128, endPoint x: 616, endPoint y: 130, distance: 244.1
click at [616, 130] on div "It's not absolutely impossible to climb the mountain." at bounding box center [474, 132] width 705 height 12
click at [311, 102] on input "text" at bounding box center [303, 103] width 58 height 36
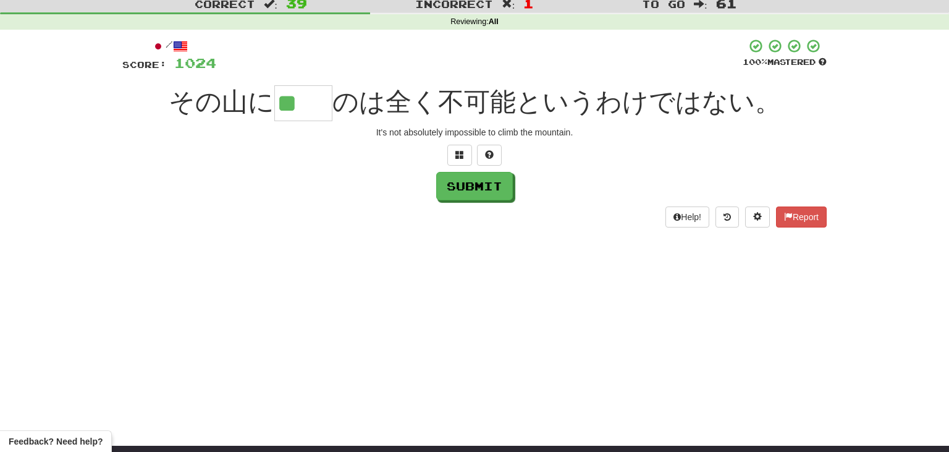
type input "**"
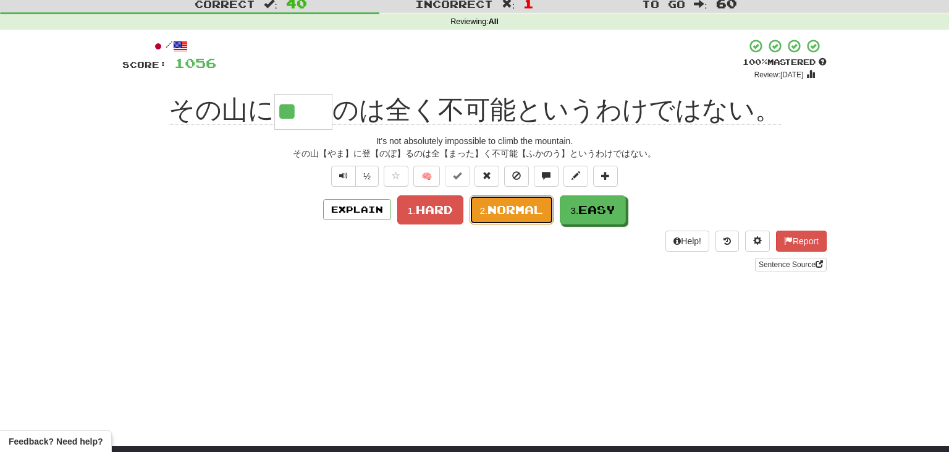
click at [502, 214] on span "Normal" at bounding box center [516, 210] width 56 height 14
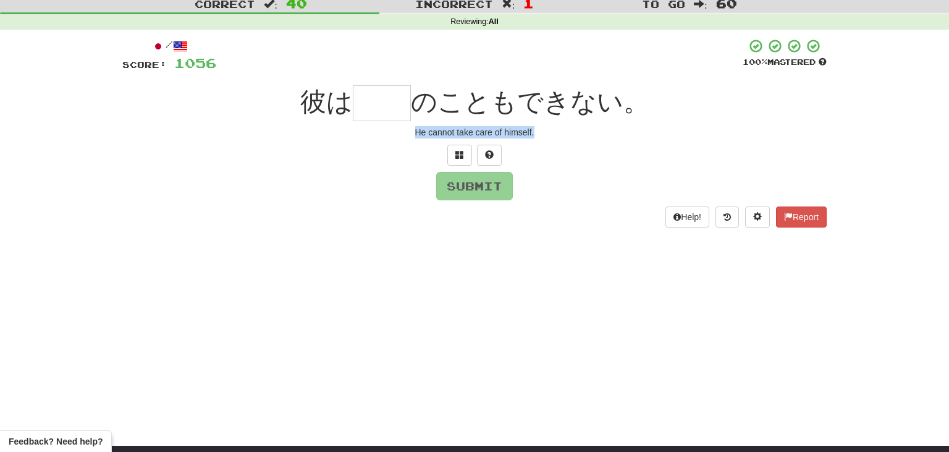
drag, startPoint x: 414, startPoint y: 131, endPoint x: 612, endPoint y: 141, distance: 198.0
click at [612, 141] on div "/ Score: [DATE] 100 % Mastered 彼は のこともできない。 He cannot take care of himself. Sub…" at bounding box center [474, 132] width 705 height 189
click at [387, 107] on input "text" at bounding box center [382, 103] width 58 height 36
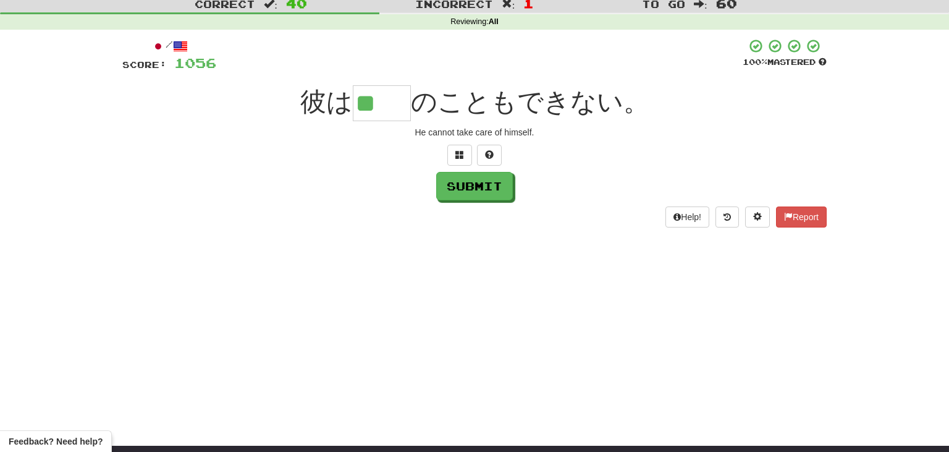
type input "**"
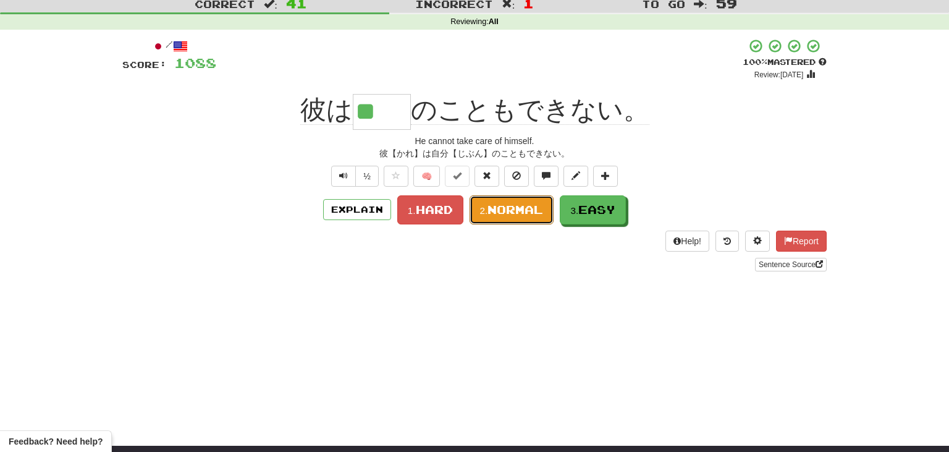
click at [523, 210] on span "Normal" at bounding box center [516, 210] width 56 height 14
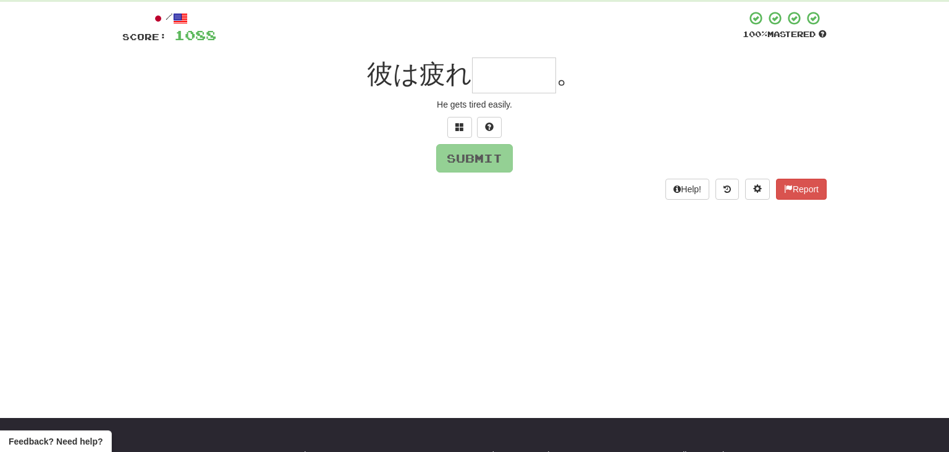
scroll to position [66, 0]
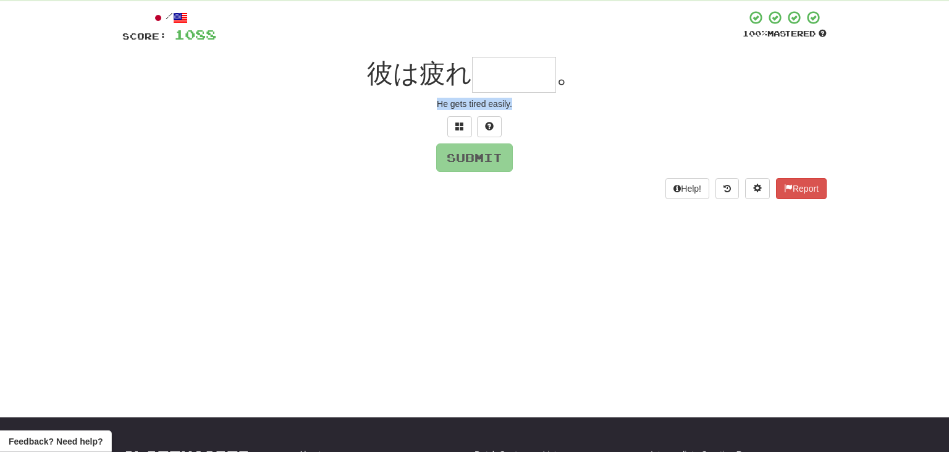
drag, startPoint x: 433, startPoint y: 103, endPoint x: 566, endPoint y: 104, distance: 132.3
click at [566, 104] on div "He gets tired easily." at bounding box center [474, 104] width 705 height 12
click at [493, 77] on input "text" at bounding box center [514, 75] width 84 height 36
type input "*"
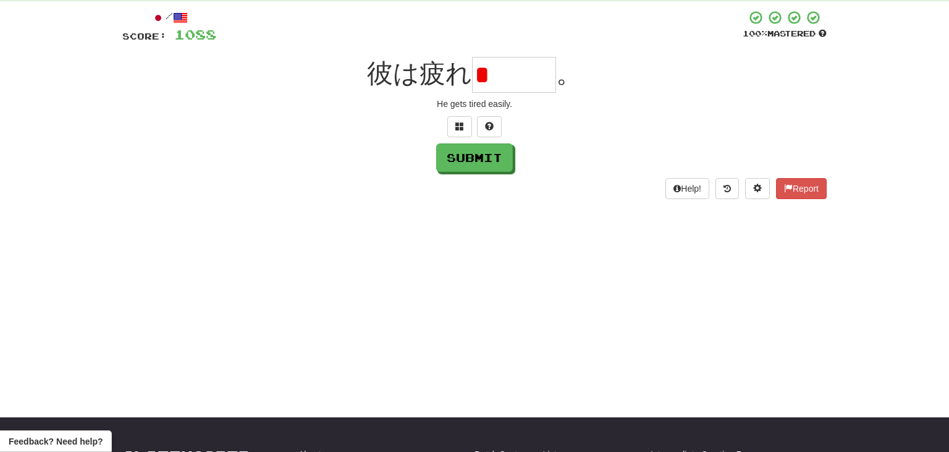
type input "*"
click at [458, 121] on button at bounding box center [459, 126] width 25 height 21
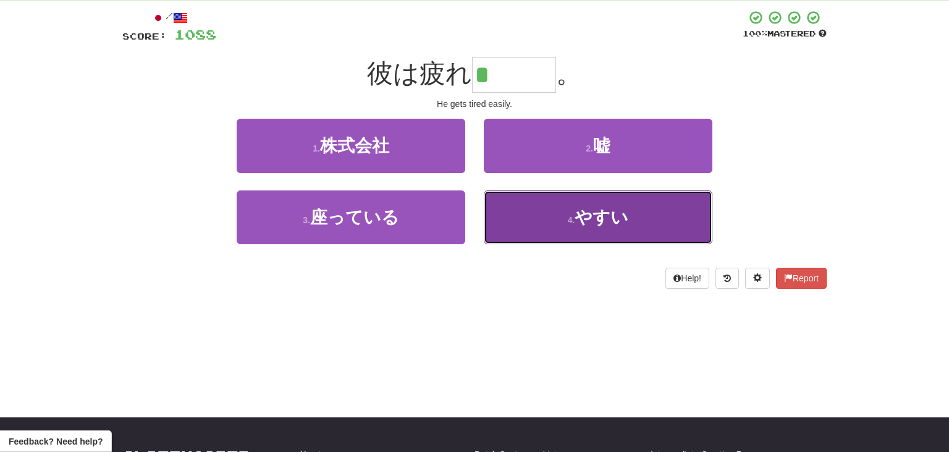
click at [674, 232] on button "4 . やすい" at bounding box center [598, 217] width 229 height 54
type input "***"
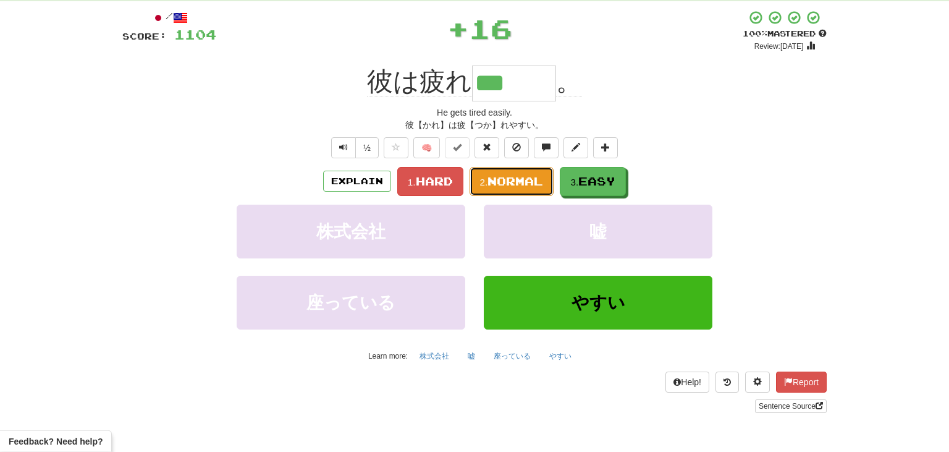
click at [526, 181] on span "Normal" at bounding box center [516, 181] width 56 height 14
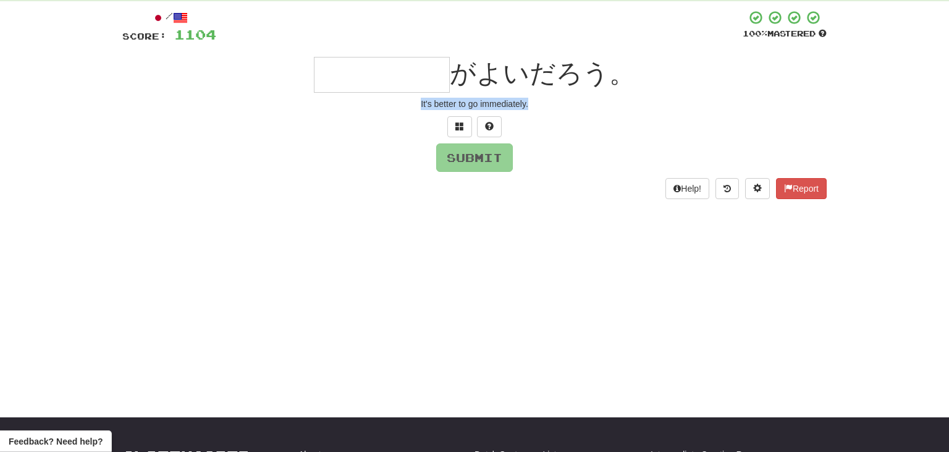
drag, startPoint x: 419, startPoint y: 100, endPoint x: 566, endPoint y: 105, distance: 146.6
click at [566, 105] on div "It's better to go immediately." at bounding box center [474, 104] width 705 height 12
click at [458, 122] on span at bounding box center [460, 126] width 9 height 9
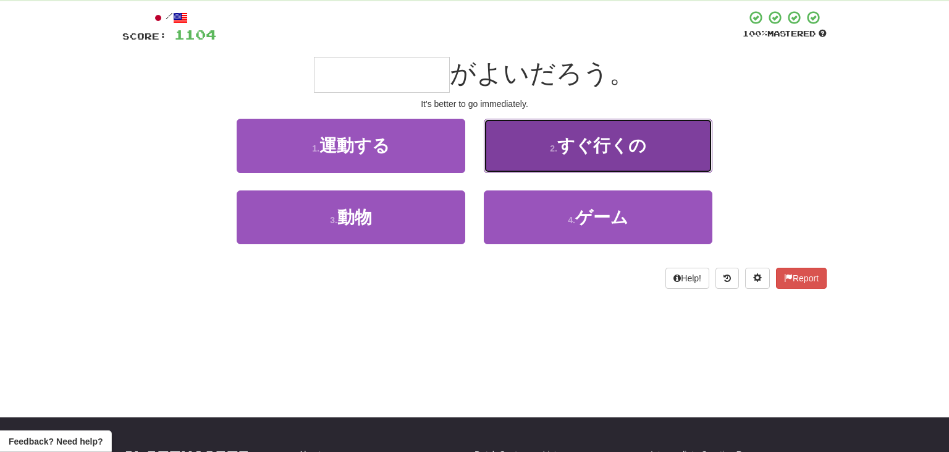
click at [550, 131] on button "2 . すぐ行くの" at bounding box center [598, 146] width 229 height 54
type input "*****"
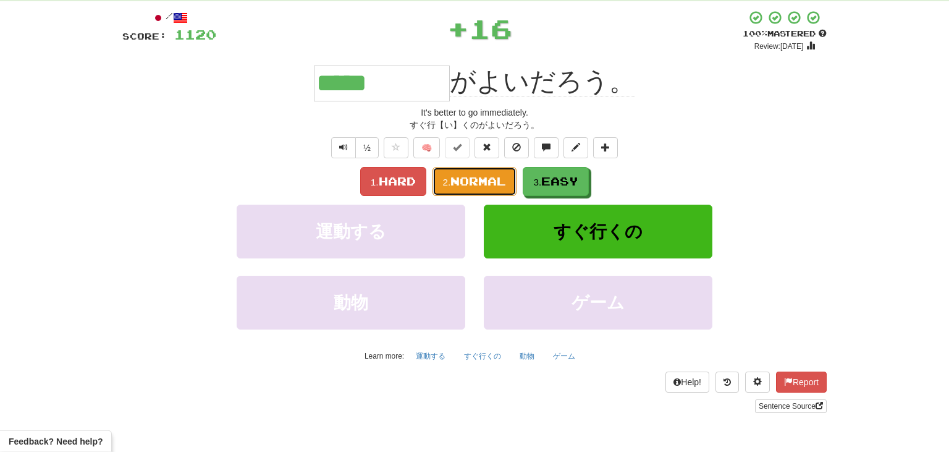
click at [471, 189] on button "2. Normal" at bounding box center [475, 181] width 85 height 29
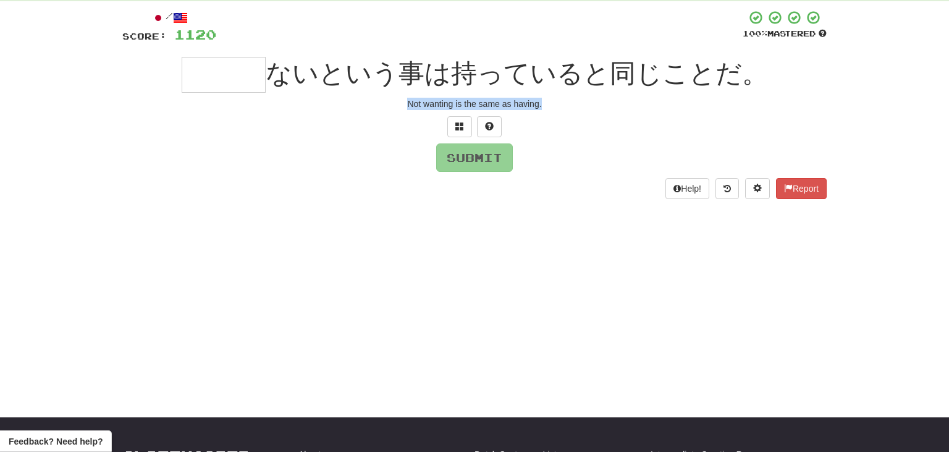
drag, startPoint x: 403, startPoint y: 103, endPoint x: 601, endPoint y: 108, distance: 197.8
click at [601, 108] on div "Not wanting is the same as having." at bounding box center [474, 104] width 705 height 12
click at [222, 78] on input "text" at bounding box center [224, 75] width 84 height 36
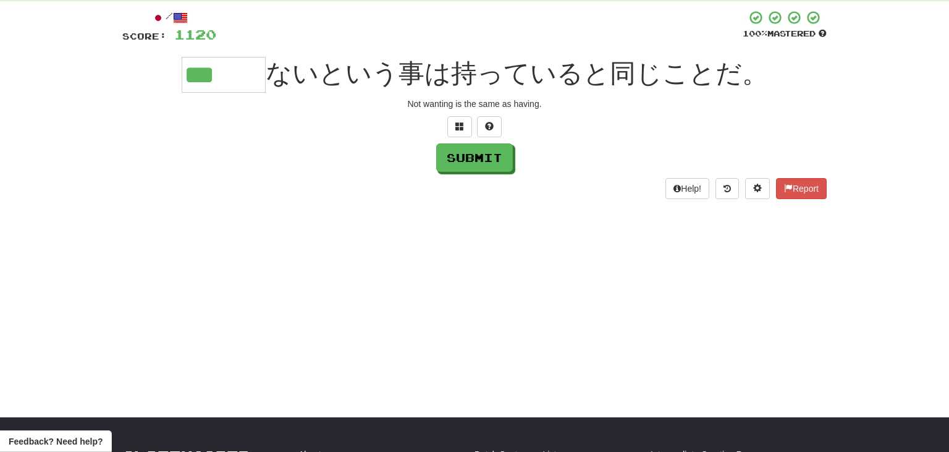
type input "***"
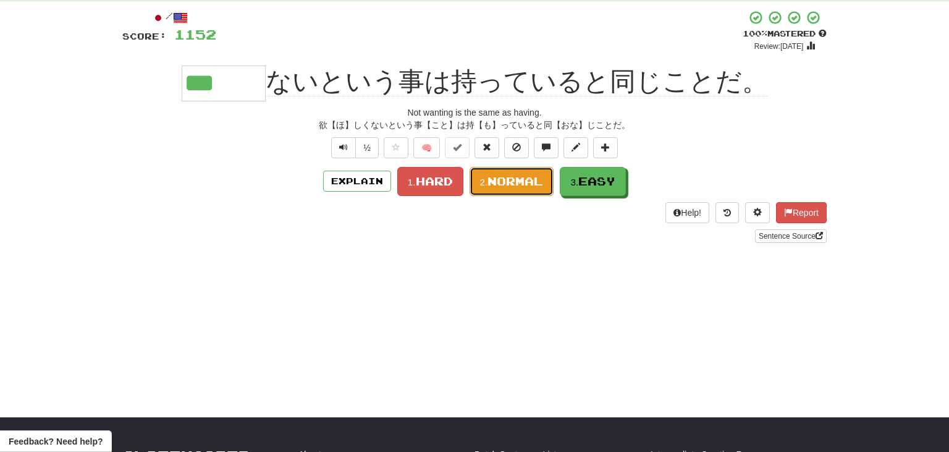
click at [503, 185] on span "Normal" at bounding box center [516, 181] width 56 height 14
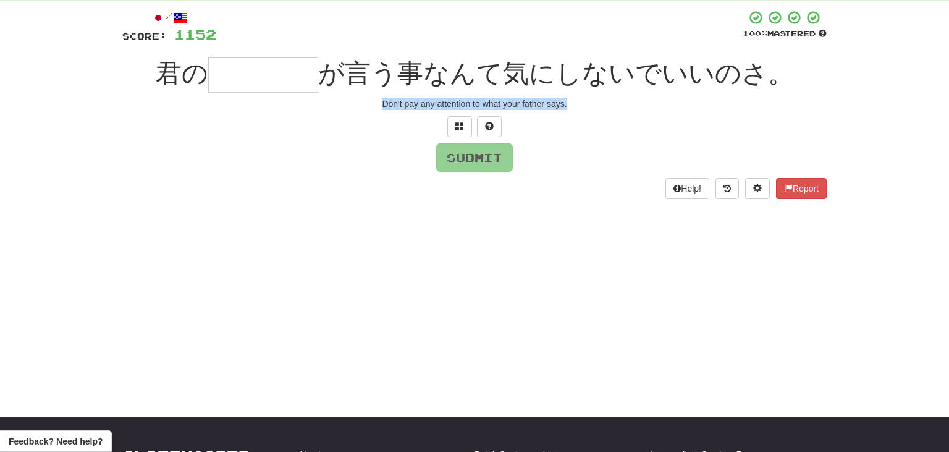
drag, startPoint x: 375, startPoint y: 103, endPoint x: 624, endPoint y: 109, distance: 248.5
click at [624, 109] on div "Don't pay any attention to what your father says." at bounding box center [474, 104] width 705 height 12
click at [288, 27] on div at bounding box center [479, 27] width 527 height 34
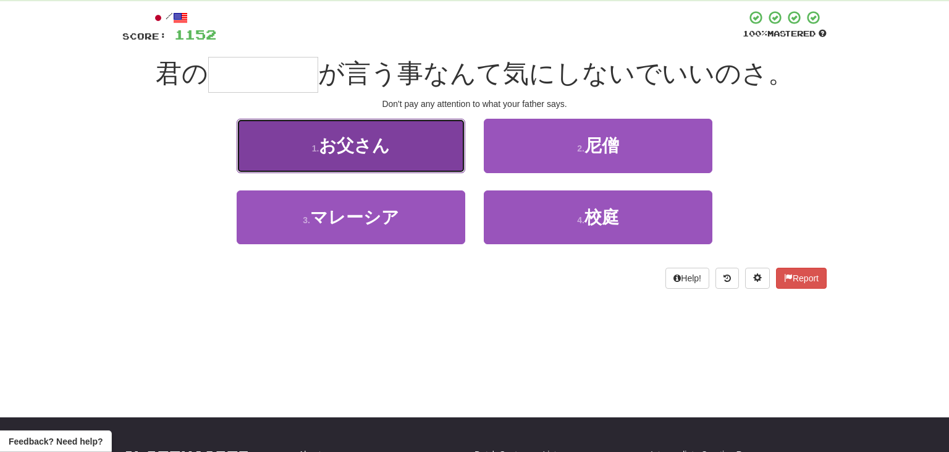
click at [369, 146] on span "お父さん" at bounding box center [354, 145] width 71 height 19
type input "****"
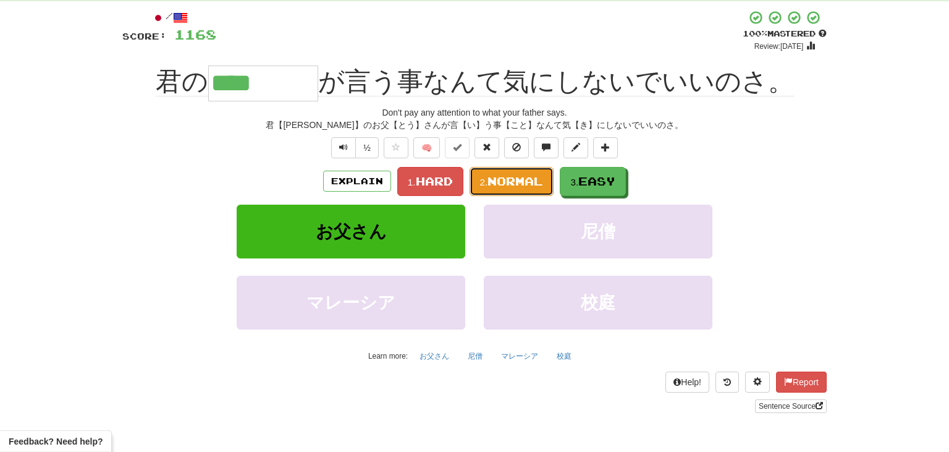
click at [514, 180] on span "Normal" at bounding box center [516, 181] width 56 height 14
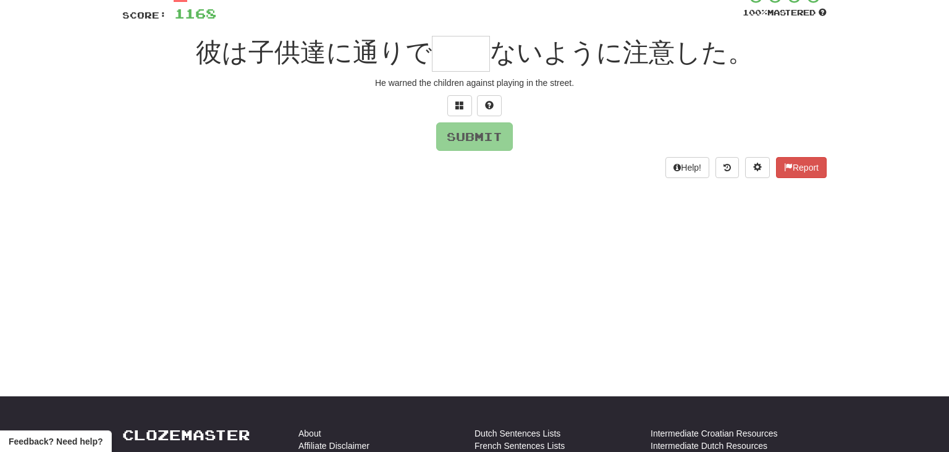
scroll to position [89, 0]
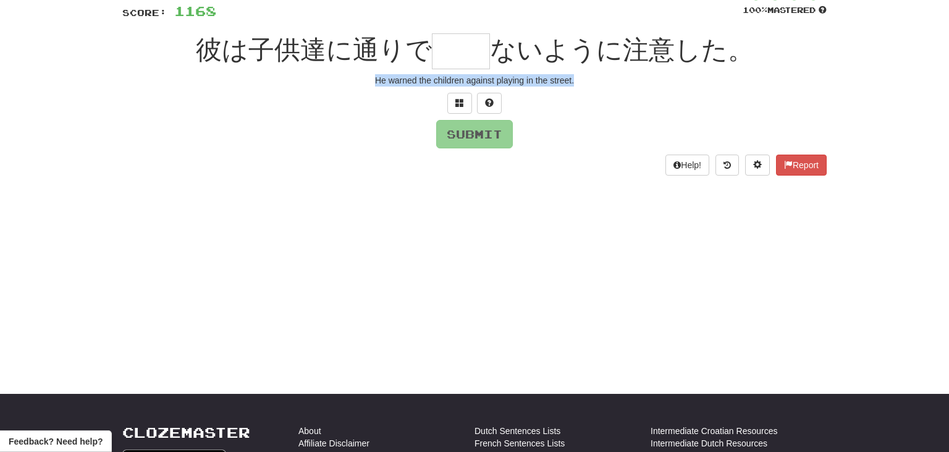
drag, startPoint x: 372, startPoint y: 81, endPoint x: 624, endPoint y: 82, distance: 252.2
click at [624, 82] on div "He warned the children against playing in the street." at bounding box center [474, 80] width 705 height 12
click at [452, 50] on input "text" at bounding box center [461, 51] width 58 height 36
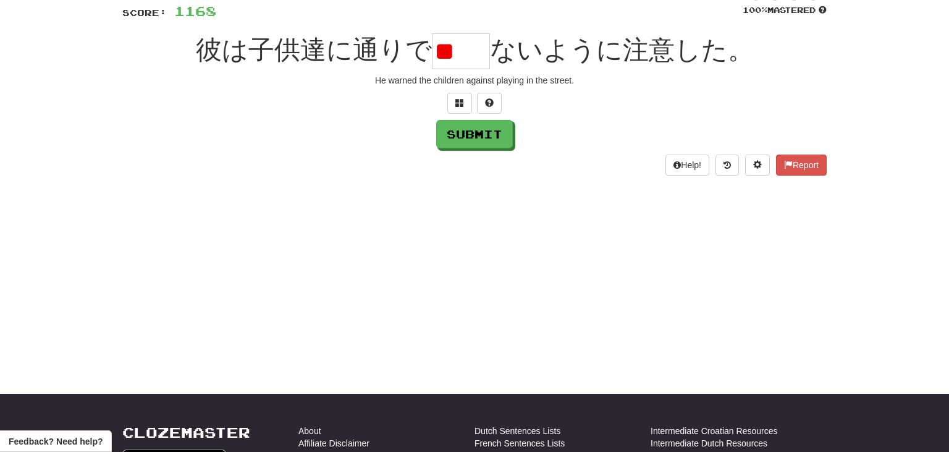
scroll to position [0, 0]
type input "*"
click at [471, 51] on input "text" at bounding box center [461, 51] width 58 height 36
type input "*"
click at [41, 205] on div "Dashboard Clozemaster sjfree / Toggle Dropdown Dashboard Leaderboard Activity F…" at bounding box center [474, 137] width 949 height 452
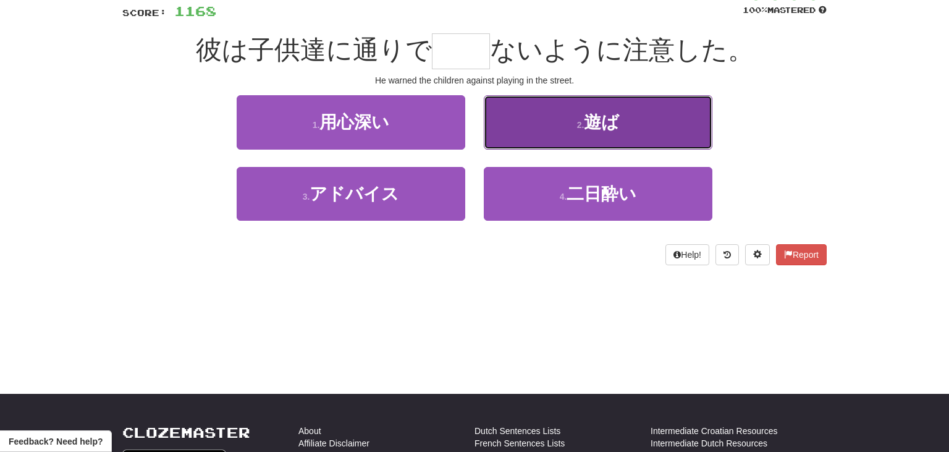
click at [591, 121] on span "遊ば" at bounding box center [601, 121] width 35 height 19
type input "**"
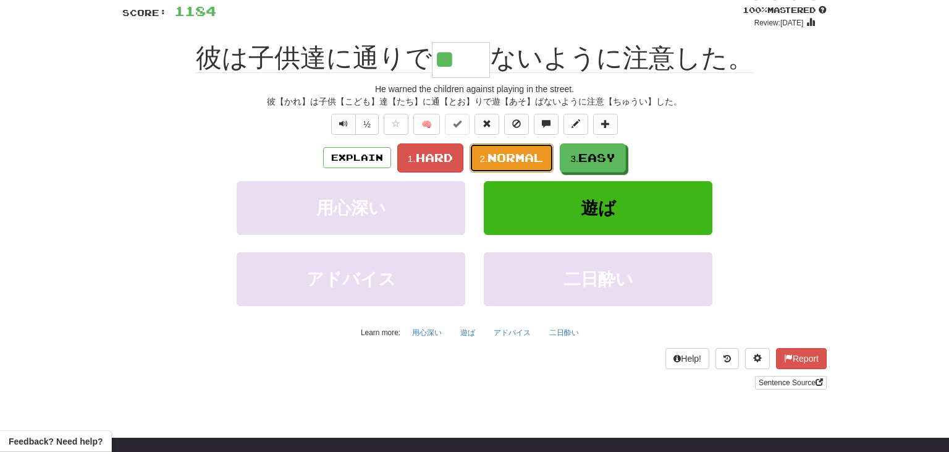
click at [515, 155] on span "Normal" at bounding box center [516, 158] width 56 height 14
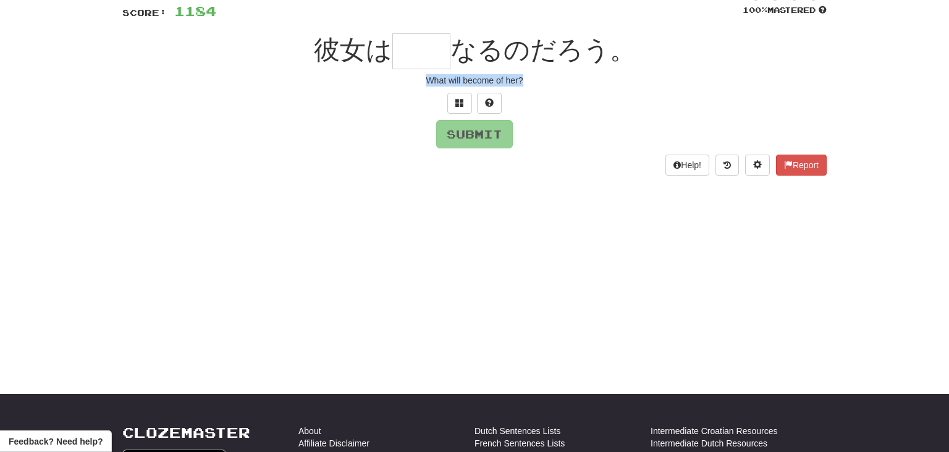
drag, startPoint x: 426, startPoint y: 78, endPoint x: 559, endPoint y: 76, distance: 132.3
click at [559, 76] on div "What will become of her?" at bounding box center [474, 80] width 705 height 12
click at [414, 54] on input "text" at bounding box center [421, 51] width 58 height 36
type input "**"
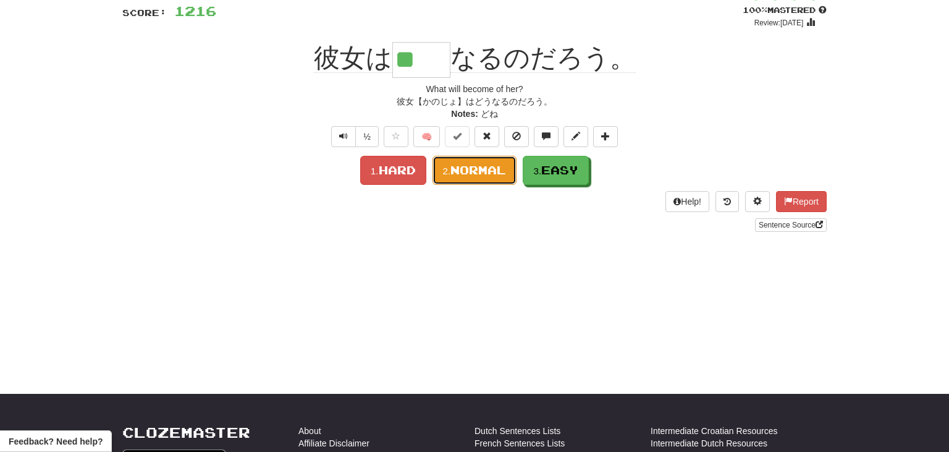
click at [490, 170] on span "Normal" at bounding box center [479, 170] width 56 height 14
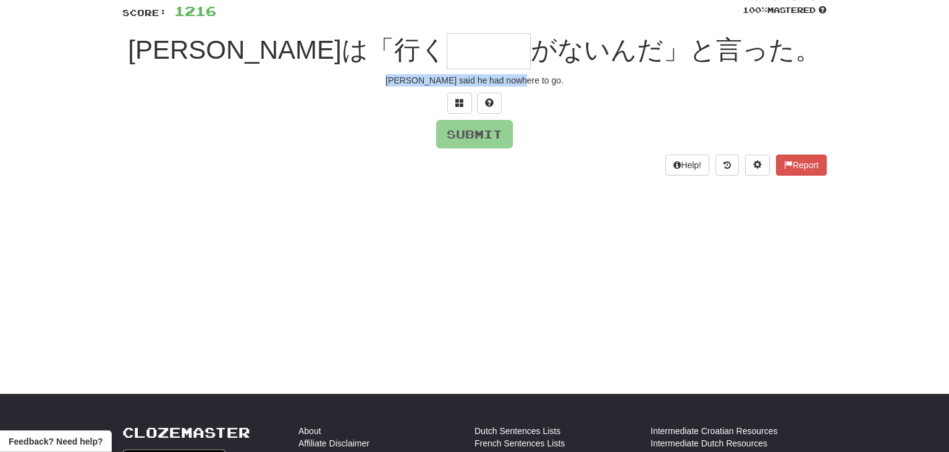
drag, startPoint x: 415, startPoint y: 80, endPoint x: 585, endPoint y: 86, distance: 170.7
click at [585, 86] on div "[PERSON_NAME] said he had nowhere to go." at bounding box center [474, 80] width 705 height 12
click at [447, 53] on input "text" at bounding box center [489, 51] width 84 height 36
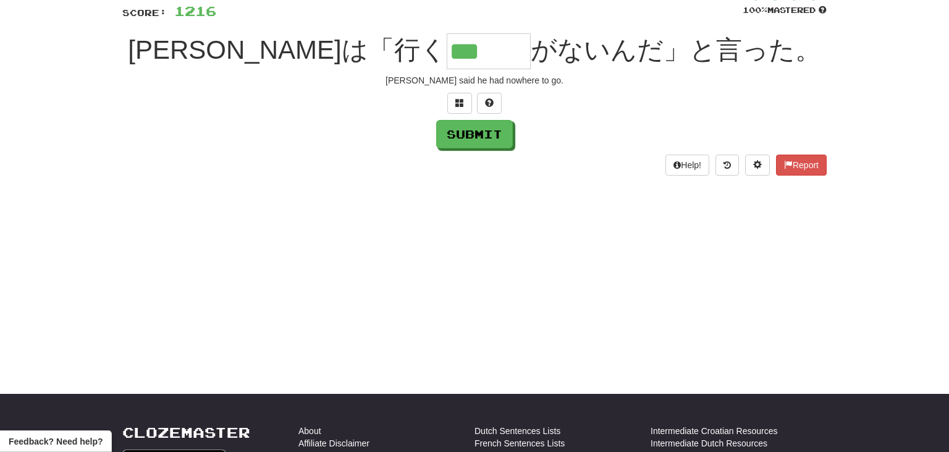
type input "***"
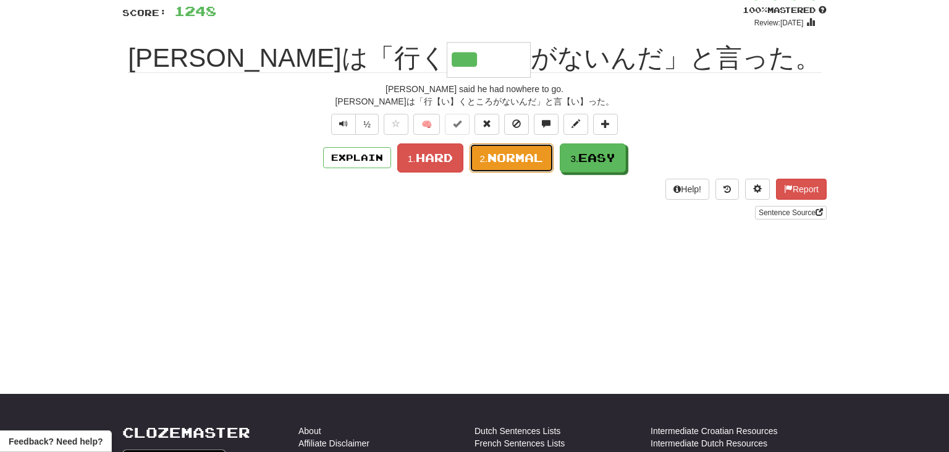
click at [514, 158] on span "Normal" at bounding box center [516, 158] width 56 height 14
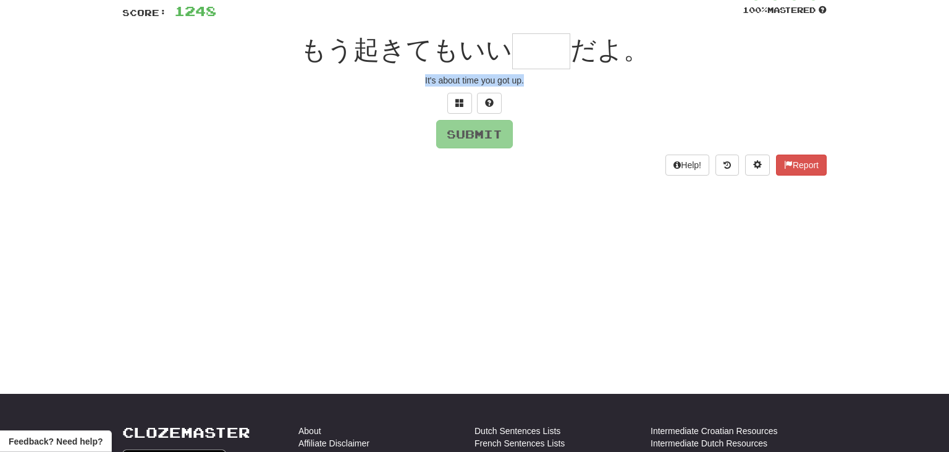
drag, startPoint x: 419, startPoint y: 76, endPoint x: 568, endPoint y: 85, distance: 149.2
click at [568, 85] on div "It's about time you got up." at bounding box center [474, 80] width 705 height 12
click at [523, 54] on input "text" at bounding box center [541, 51] width 58 height 36
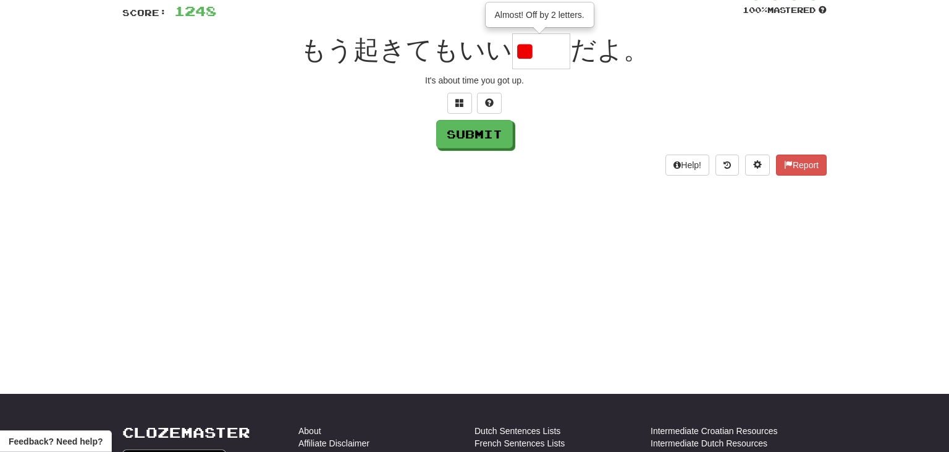
type input "*"
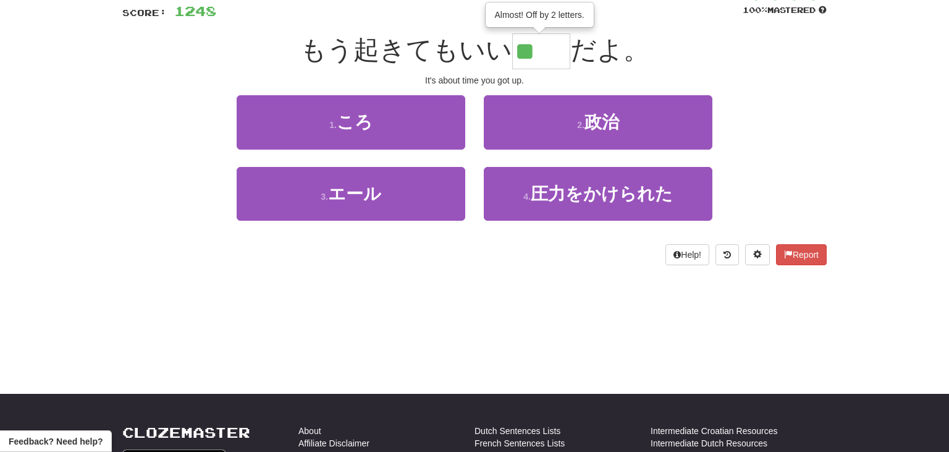
type input "**"
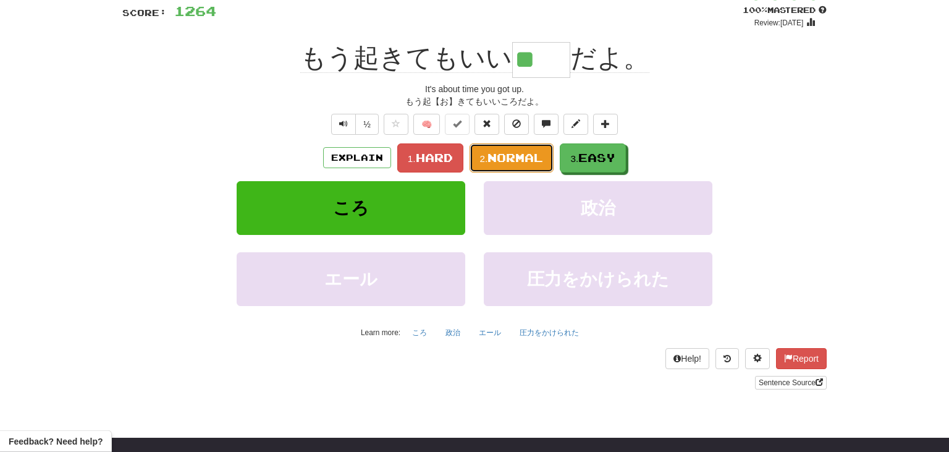
click at [511, 162] on span "Normal" at bounding box center [516, 158] width 56 height 14
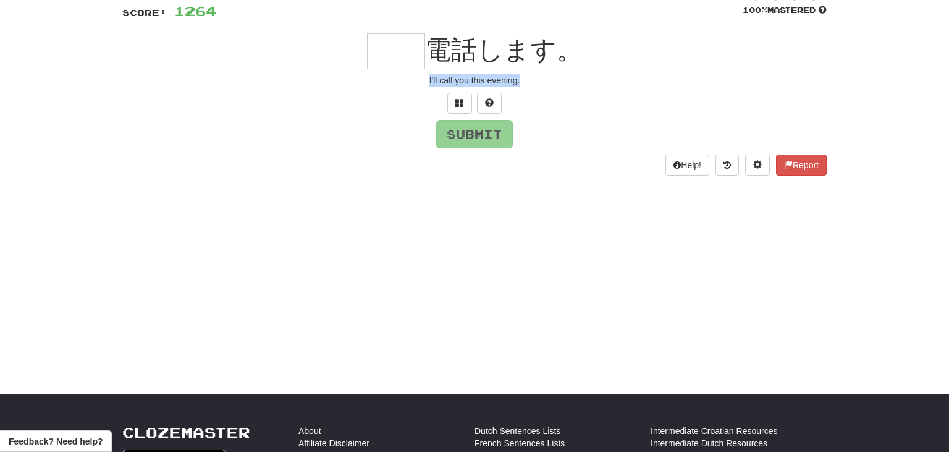
drag, startPoint x: 423, startPoint y: 78, endPoint x: 566, endPoint y: 87, distance: 143.0
click at [566, 87] on div "/ Score: [DATE][PHONE_NUMBER] % Mastered 電話します。 I'll call you this evening. Sub…" at bounding box center [474, 80] width 705 height 189
click at [390, 61] on input "text" at bounding box center [396, 51] width 58 height 36
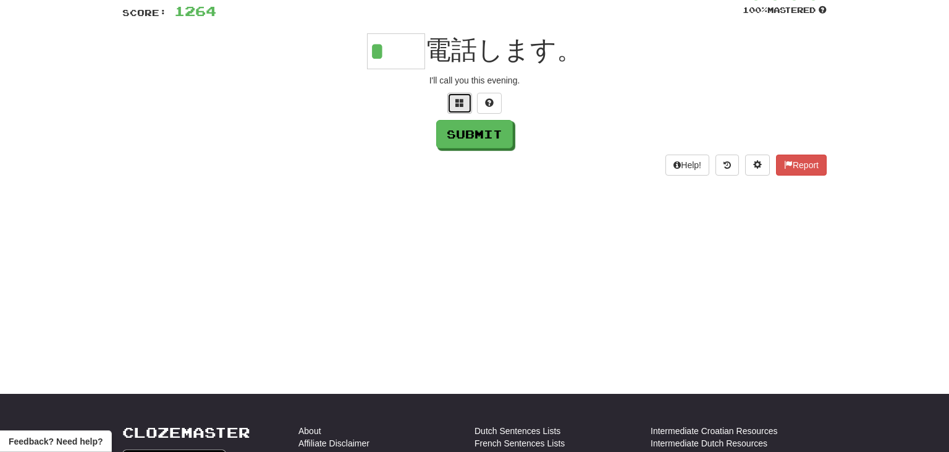
click at [454, 103] on button at bounding box center [459, 103] width 25 height 21
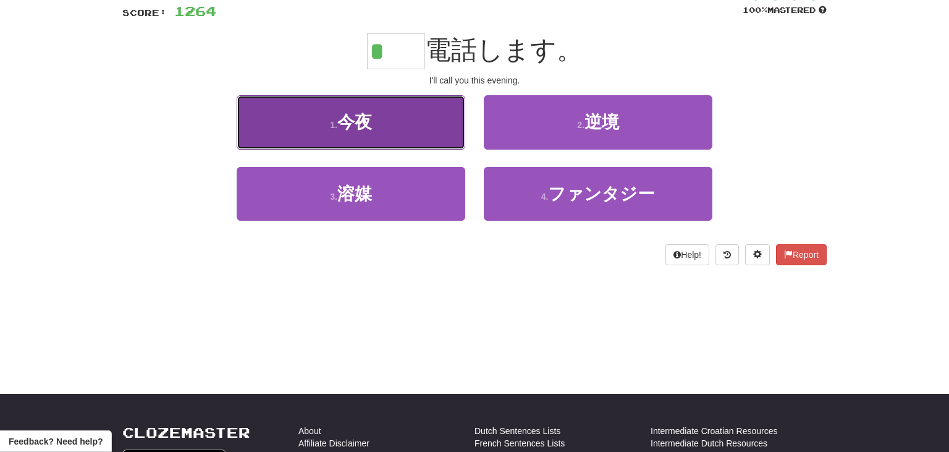
click at [428, 118] on button "1 . 今夜" at bounding box center [351, 122] width 229 height 54
type input "**"
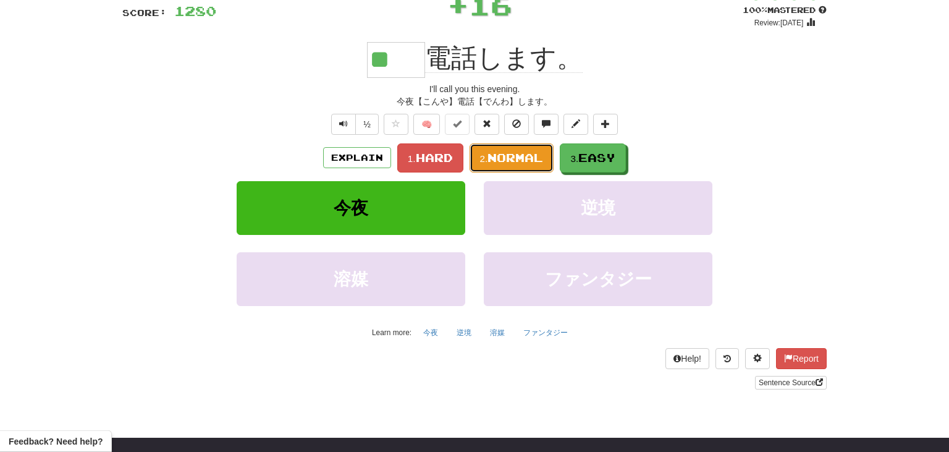
click at [527, 155] on span "Normal" at bounding box center [516, 158] width 56 height 14
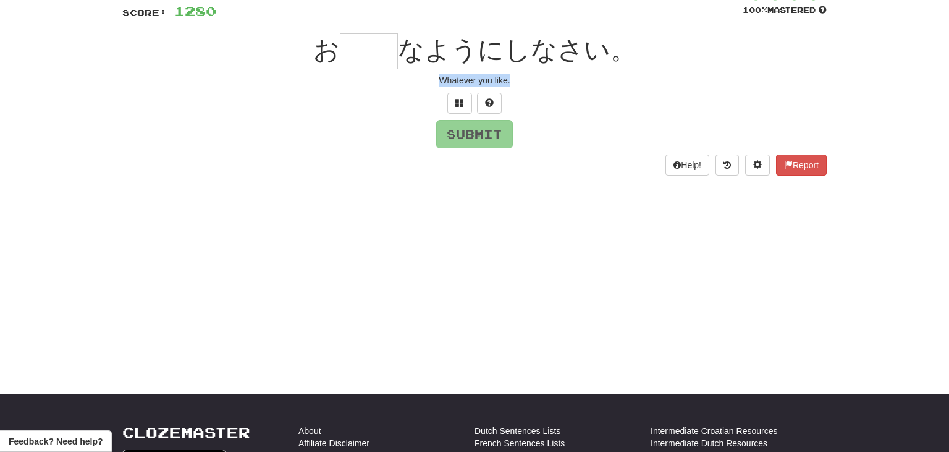
drag, startPoint x: 441, startPoint y: 78, endPoint x: 554, endPoint y: 78, distance: 112.5
click at [554, 78] on div "Whatever you like." at bounding box center [474, 80] width 705 height 12
click at [384, 57] on input "text" at bounding box center [369, 51] width 58 height 36
type input "*"
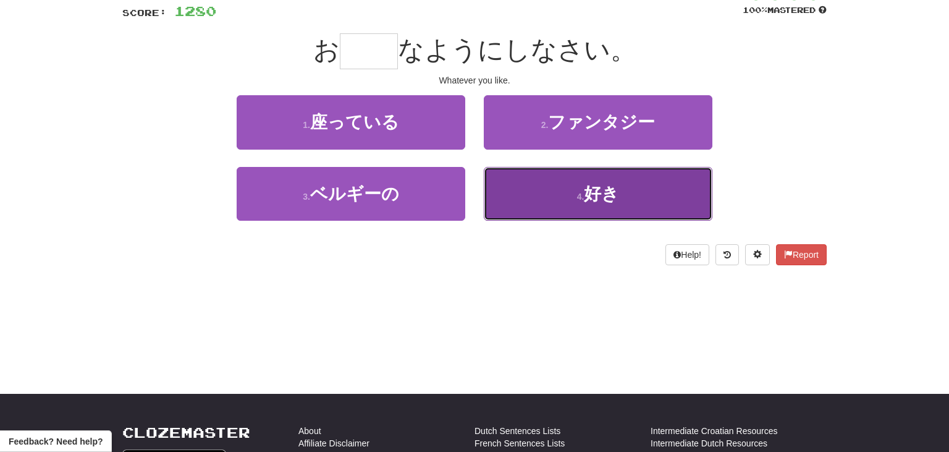
click at [583, 185] on button "4 . 好き" at bounding box center [598, 194] width 229 height 54
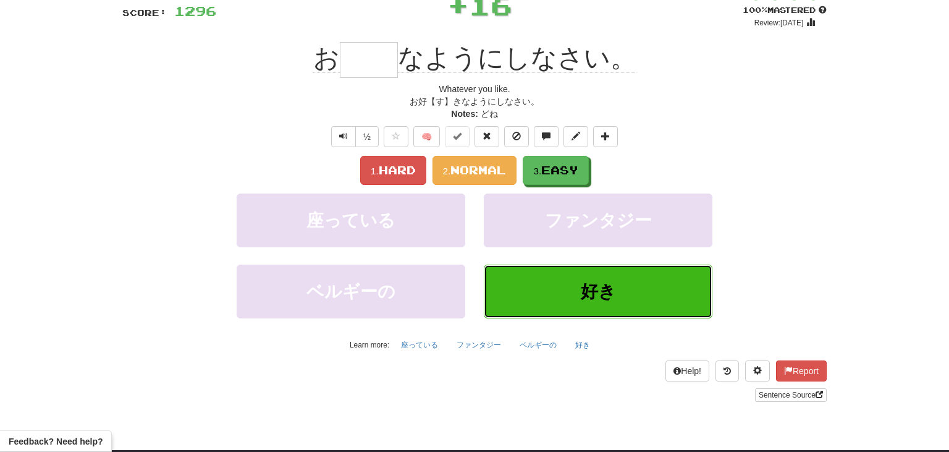
type input "**"
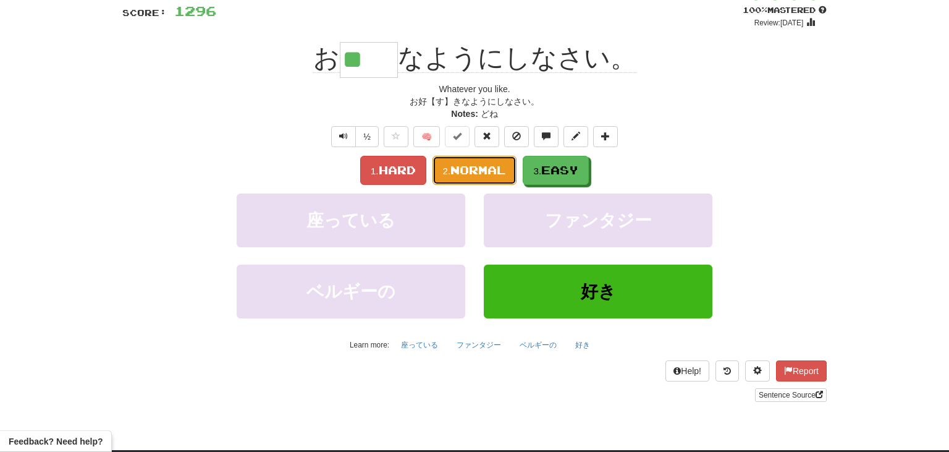
click at [487, 171] on span "Normal" at bounding box center [479, 170] width 56 height 14
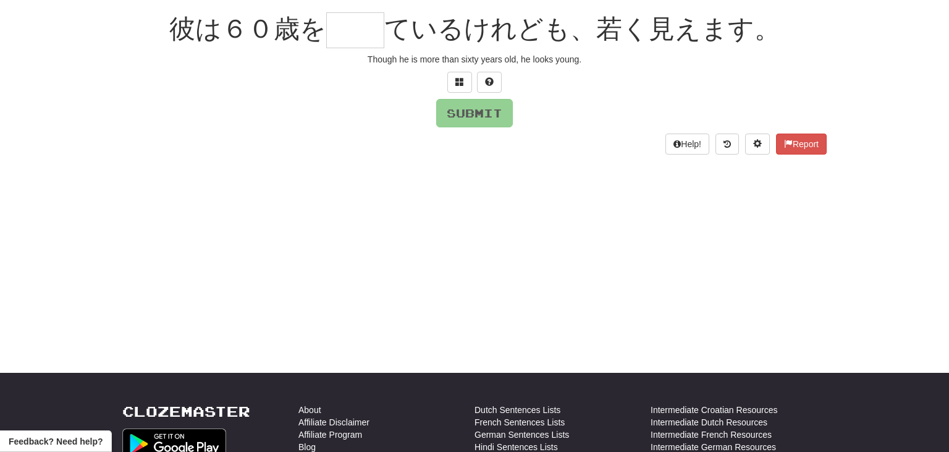
scroll to position [111, 0]
drag, startPoint x: 367, startPoint y: 59, endPoint x: 604, endPoint y: 68, distance: 237.5
click at [604, 68] on div "/ Score: [DATE] 100 % Mastered 彼は６０歳を ているけれども、若く見えます。 Though he is more than si…" at bounding box center [474, 59] width 705 height 189
